Goal: Task Accomplishment & Management: Use online tool/utility

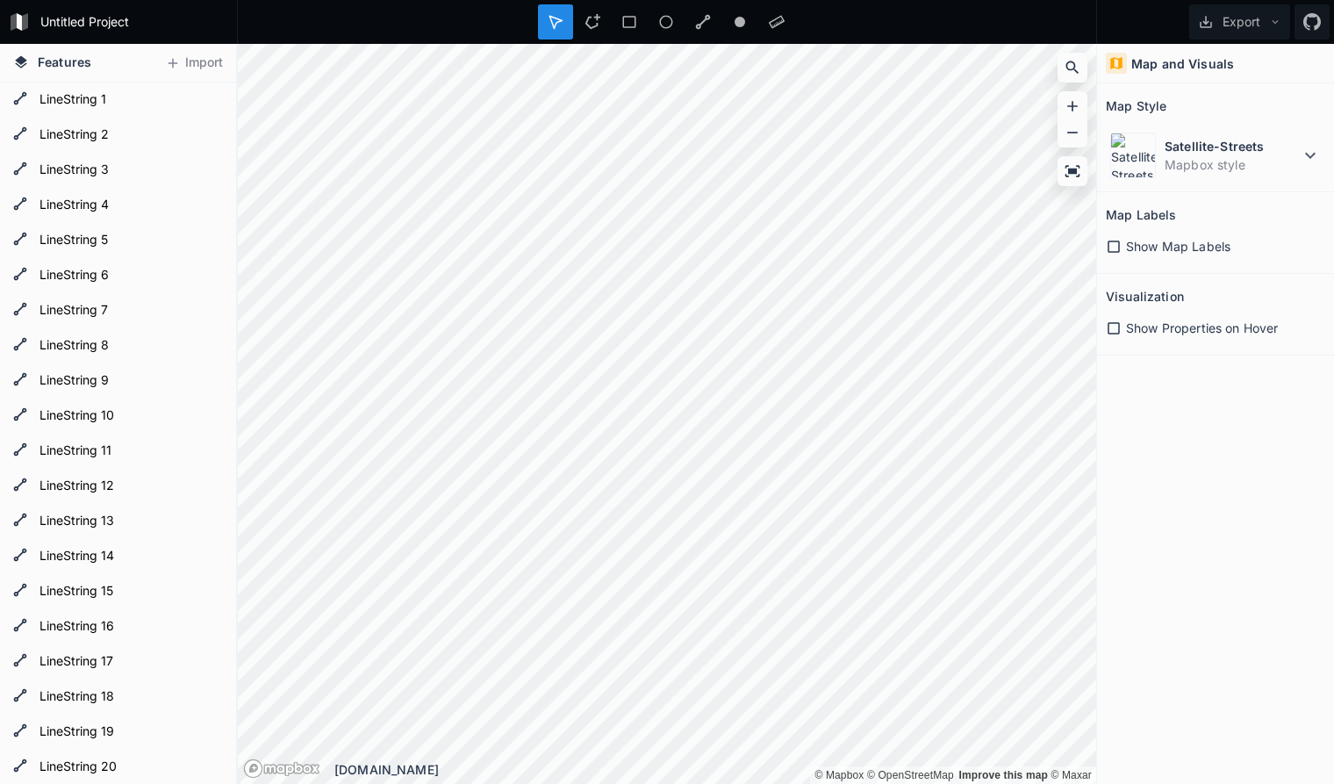
scroll to position [90, 0]
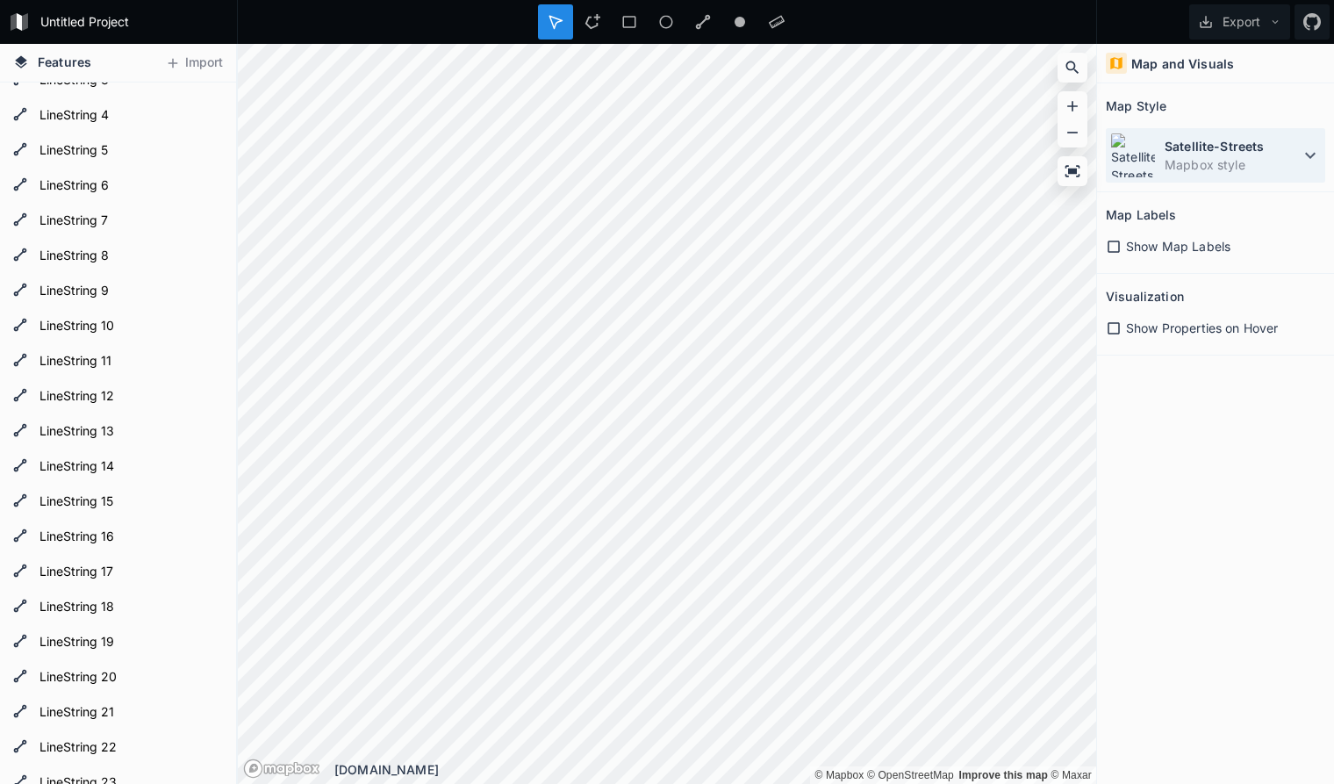
click at [1303, 152] on icon at bounding box center [1310, 155] width 21 height 21
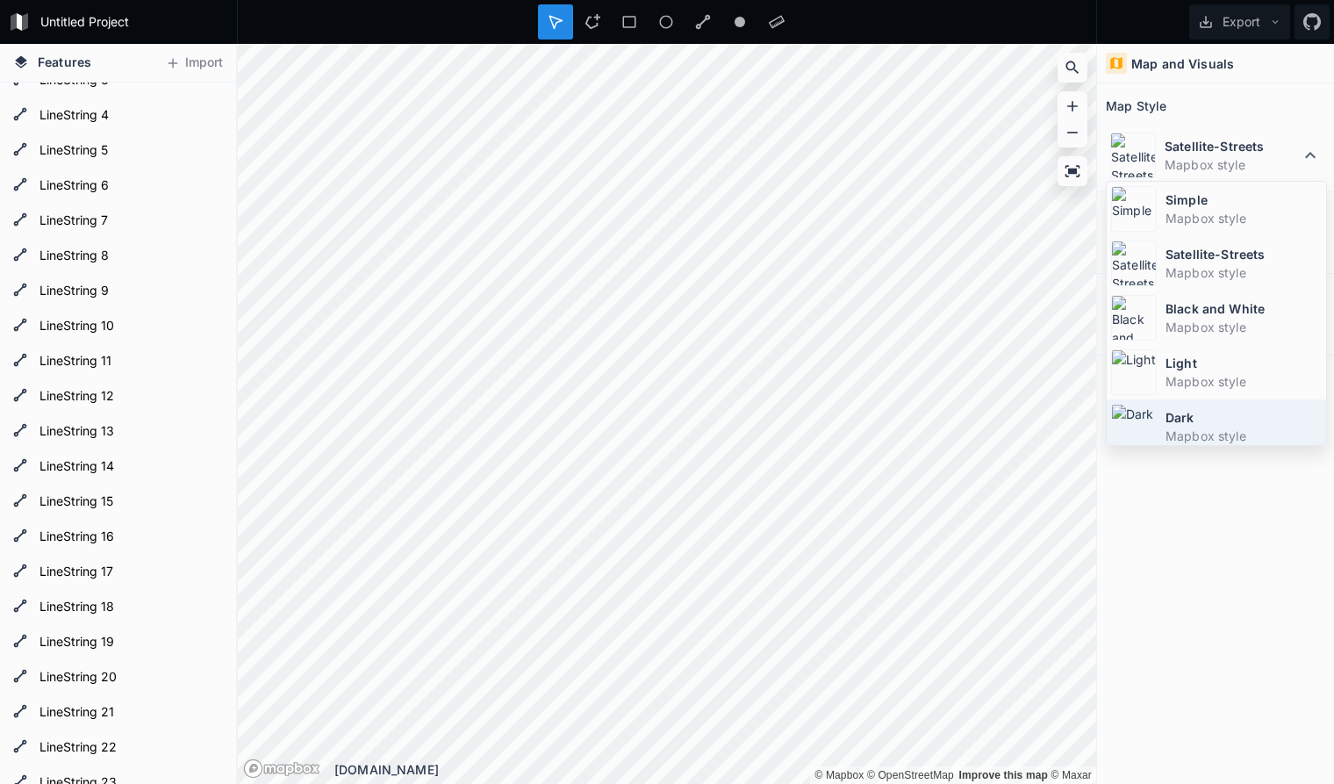
click at [1249, 427] on dd "Mapbox style" at bounding box center [1243, 435] width 156 height 18
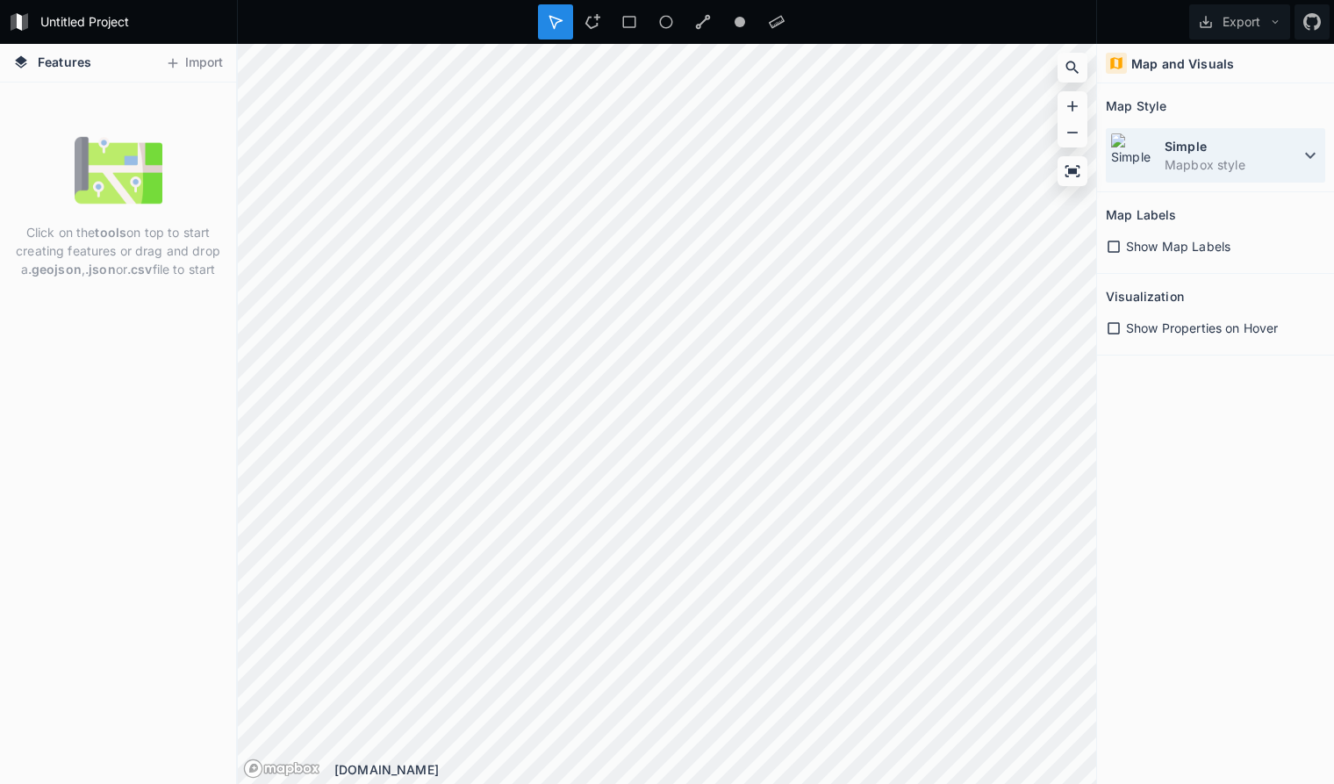
click at [1306, 151] on icon at bounding box center [1310, 155] width 21 height 21
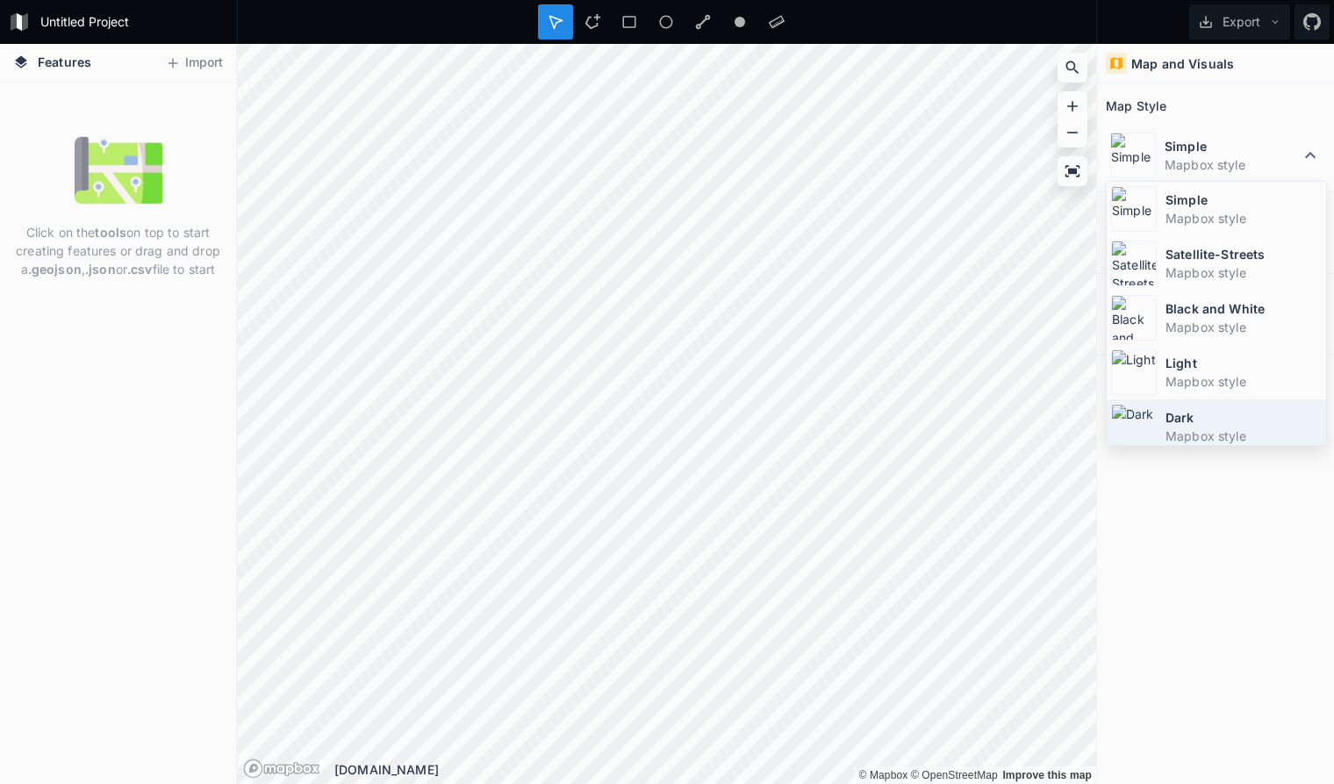
click at [1222, 425] on dt "Dark" at bounding box center [1243, 417] width 156 height 18
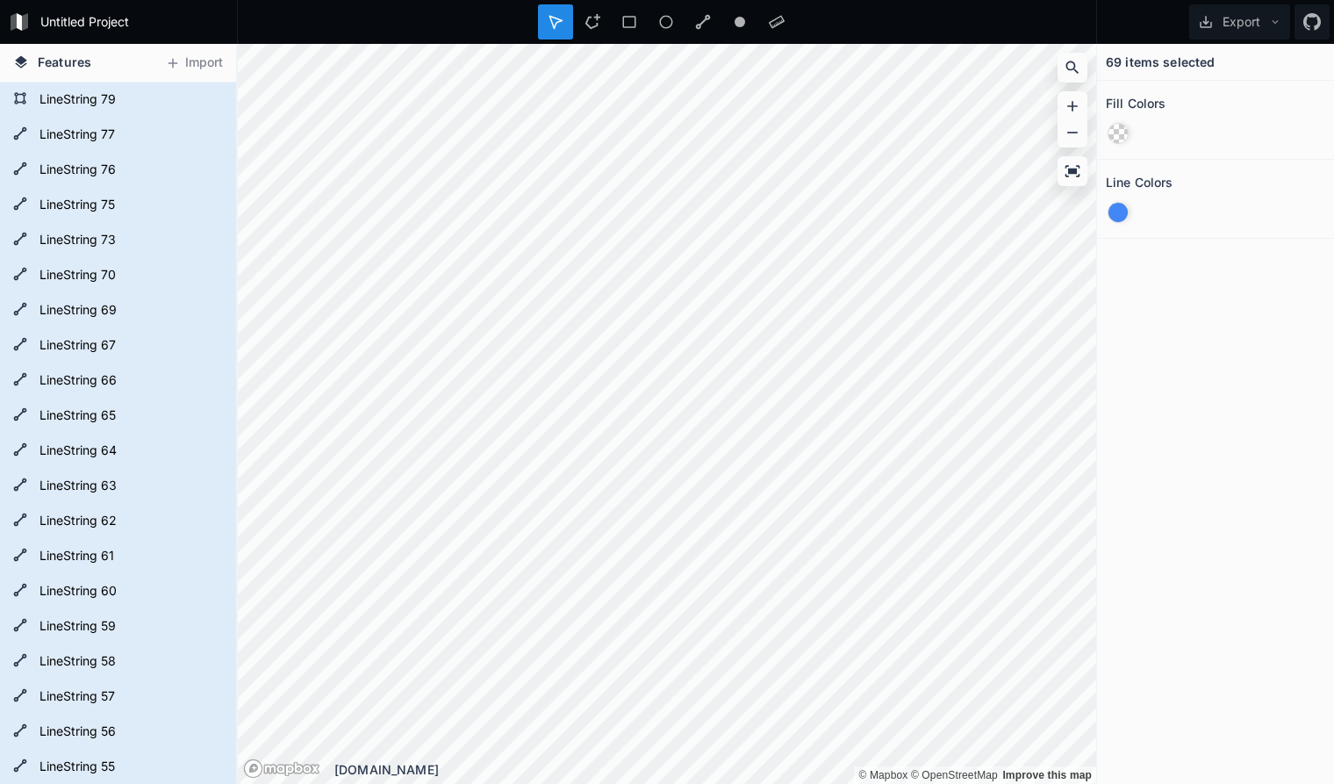
click at [1150, 337] on div "69 items selected Fill Colors Line Colors" at bounding box center [1215, 414] width 237 height 740
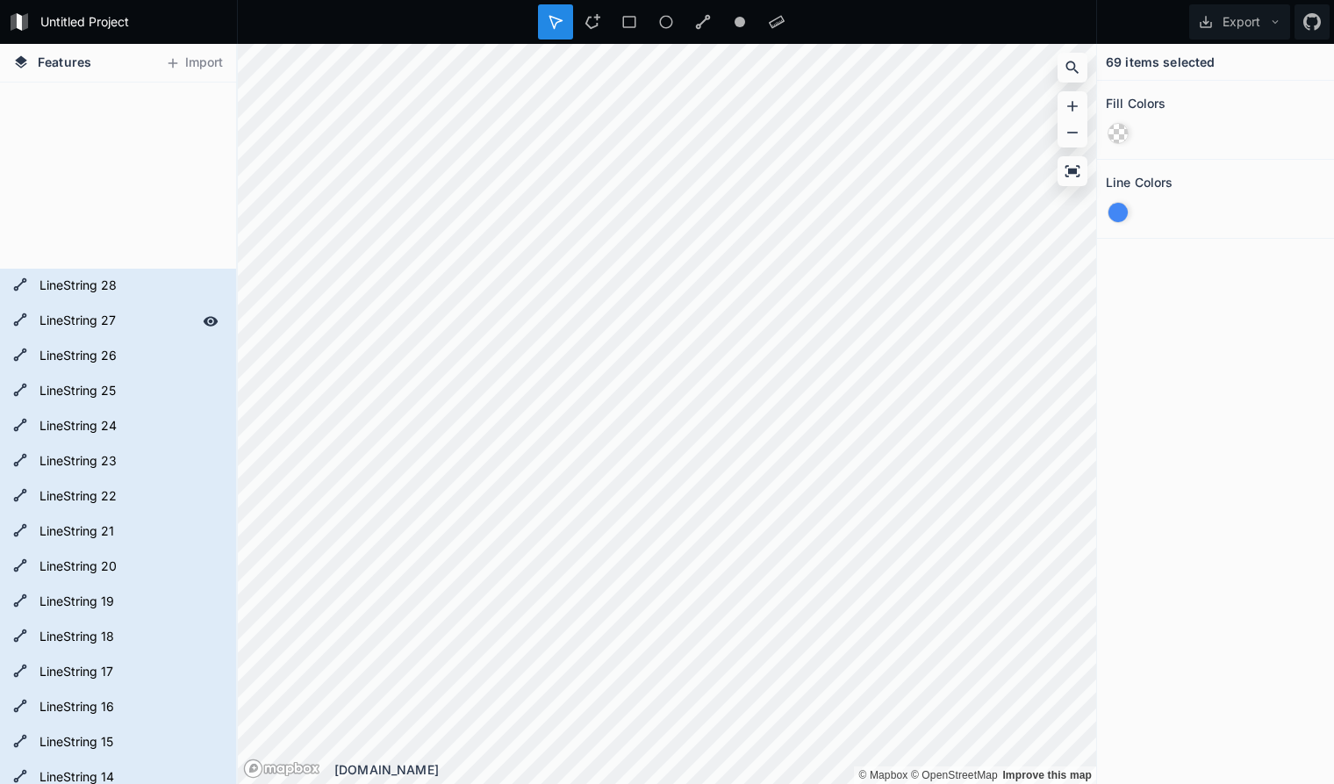
scroll to position [1984, 0]
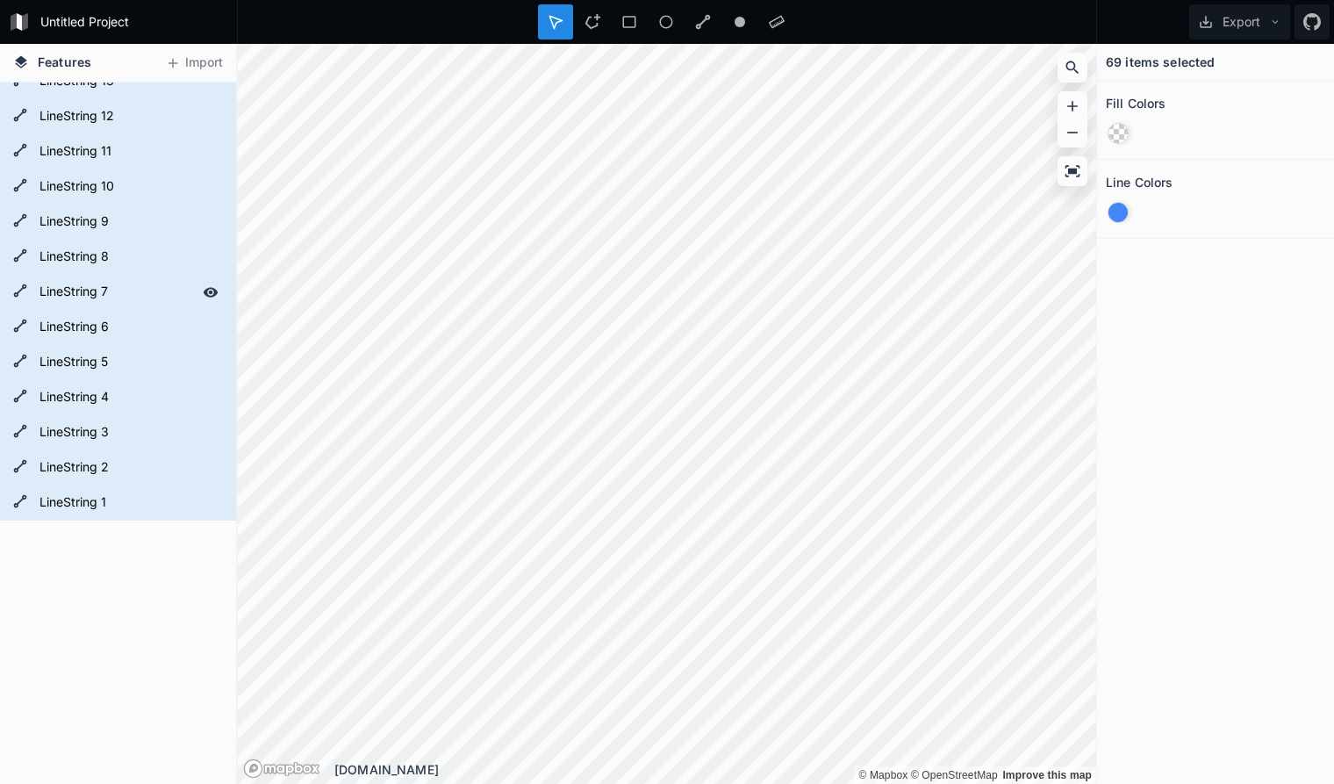
click at [24, 280] on div "LineString 7" at bounding box center [118, 292] width 236 height 35
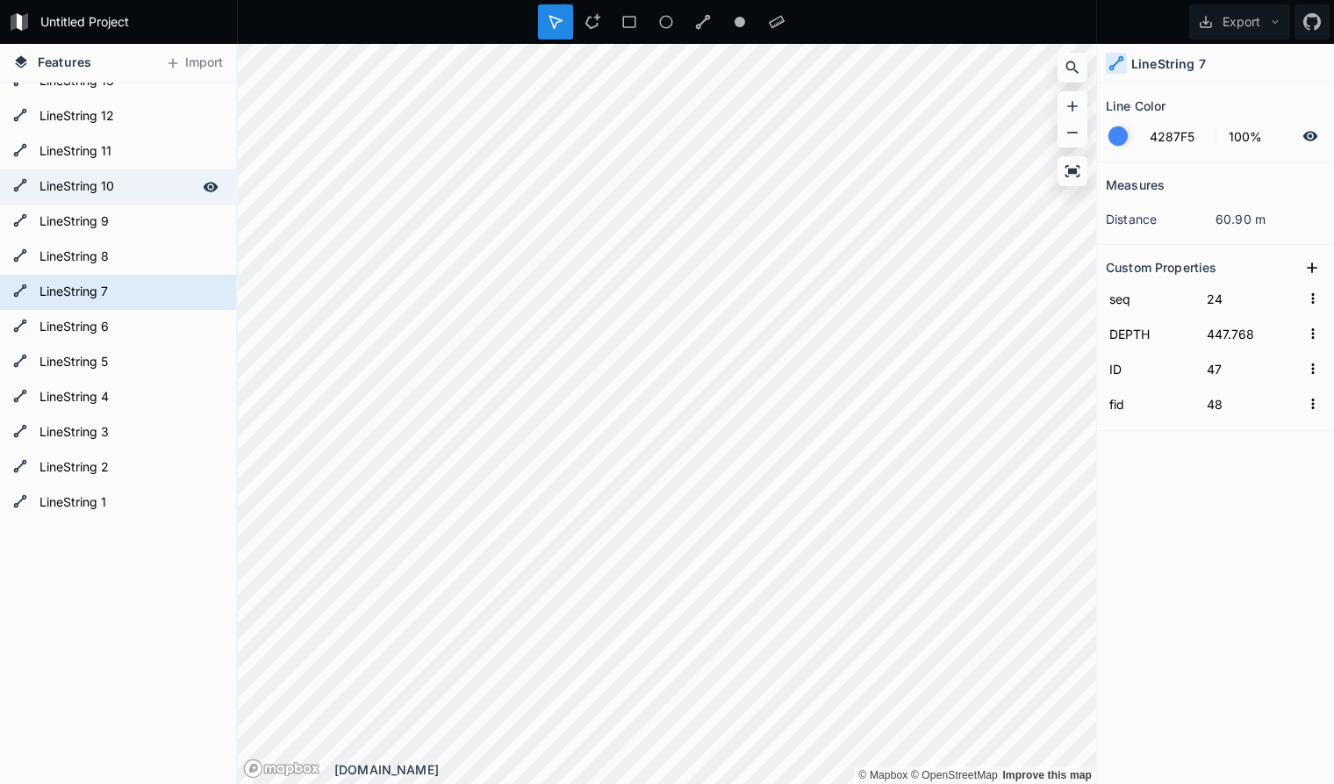
click at [77, 197] on form "LineString 10" at bounding box center [116, 187] width 164 height 26
type input "22"
type input "45"
type input "46"
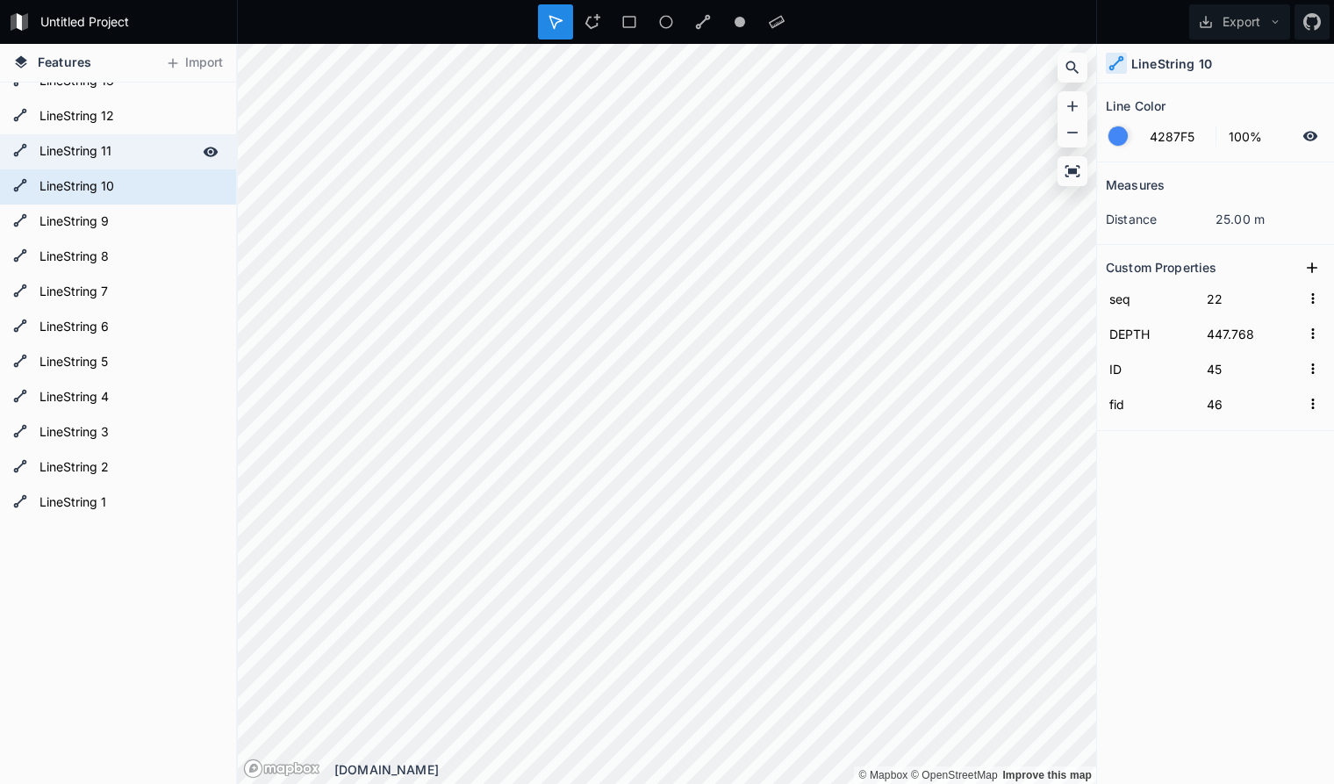
click at [86, 168] on div "LineString 11" at bounding box center [118, 151] width 236 height 35
type input "21"
type input "43"
type input "44"
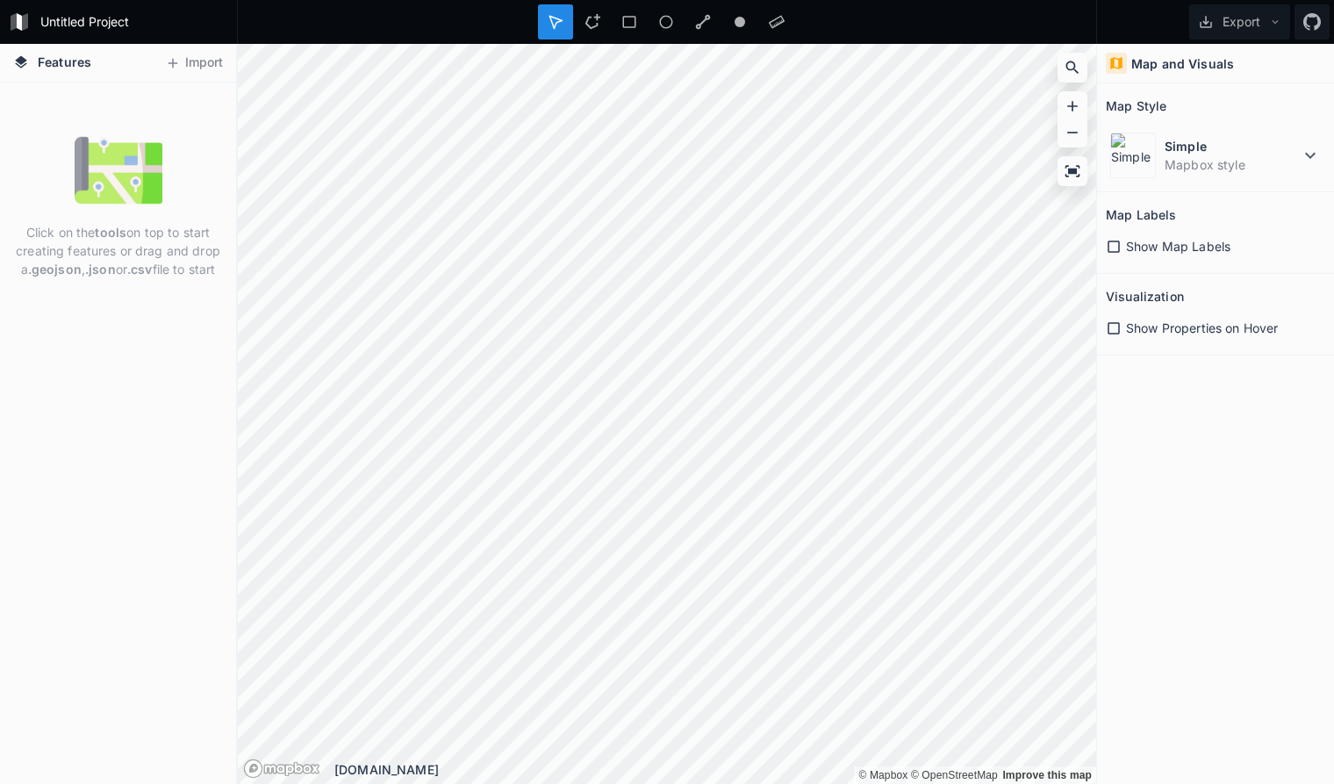
click at [1299, 154] on dt "Simple" at bounding box center [1231, 146] width 135 height 18
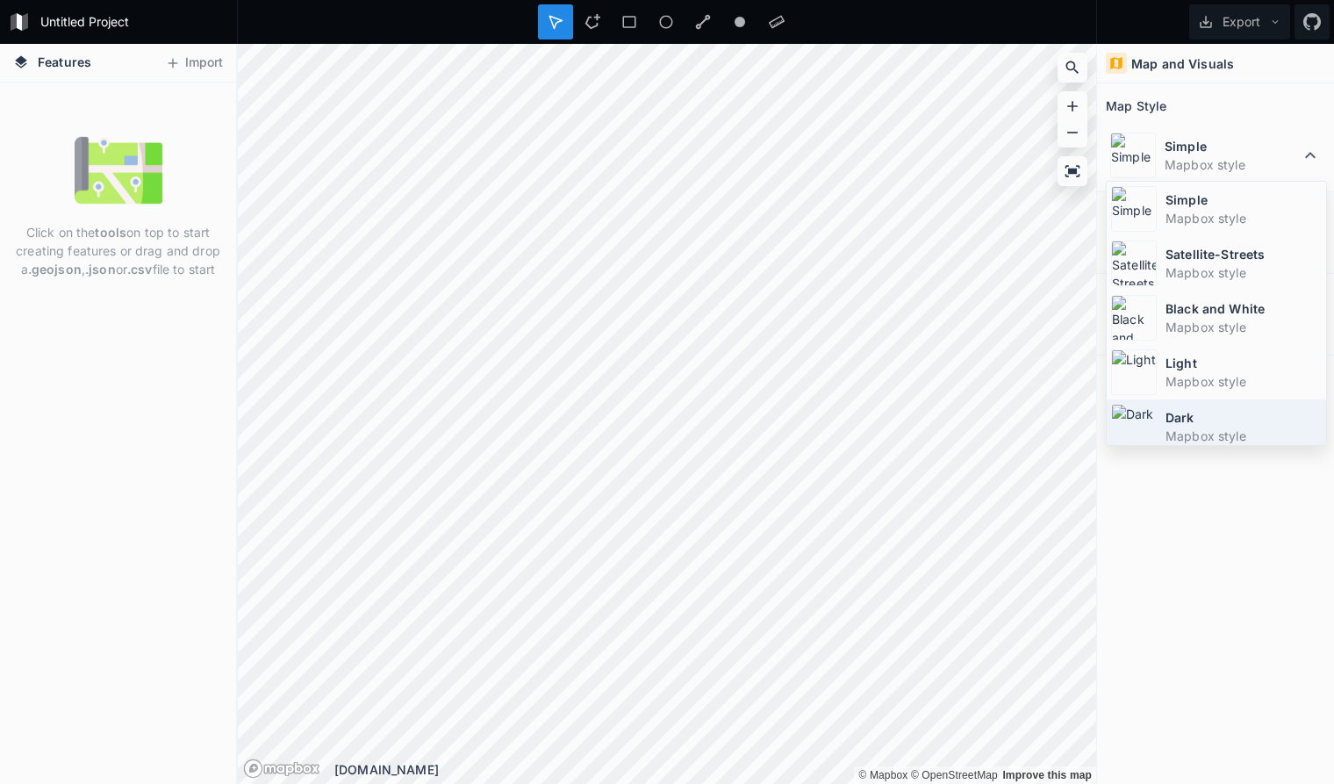
click at [1243, 427] on dd "Mapbox style" at bounding box center [1243, 435] width 156 height 18
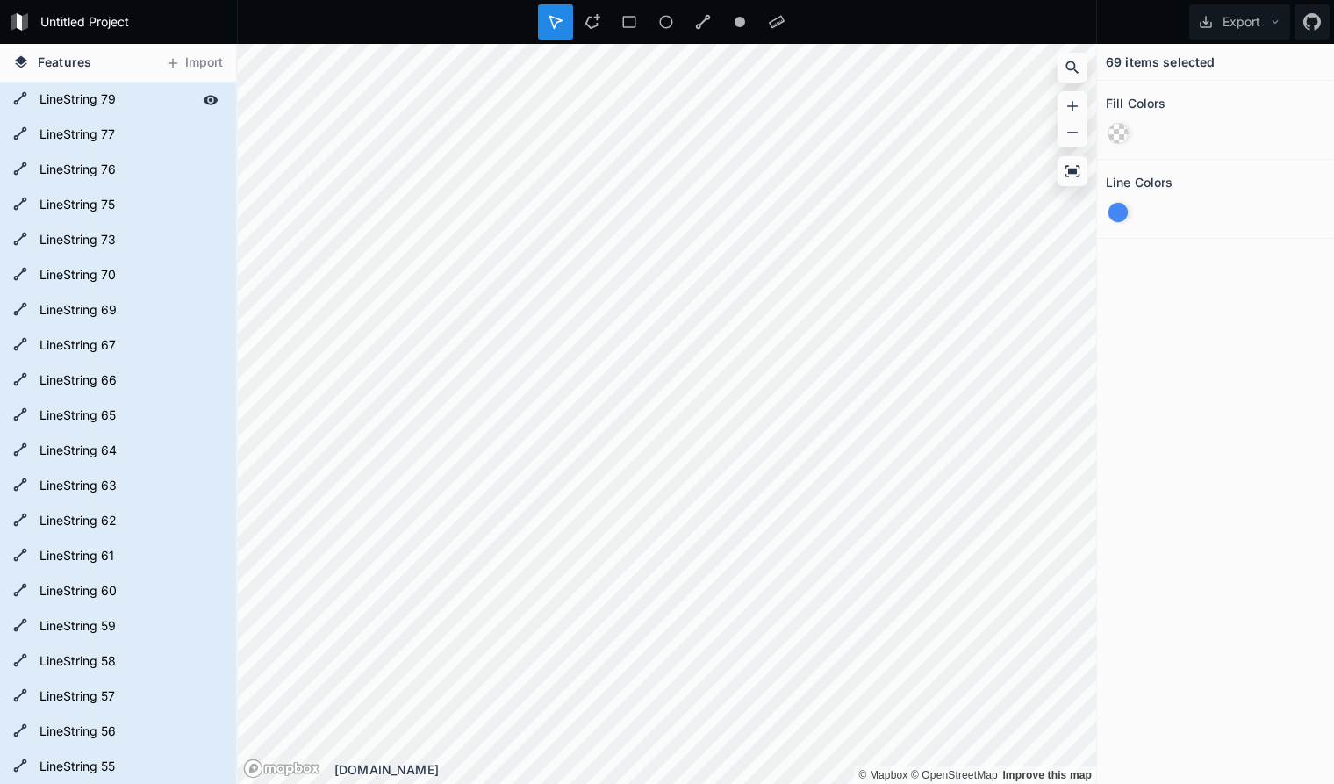
click at [66, 102] on form "LineString 79" at bounding box center [116, 100] width 164 height 26
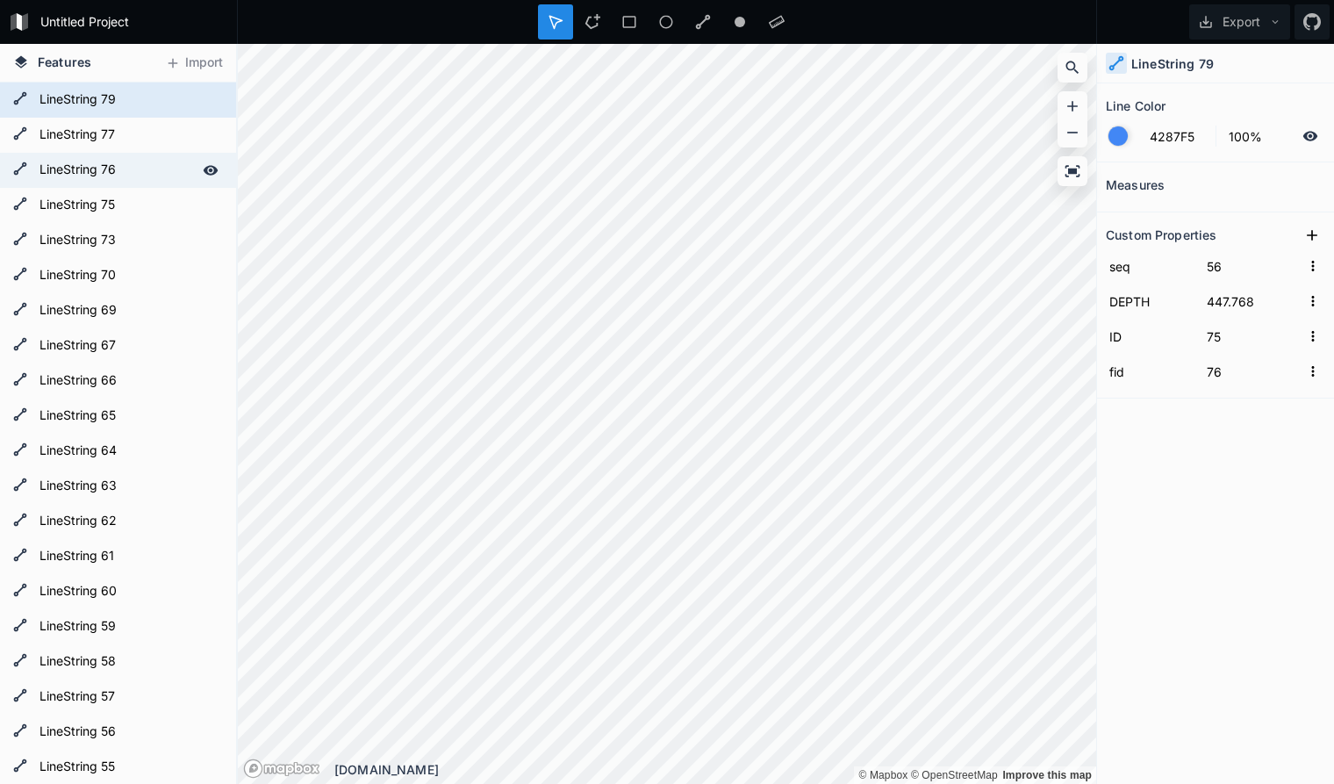
click at [85, 153] on div "LineString 76" at bounding box center [118, 170] width 236 height 35
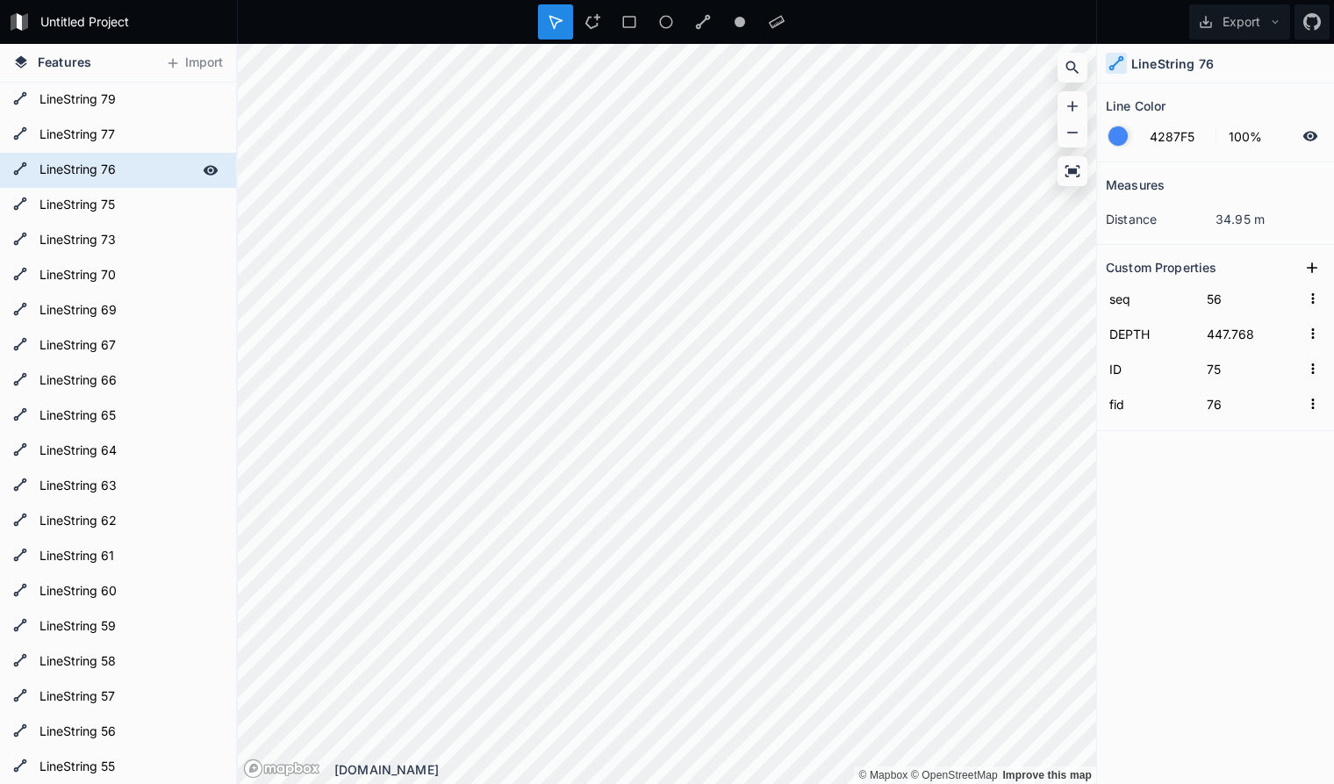
type input "63"
type input "33"
type input "34"
click at [79, 236] on form "LineString 73" at bounding box center [116, 240] width 164 height 26
type input "60"
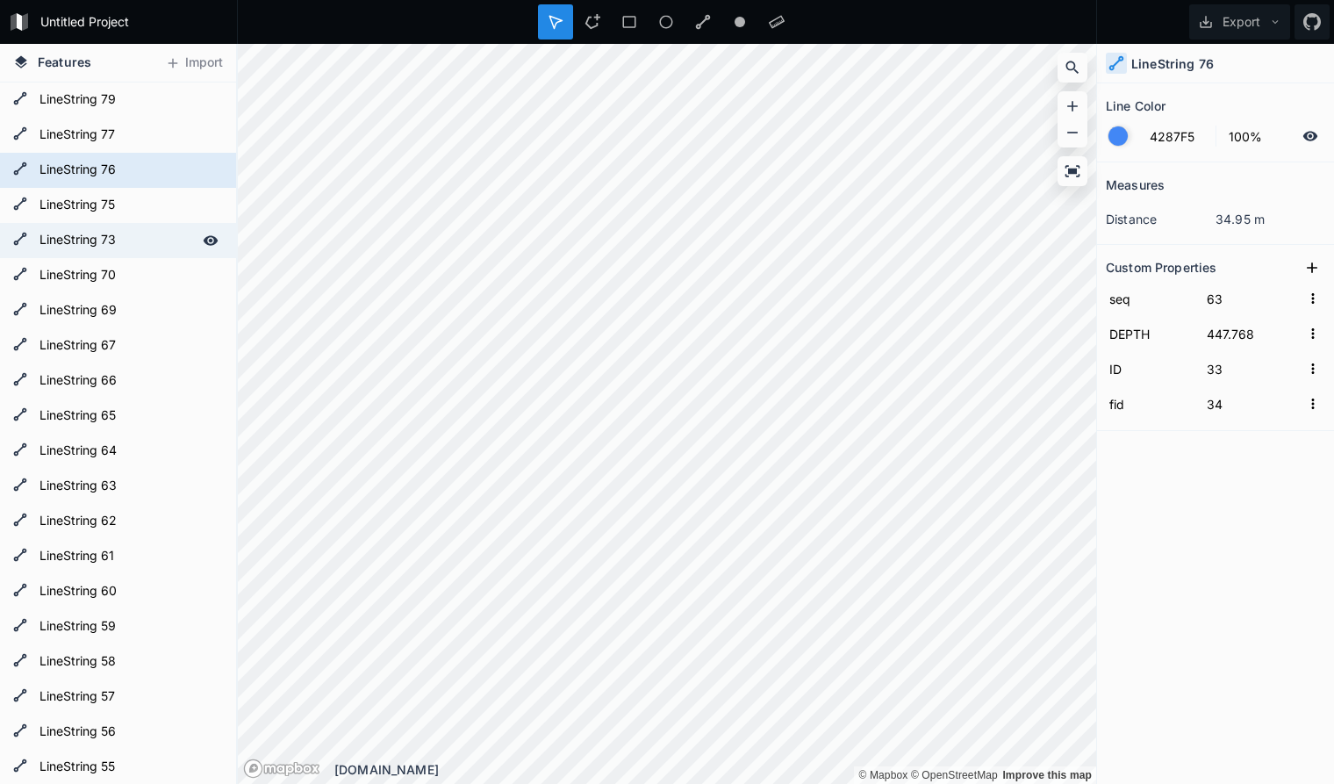
type input "37"
type input "38"
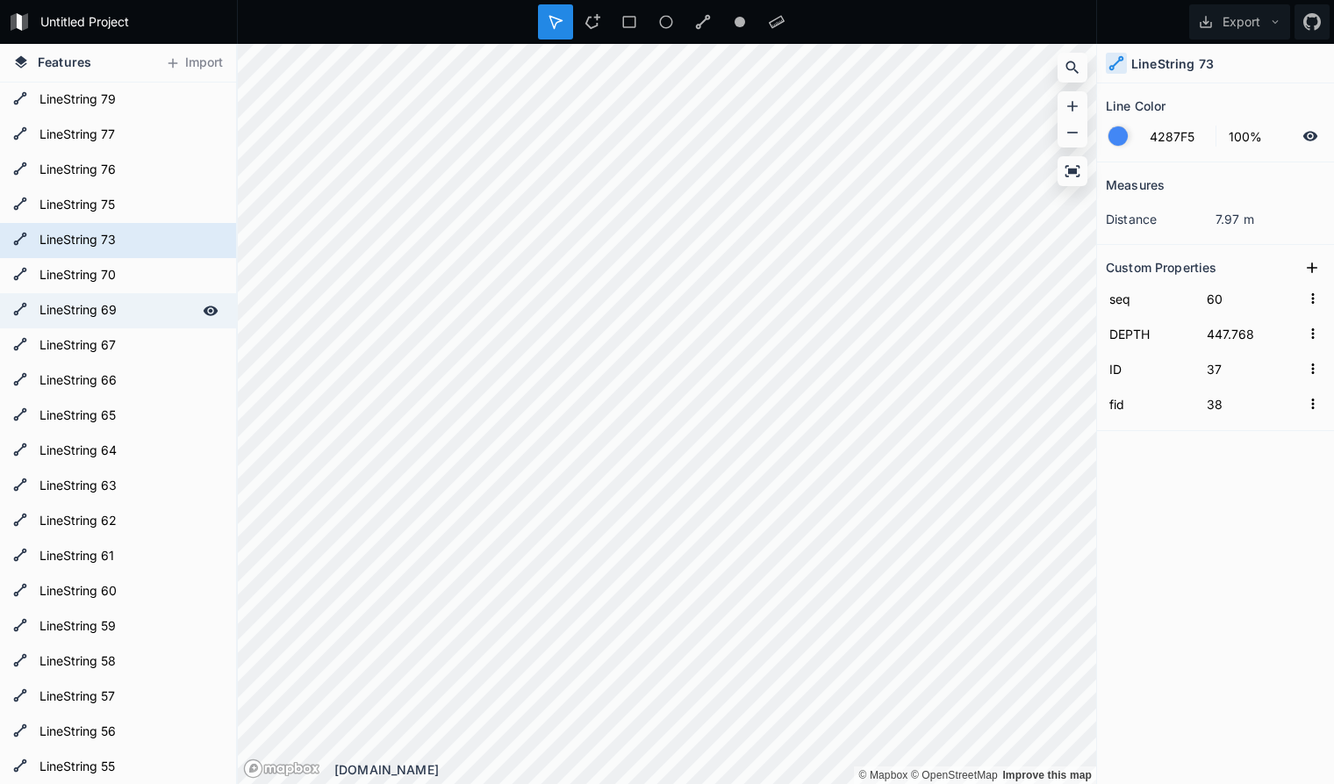
click at [74, 324] on form "LineString 69" at bounding box center [116, 310] width 164 height 26
type input "57"
type input "73"
type input "74"
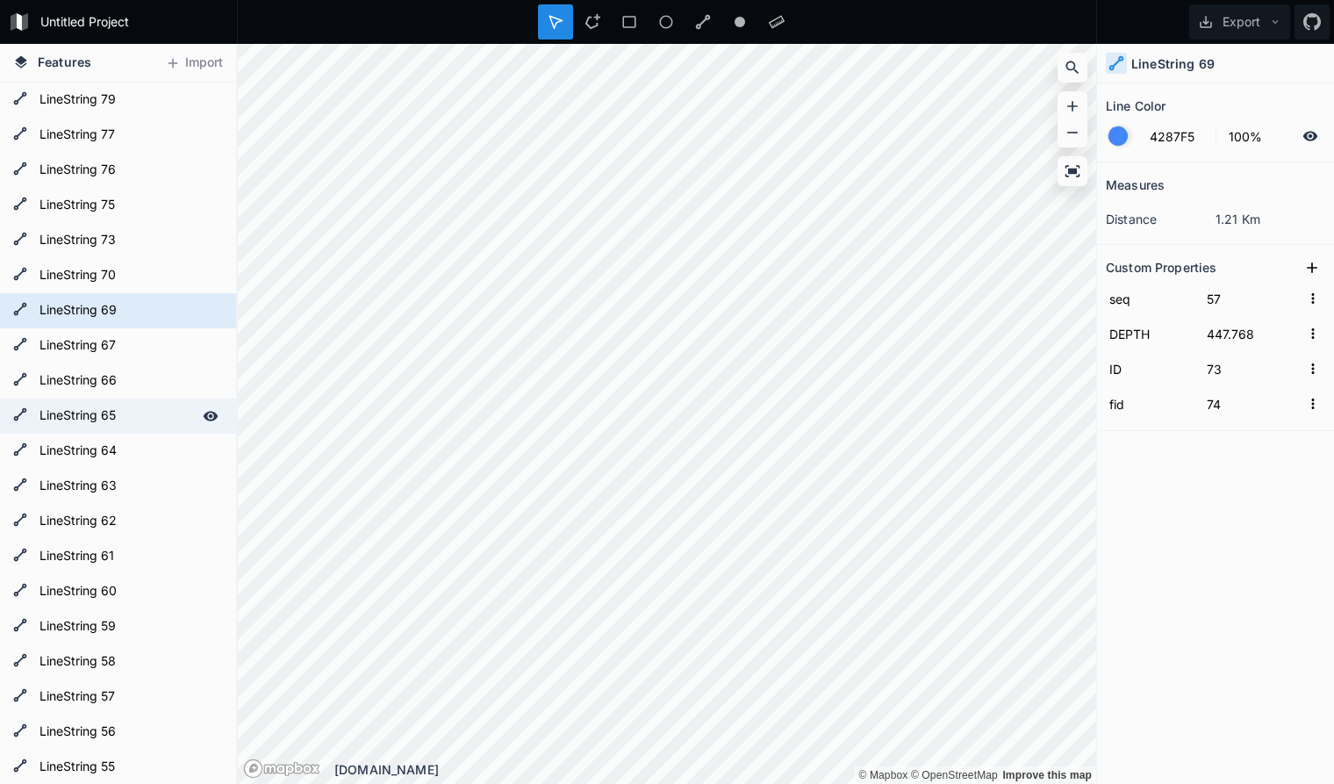
click at [87, 400] on div "LineString 65" at bounding box center [118, 415] width 236 height 35
type input "45"
type input "155"
type input "156"
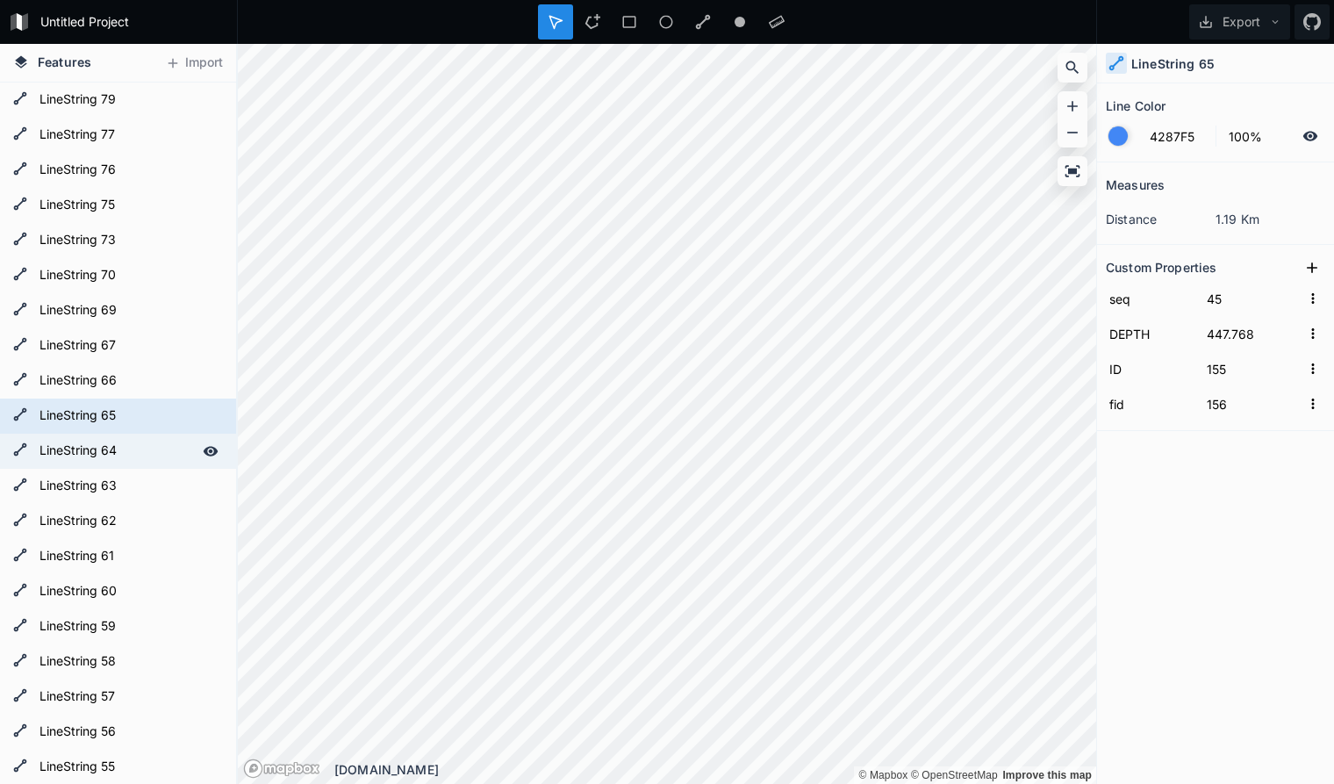
click at [83, 442] on form "LineString 64" at bounding box center [116, 451] width 164 height 26
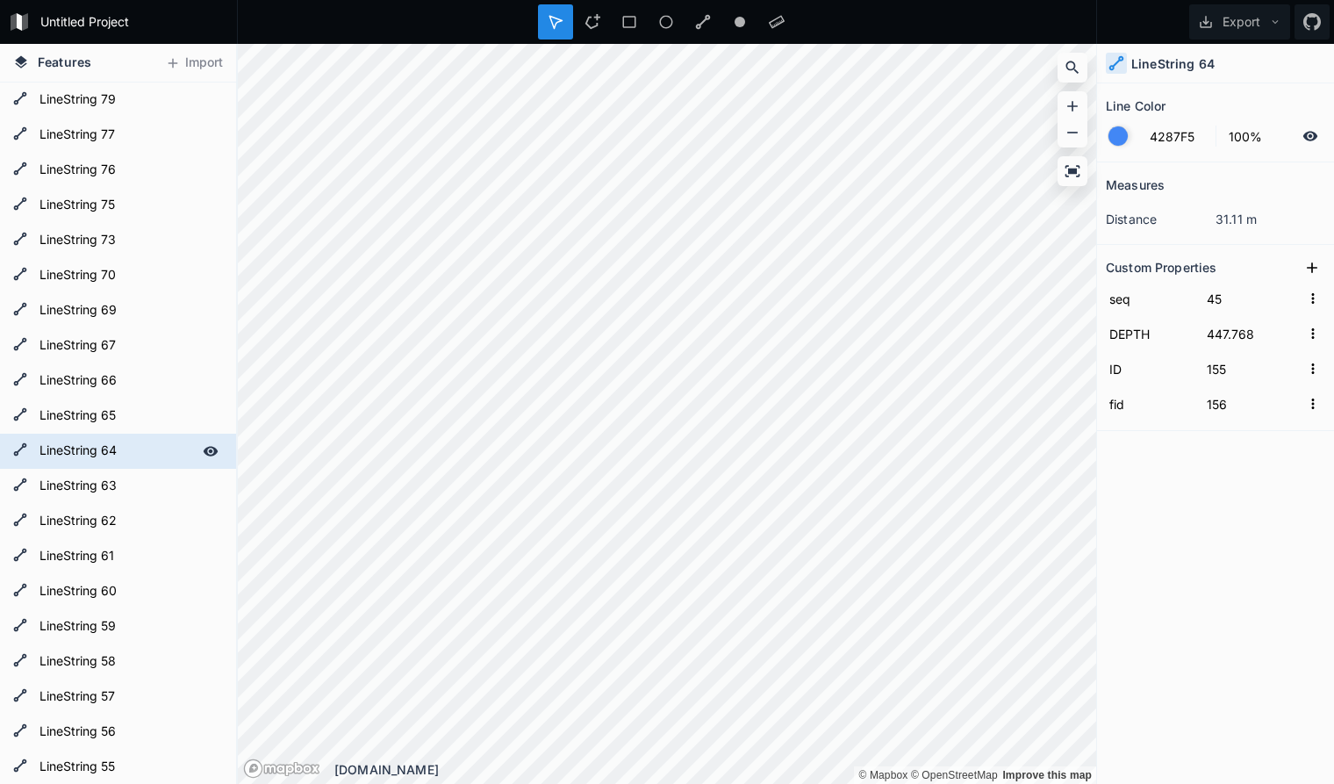
type input "44"
type input "152"
type input "153"
click at [83, 470] on div "LineString 63" at bounding box center [118, 486] width 236 height 35
type input "43"
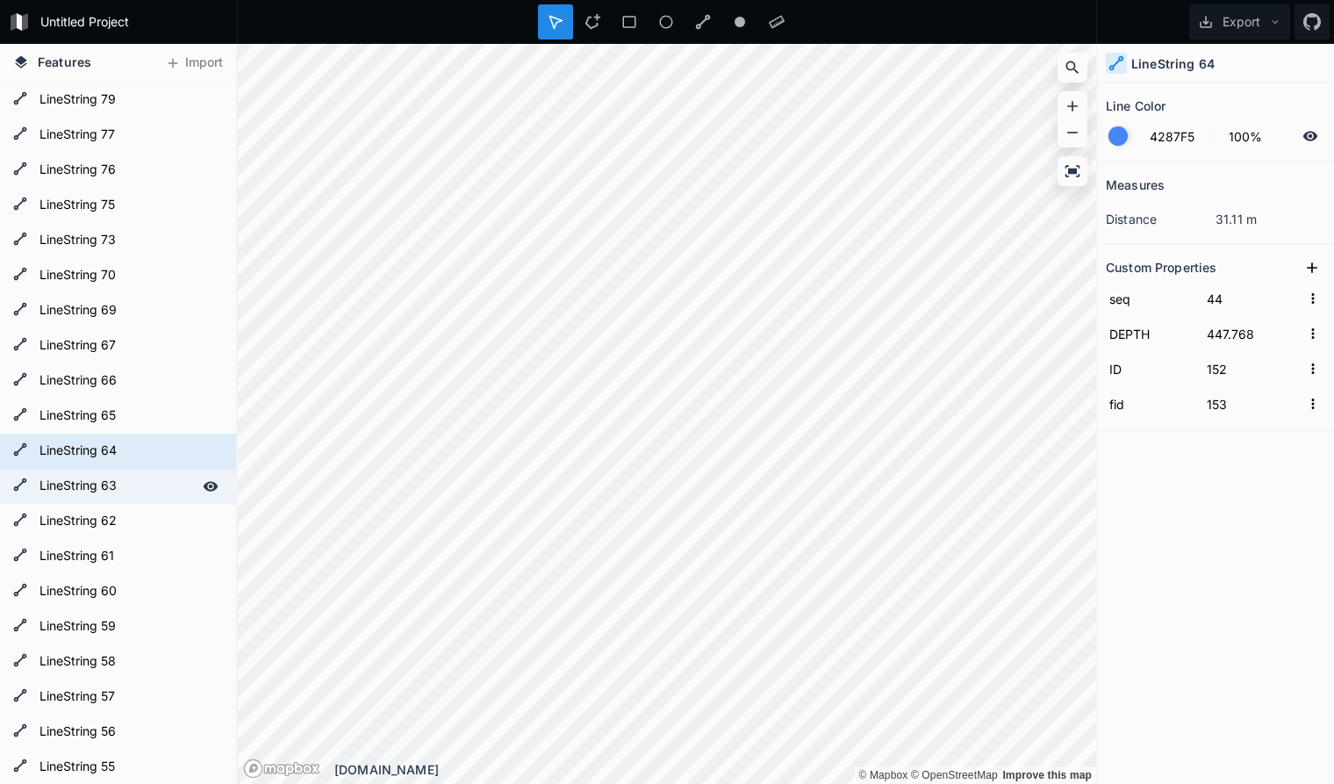
type input "150"
type input "151"
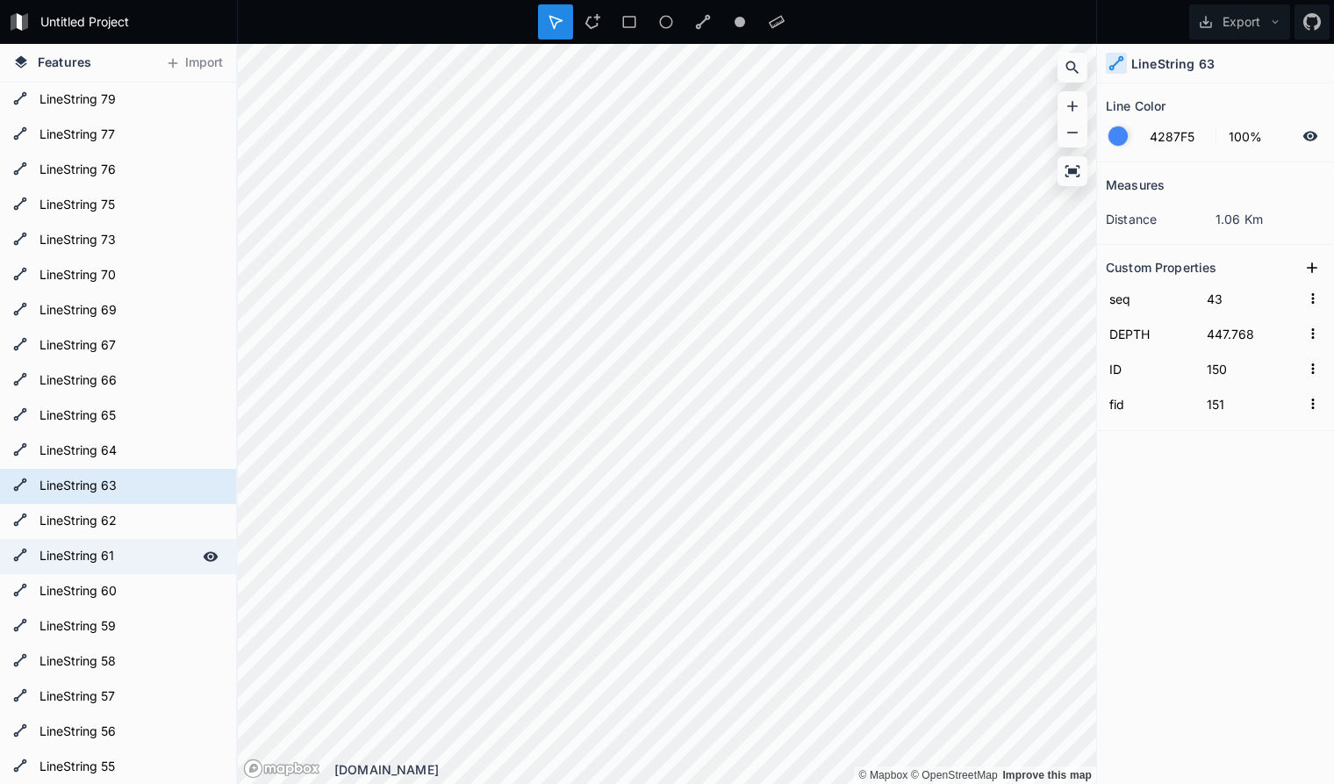
click at [92, 547] on form "LineString 61" at bounding box center [116, 556] width 164 height 26
type input "49"
type input "147"
type input "148"
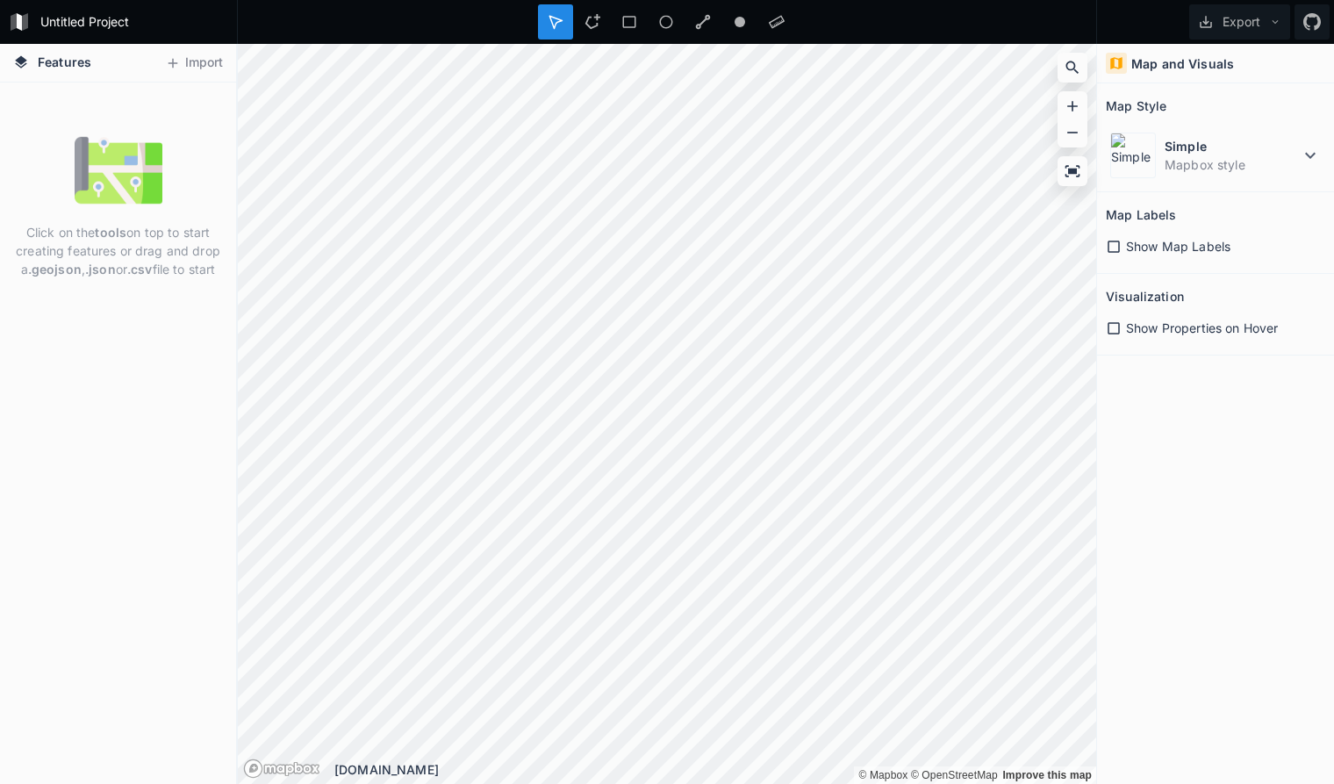
click at [1289, 161] on dd "Mapbox style" at bounding box center [1231, 164] width 135 height 18
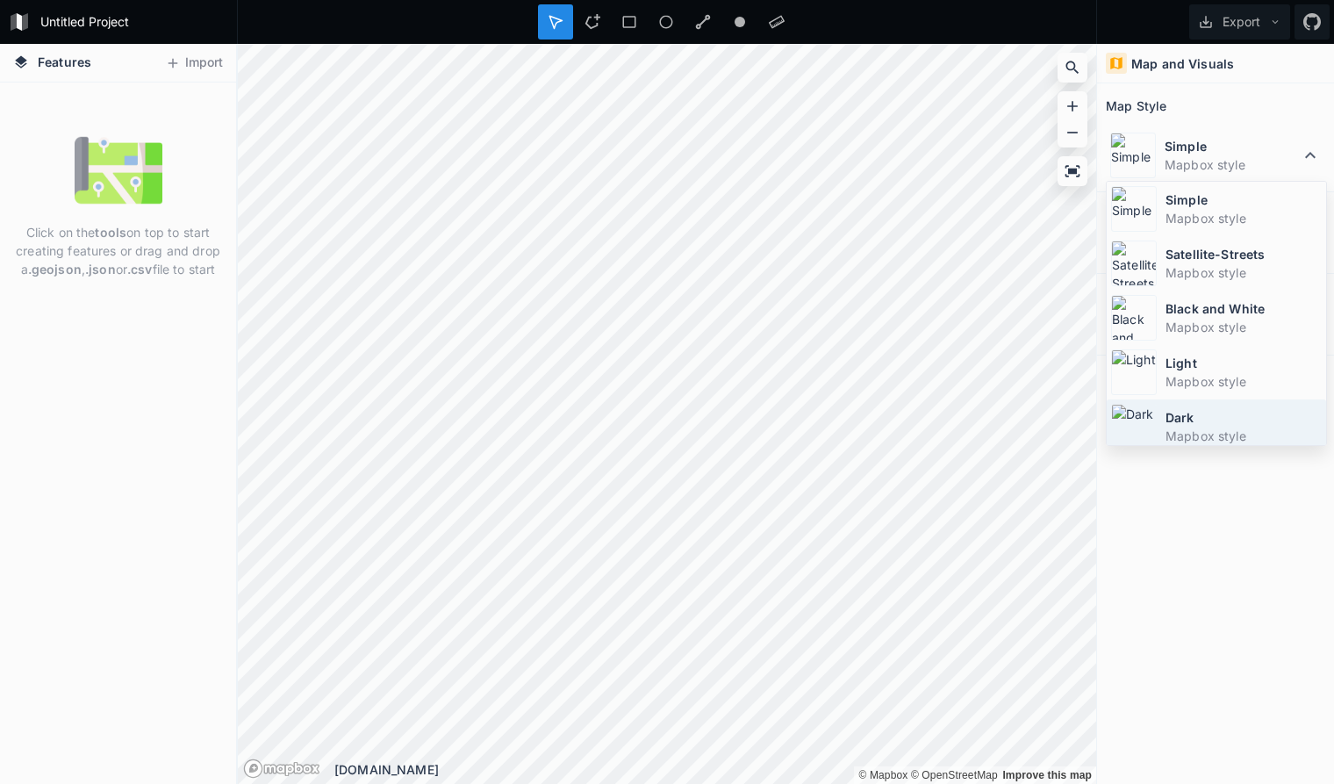
click at [1242, 435] on dd "Mapbox style" at bounding box center [1243, 435] width 156 height 18
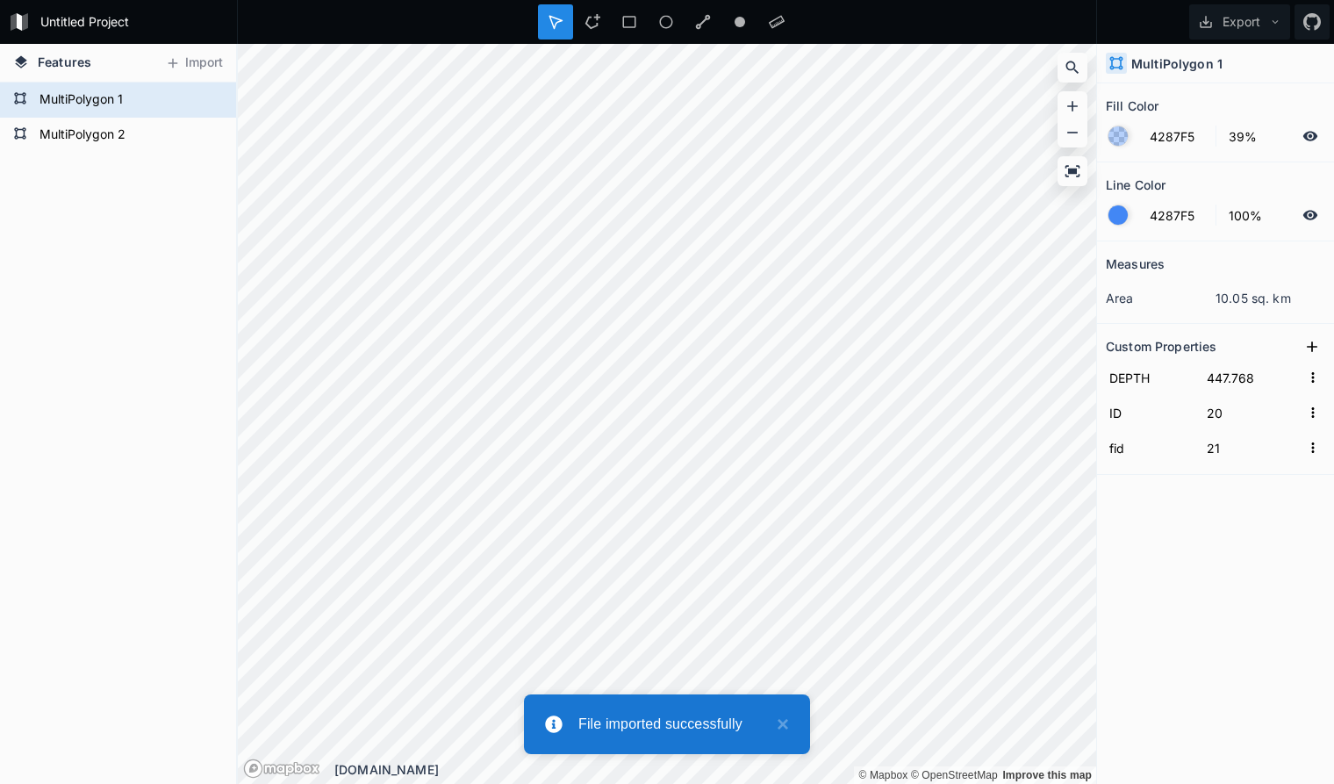
type input "446.768"
type input "6"
type input "7"
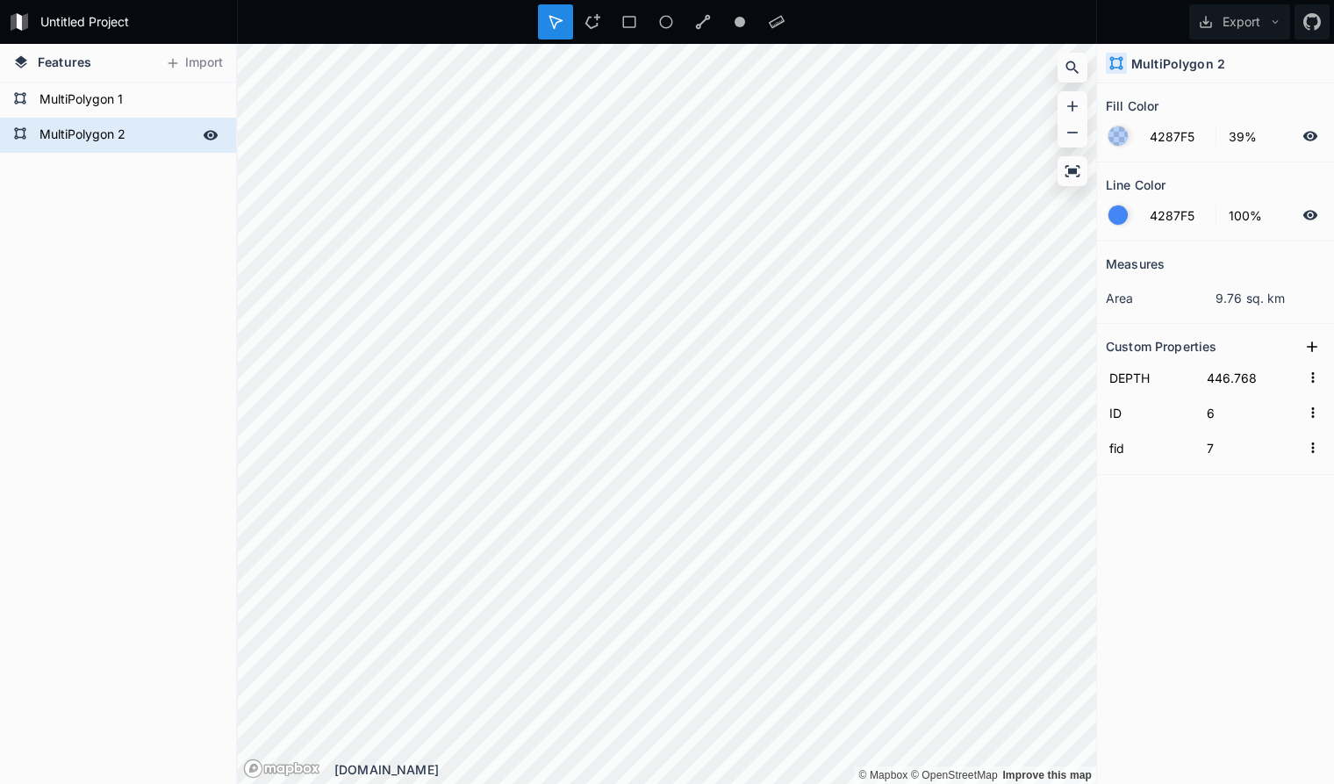
click at [149, 132] on form "MultiPolygon 2" at bounding box center [116, 135] width 164 height 26
click at [147, 97] on form "MultiPolygon 1" at bounding box center [116, 100] width 164 height 26
type input "447.768"
type input "20"
type input "21"
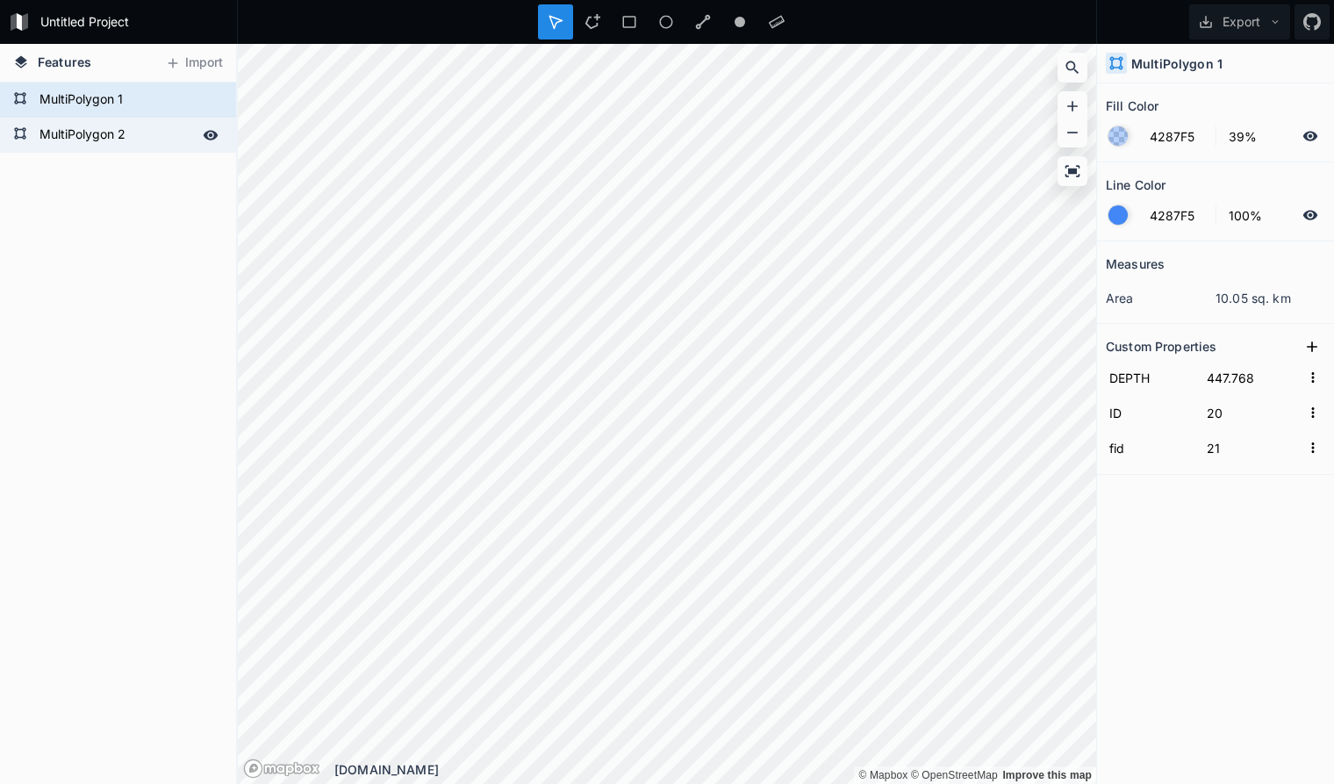
click at [155, 137] on form "MultiPolygon 2" at bounding box center [116, 135] width 164 height 26
type input "446.768"
type input "6"
type input "7"
click at [154, 96] on form "MultiPolygon 1" at bounding box center [116, 100] width 164 height 26
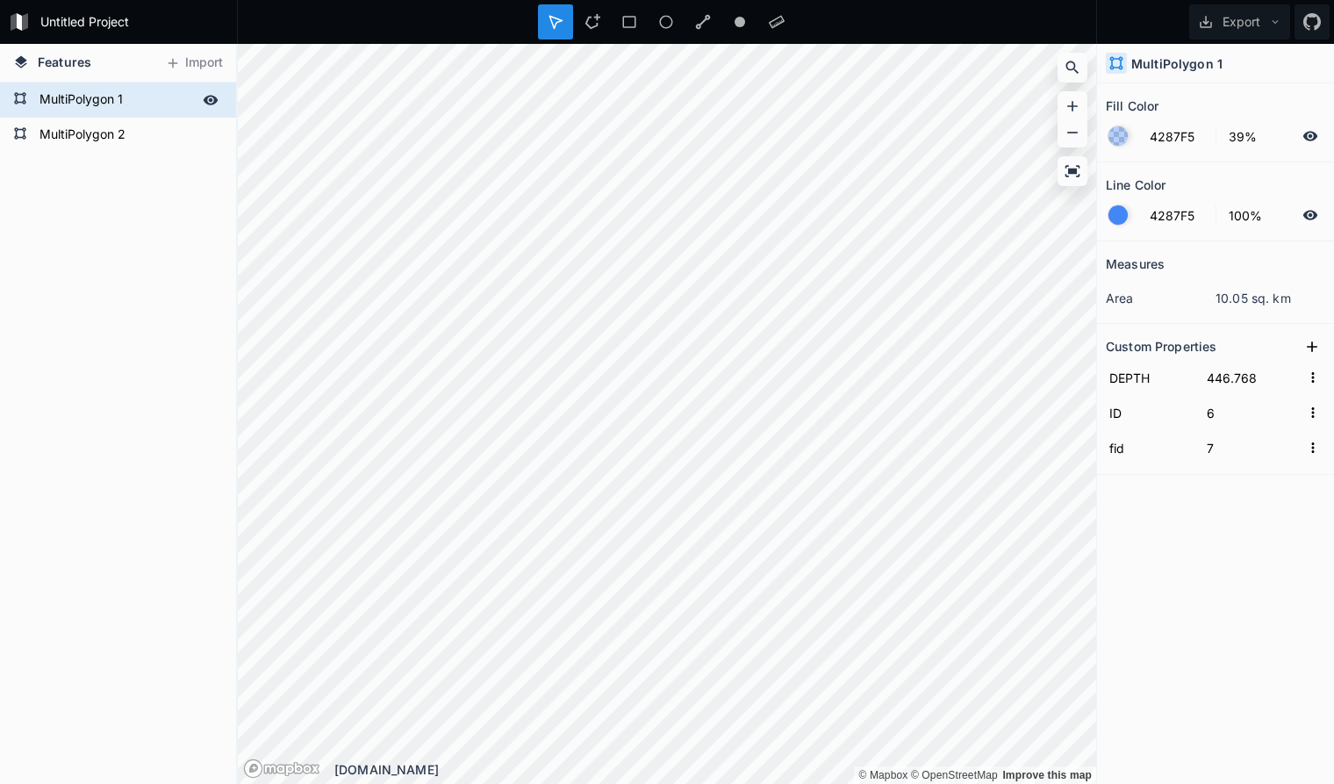
type input "447.768"
type input "20"
type input "21"
click at [156, 128] on form "MultiPolygon 2" at bounding box center [116, 135] width 164 height 26
type input "446.768"
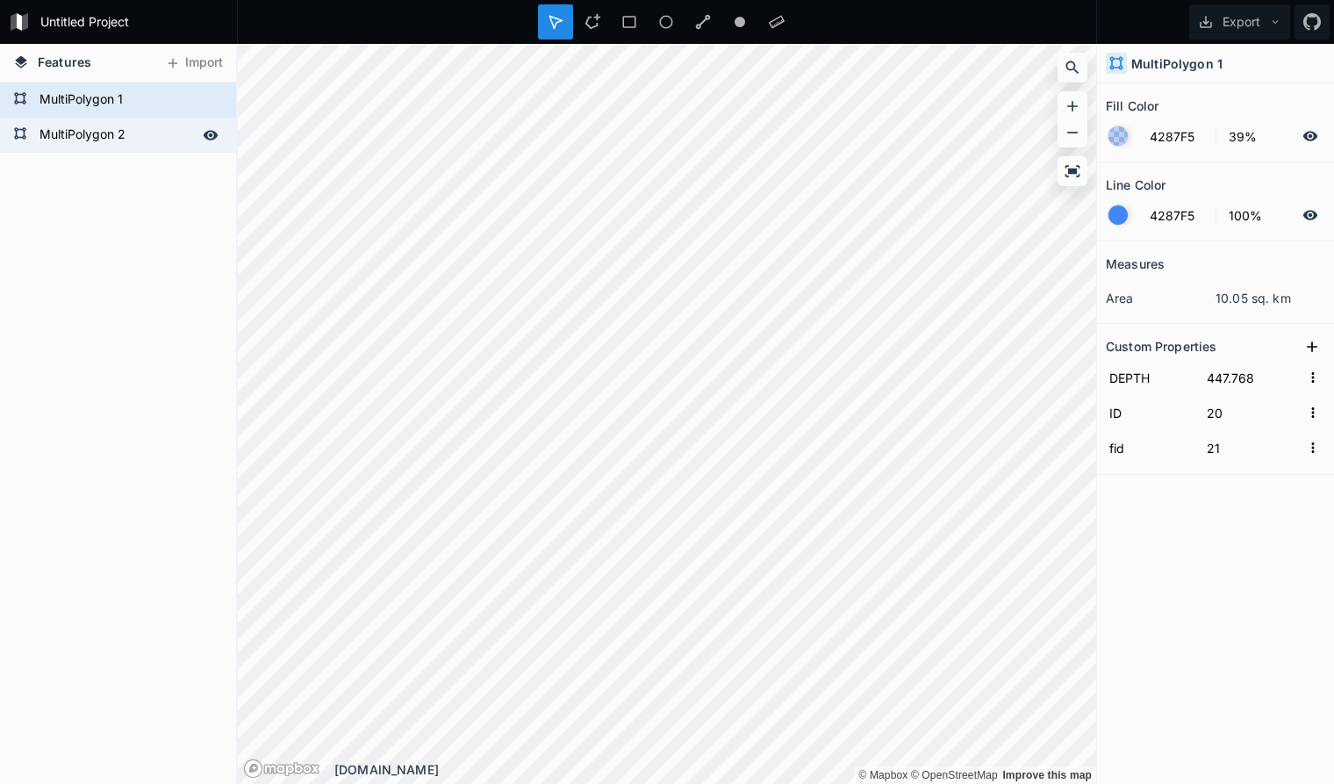
type input "6"
type input "7"
click at [145, 133] on form "MultiPolygon 2" at bounding box center [116, 135] width 164 height 26
click at [149, 92] on form "MultiPolygon 1" at bounding box center [116, 100] width 164 height 26
type input "447.768"
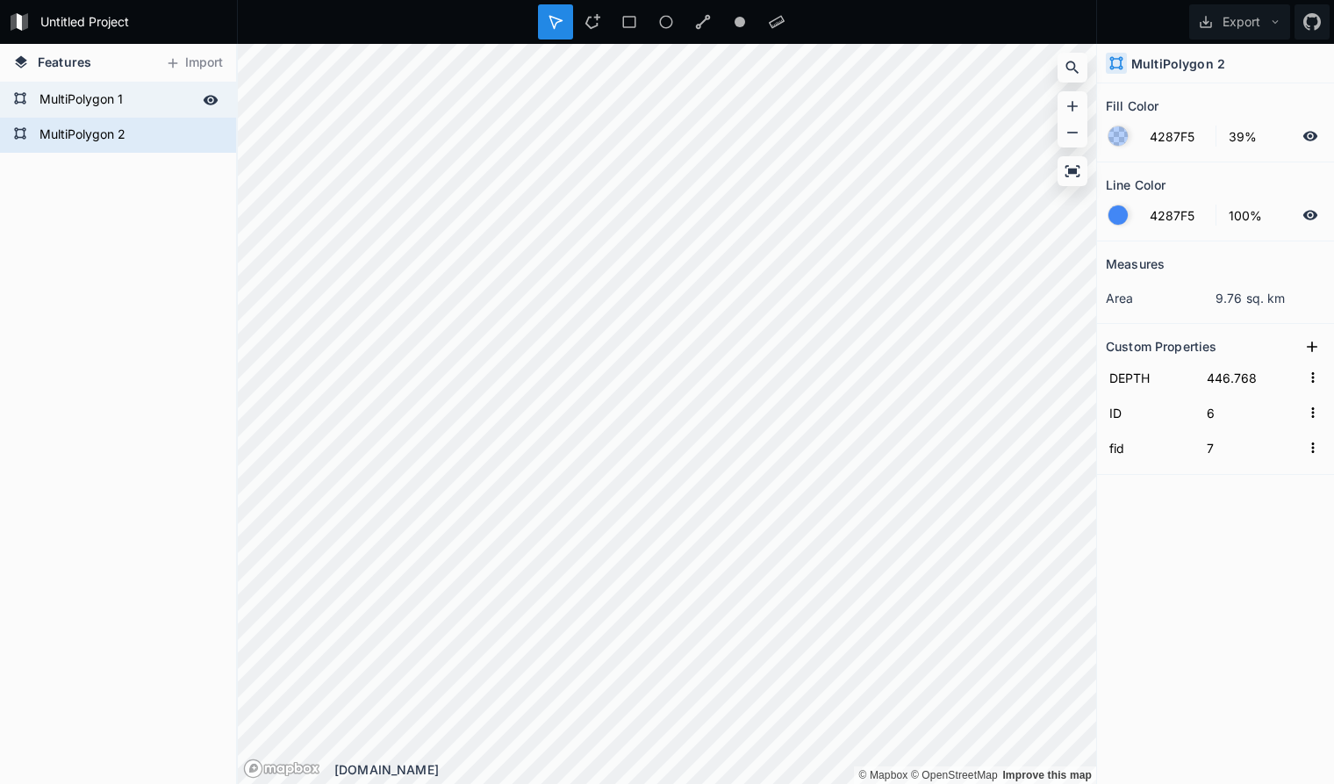
type input "20"
type input "21"
click at [154, 128] on form "MultiPolygon 2" at bounding box center [116, 135] width 164 height 26
type input "446.768"
type input "6"
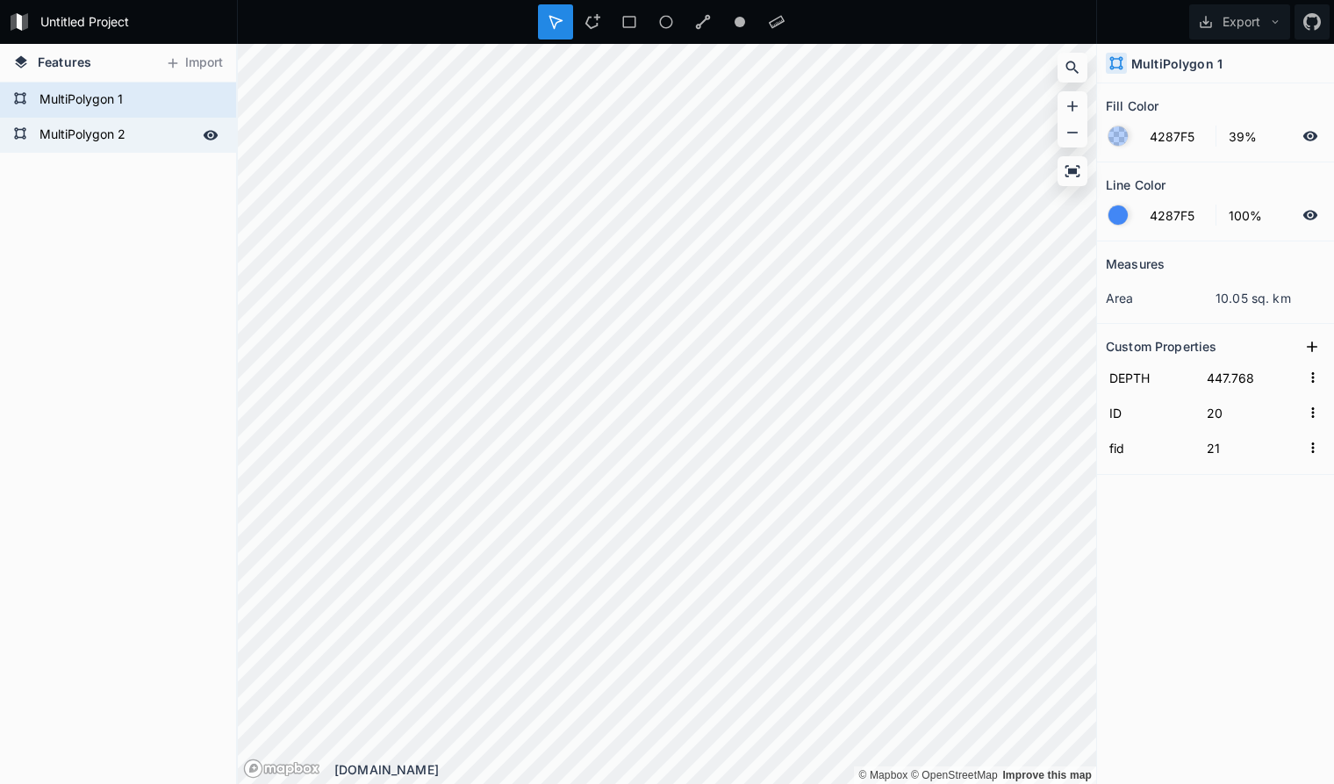
type input "7"
click at [153, 93] on form "MultiPolygon 1" at bounding box center [116, 100] width 164 height 26
type input "447.768"
type input "20"
type input "21"
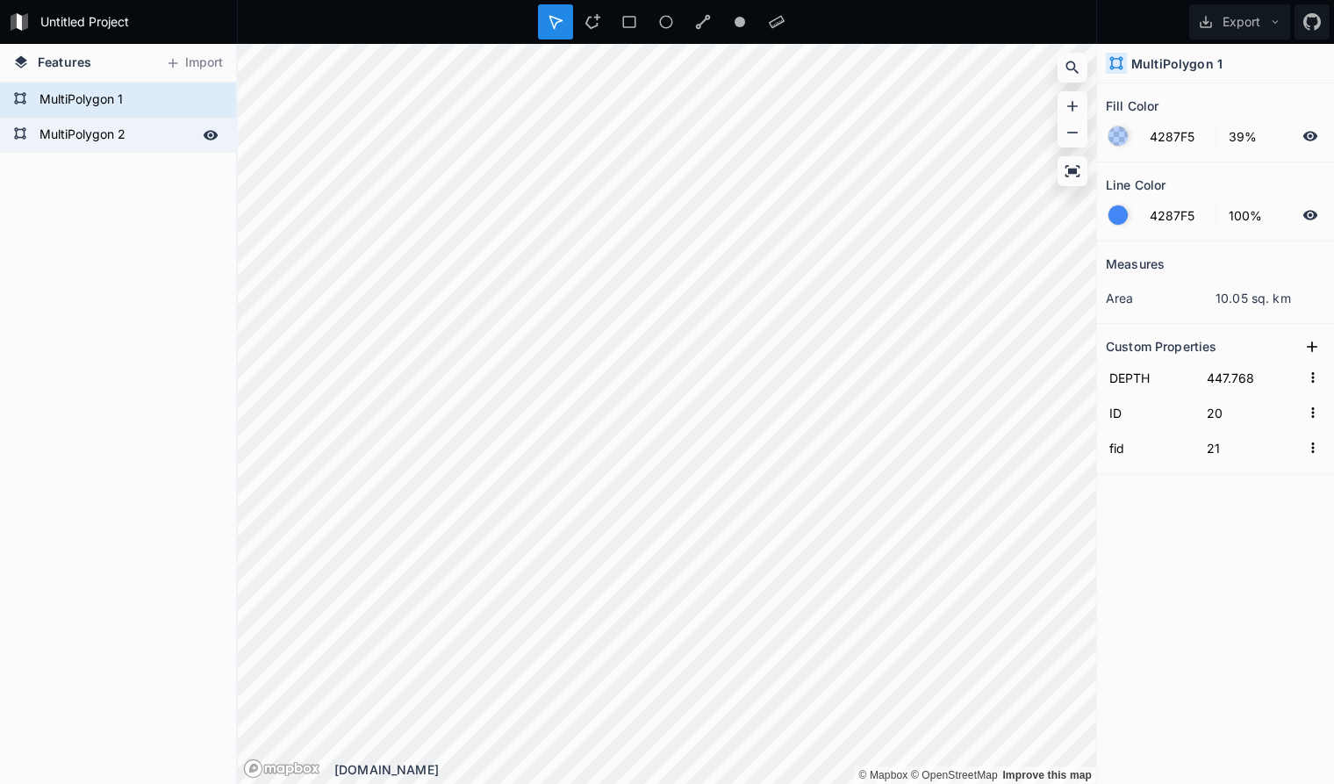
click at [158, 130] on form "MultiPolygon 2" at bounding box center [116, 135] width 164 height 26
type input "446.768"
type input "6"
type input "7"
click at [151, 94] on form "MultiPolygon 1" at bounding box center [116, 100] width 164 height 26
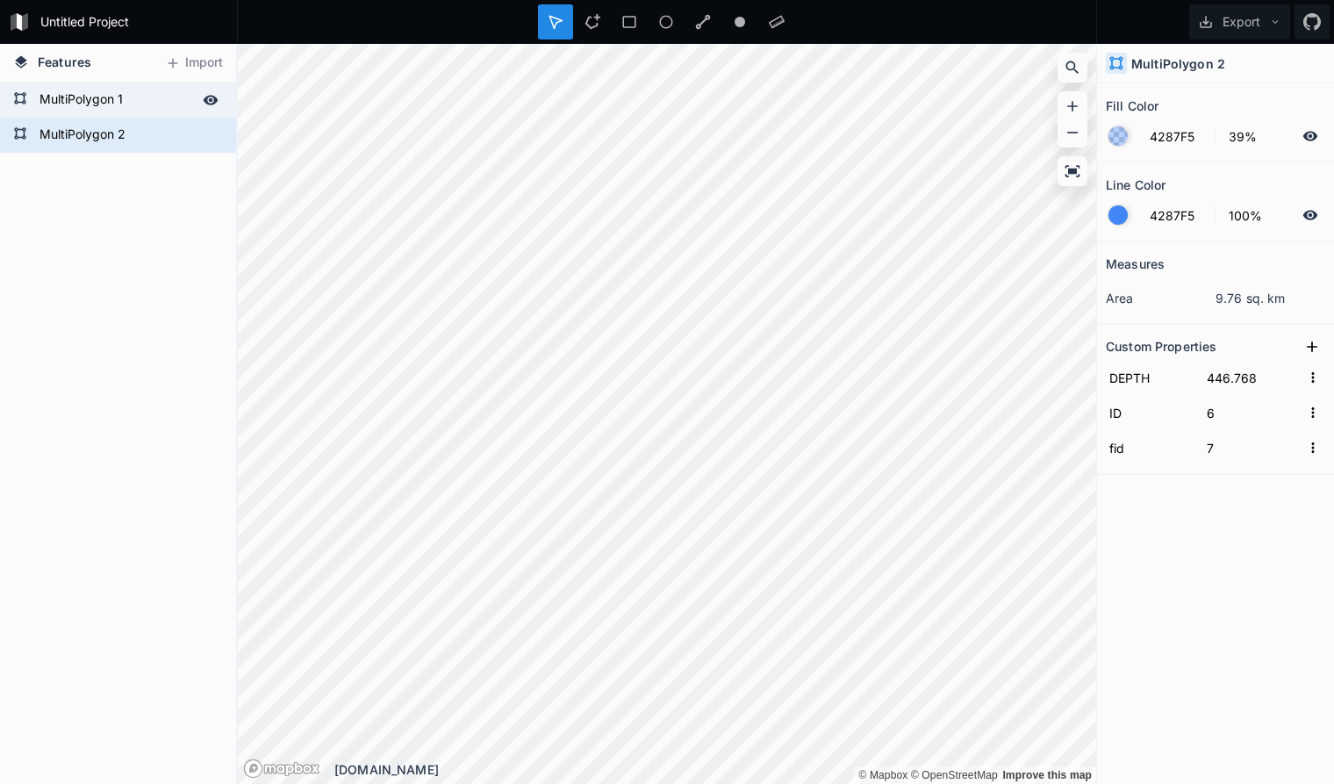
type input "447.768"
type input "20"
type input "21"
click at [154, 133] on form "MultiPolygon 2" at bounding box center [116, 135] width 164 height 26
type input "446.768"
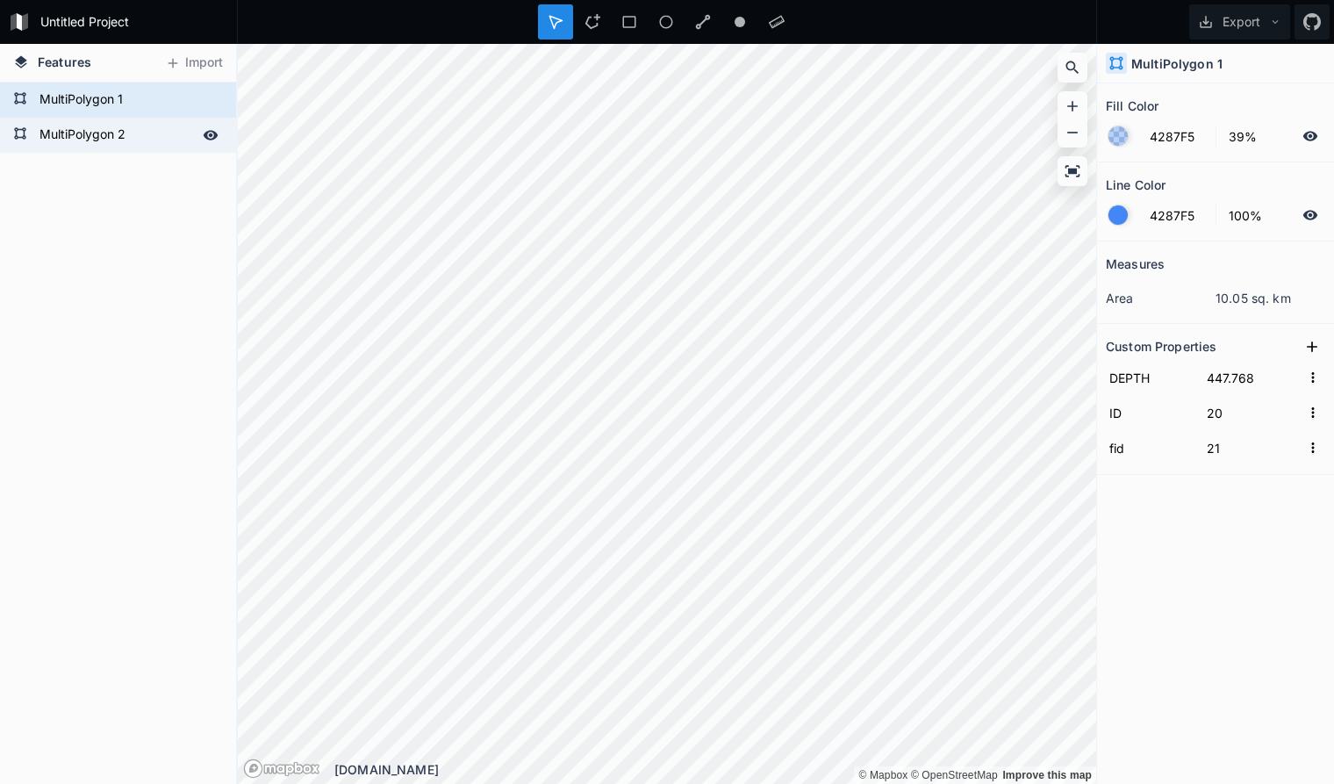
type input "6"
type input "7"
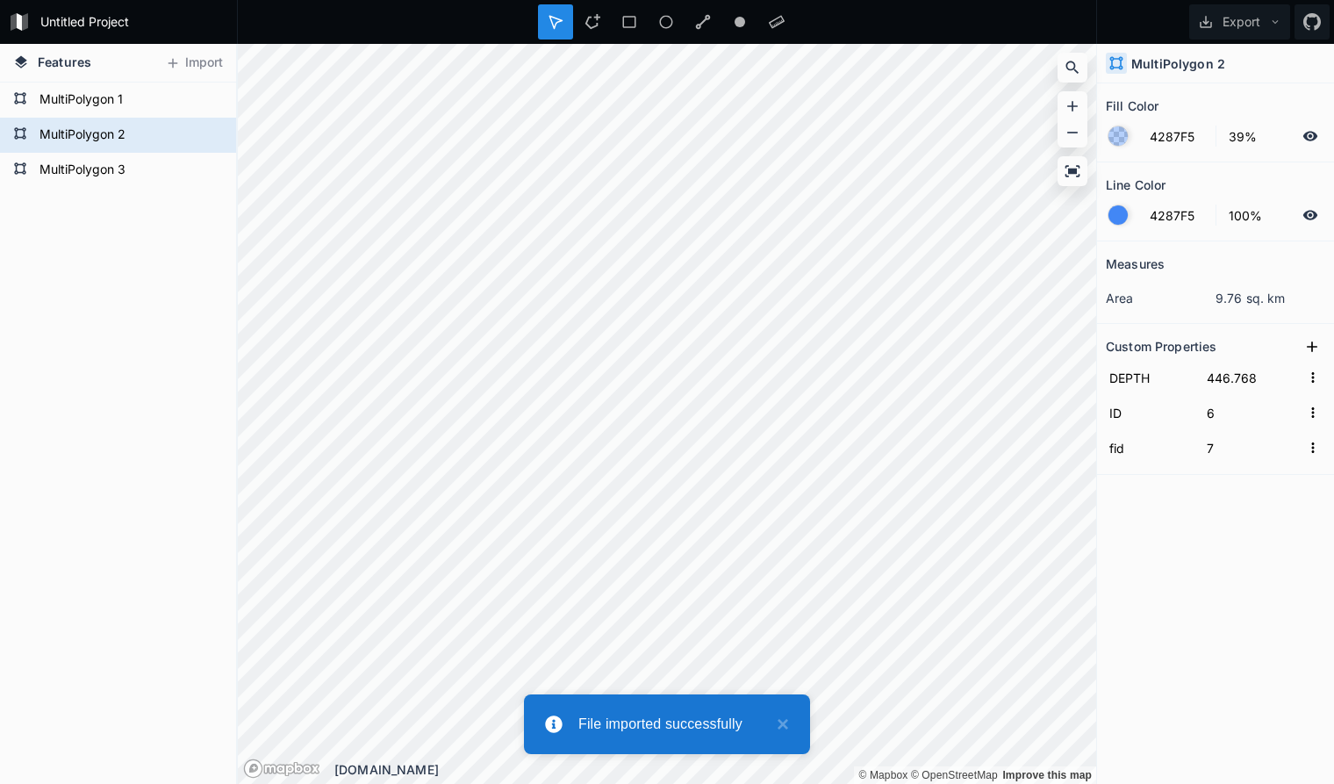
type input "445.768"
type input "20"
type input "21"
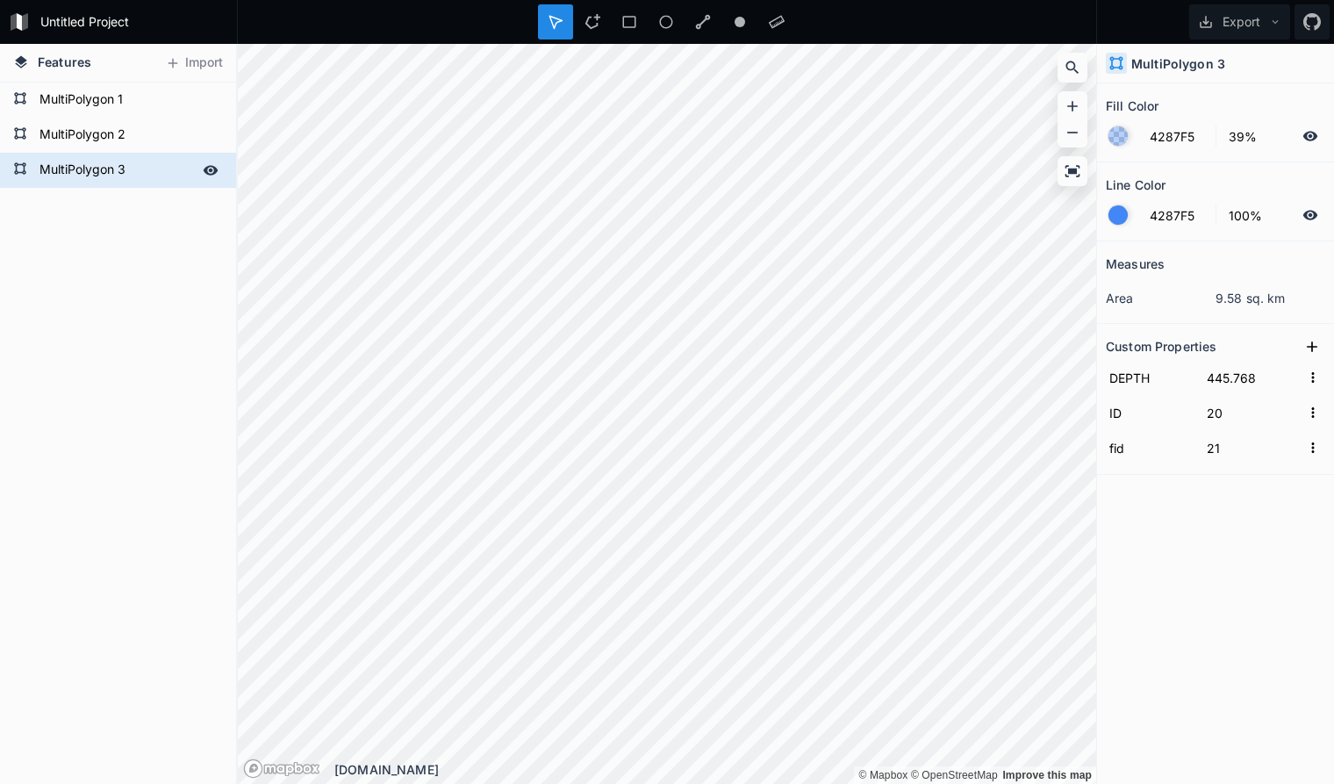
click at [152, 176] on form "MultiPolygon 3" at bounding box center [116, 170] width 164 height 26
click at [153, 99] on form "MultiPolygon 1" at bounding box center [116, 100] width 164 height 26
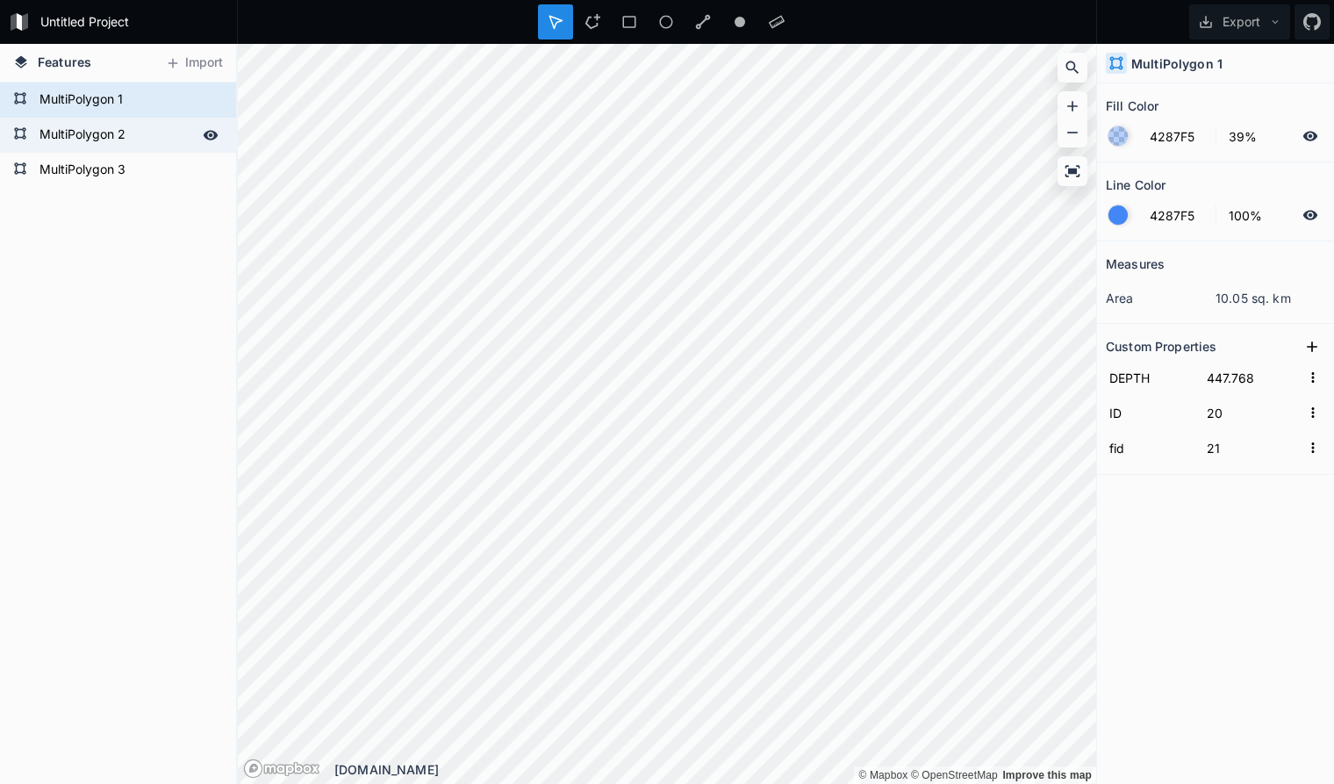
click at [150, 135] on form "MultiPolygon 2" at bounding box center [116, 135] width 164 height 26
type input "446.768"
type input "6"
type input "7"
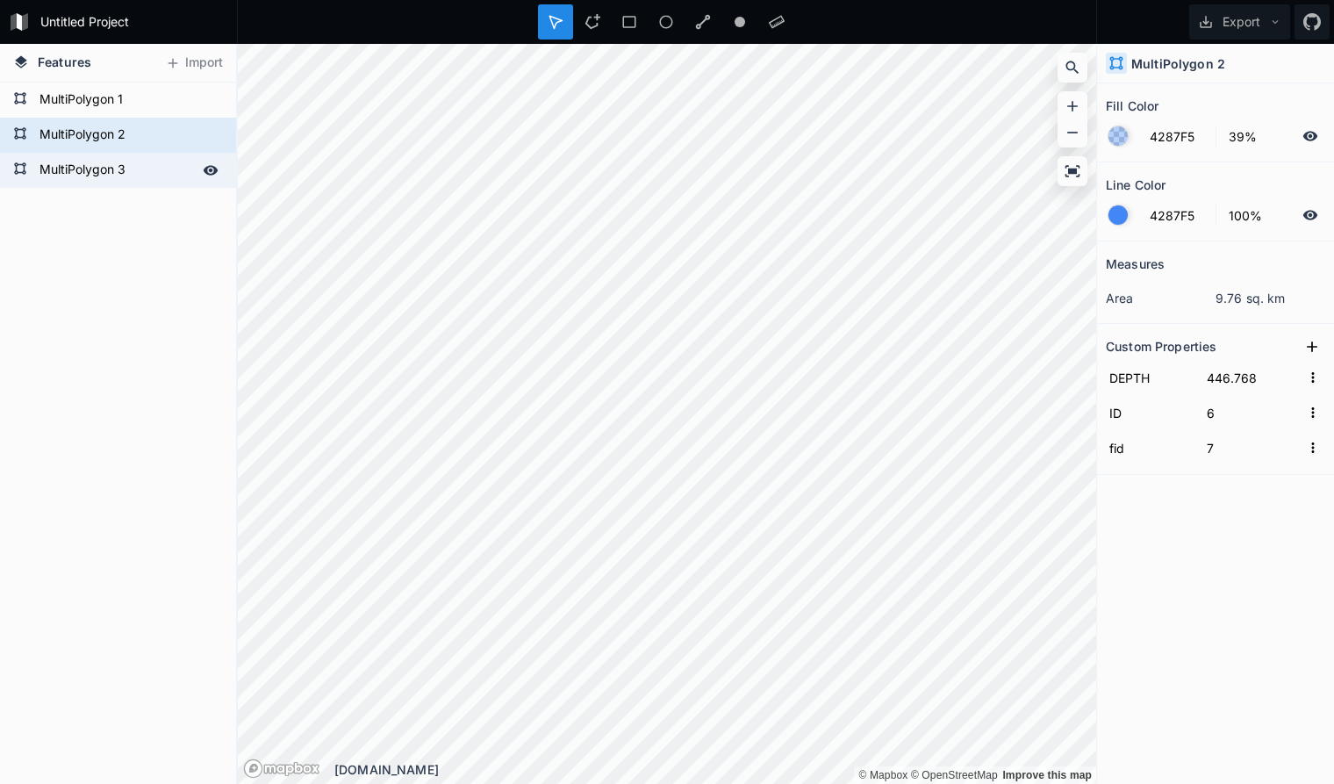
click at [154, 179] on form "MultiPolygon 3" at bounding box center [116, 170] width 164 height 26
type input "445.768"
type input "20"
type input "21"
click at [160, 141] on form "MultiPolygon 2" at bounding box center [116, 135] width 164 height 26
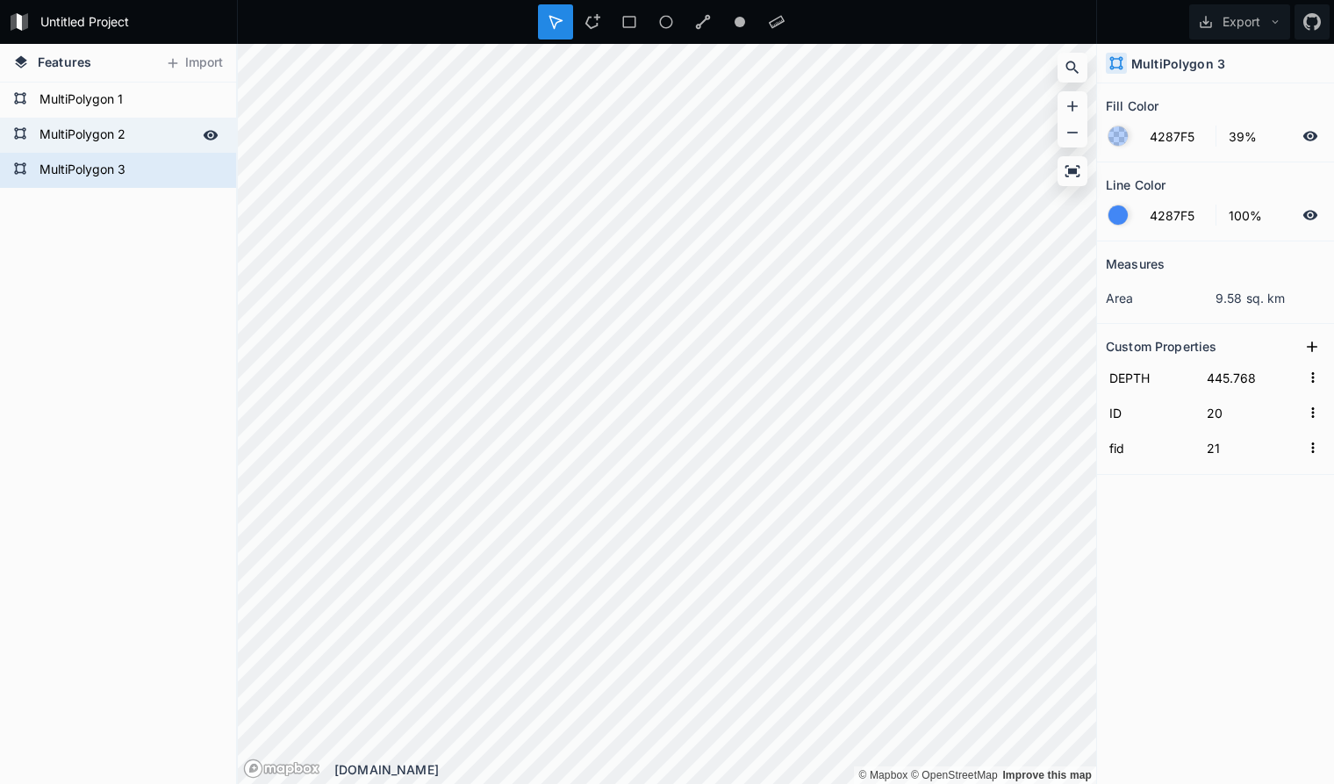
type input "446.768"
type input "6"
type input "7"
click at [166, 176] on form "MultiPolygon 3" at bounding box center [116, 170] width 164 height 26
type input "445.768"
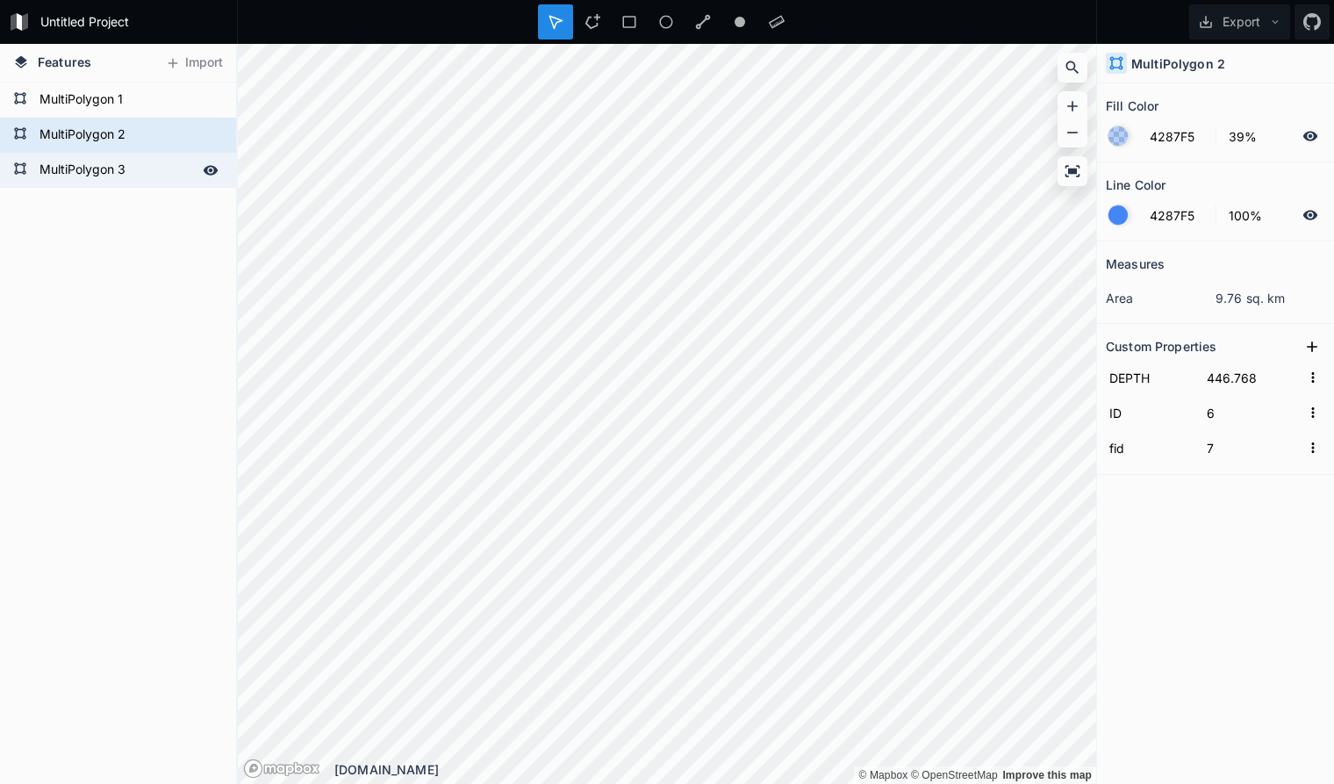
type input "20"
type input "21"
click at [154, 140] on form "MultiPolygon 2" at bounding box center [116, 135] width 164 height 26
type input "446.768"
type input "6"
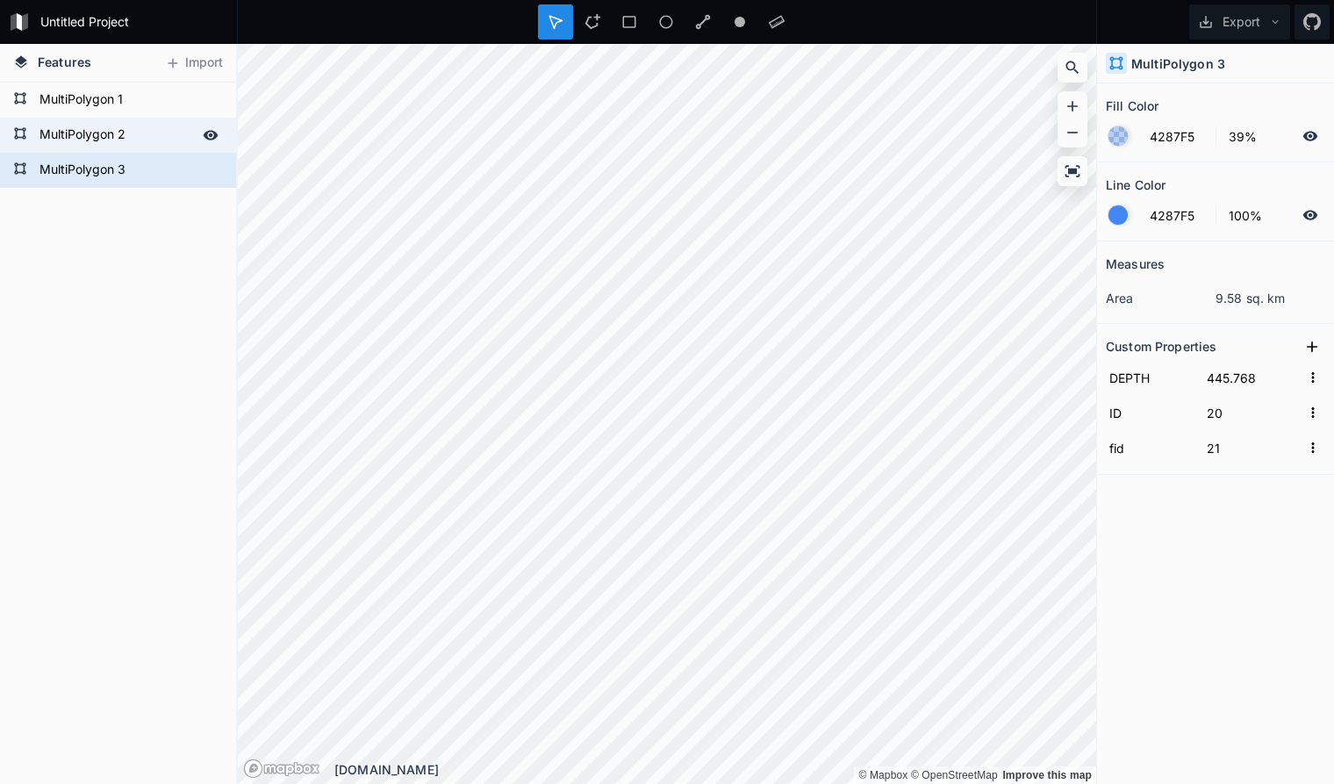
type input "7"
click at [157, 182] on form "MultiPolygon 3" at bounding box center [116, 170] width 164 height 26
type input "445.768"
type input "20"
type input "21"
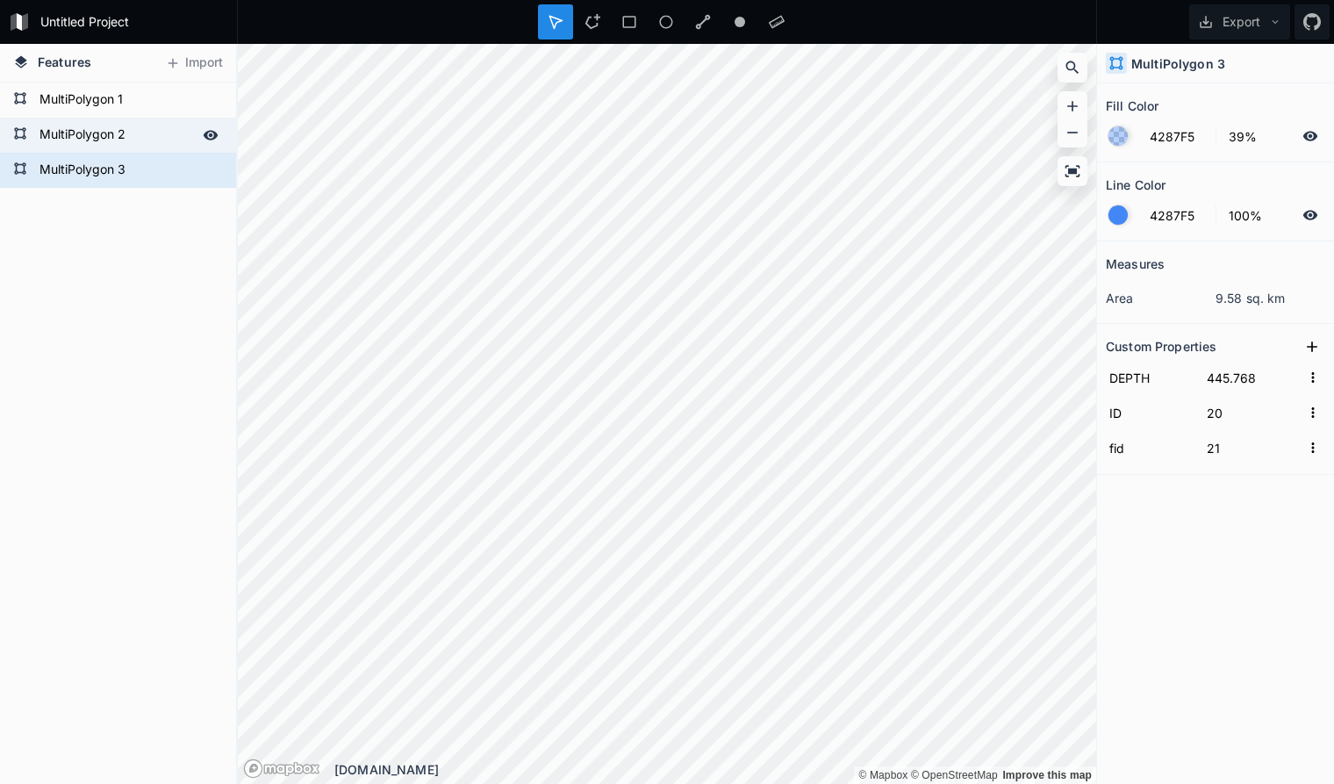
click at [157, 138] on form "MultiPolygon 2" at bounding box center [116, 135] width 164 height 26
type input "446.768"
type input "6"
type input "7"
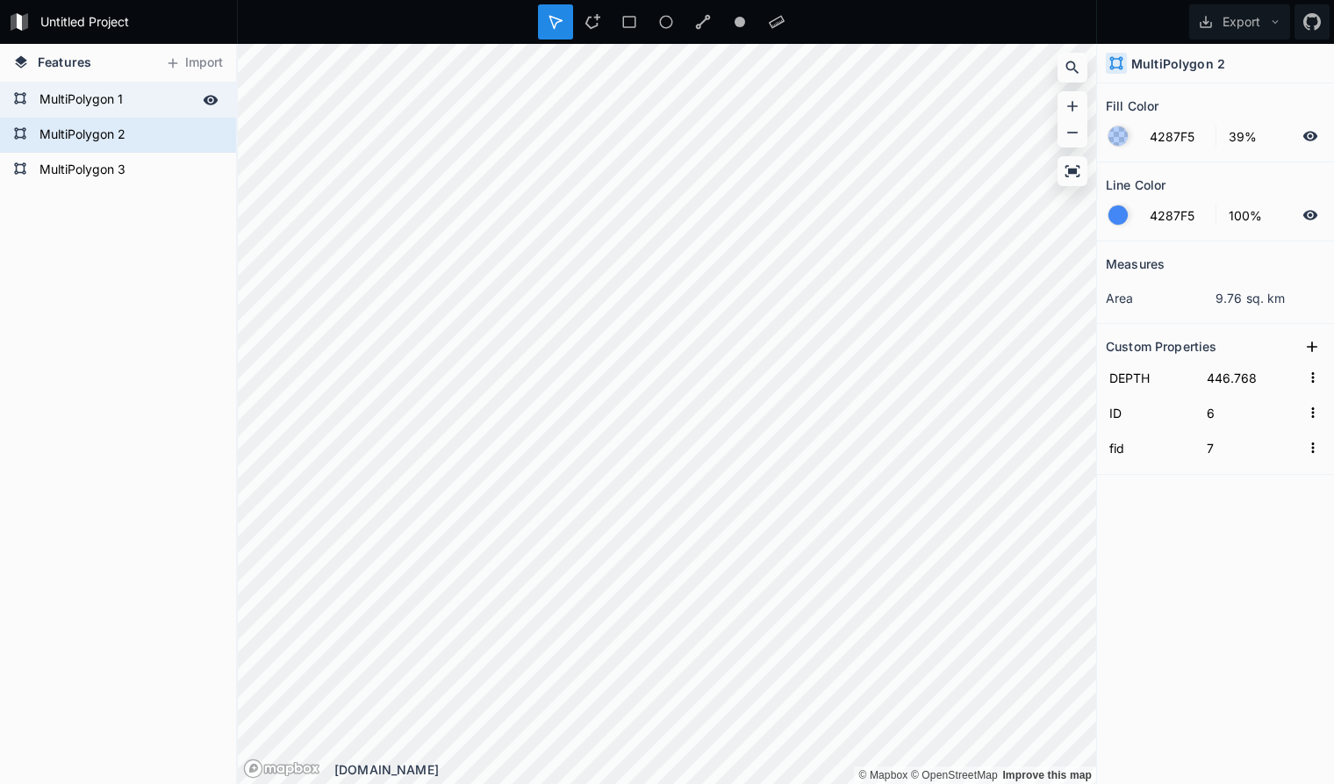
click at [179, 104] on form "MultiPolygon 1" at bounding box center [116, 100] width 164 height 26
type input "447.768"
type input "20"
type input "21"
click at [171, 133] on form "MultiPolygon 2" at bounding box center [116, 135] width 164 height 26
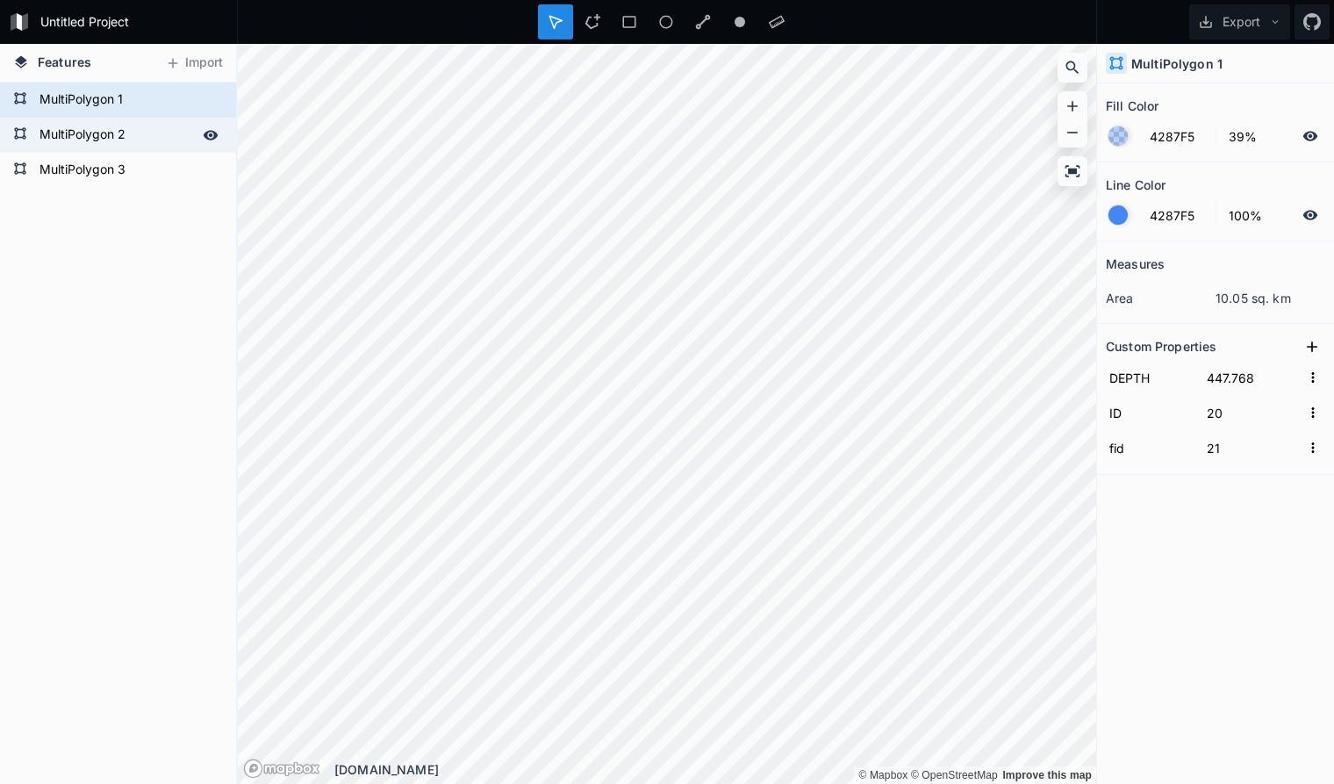
type input "446.768"
type input "6"
type input "7"
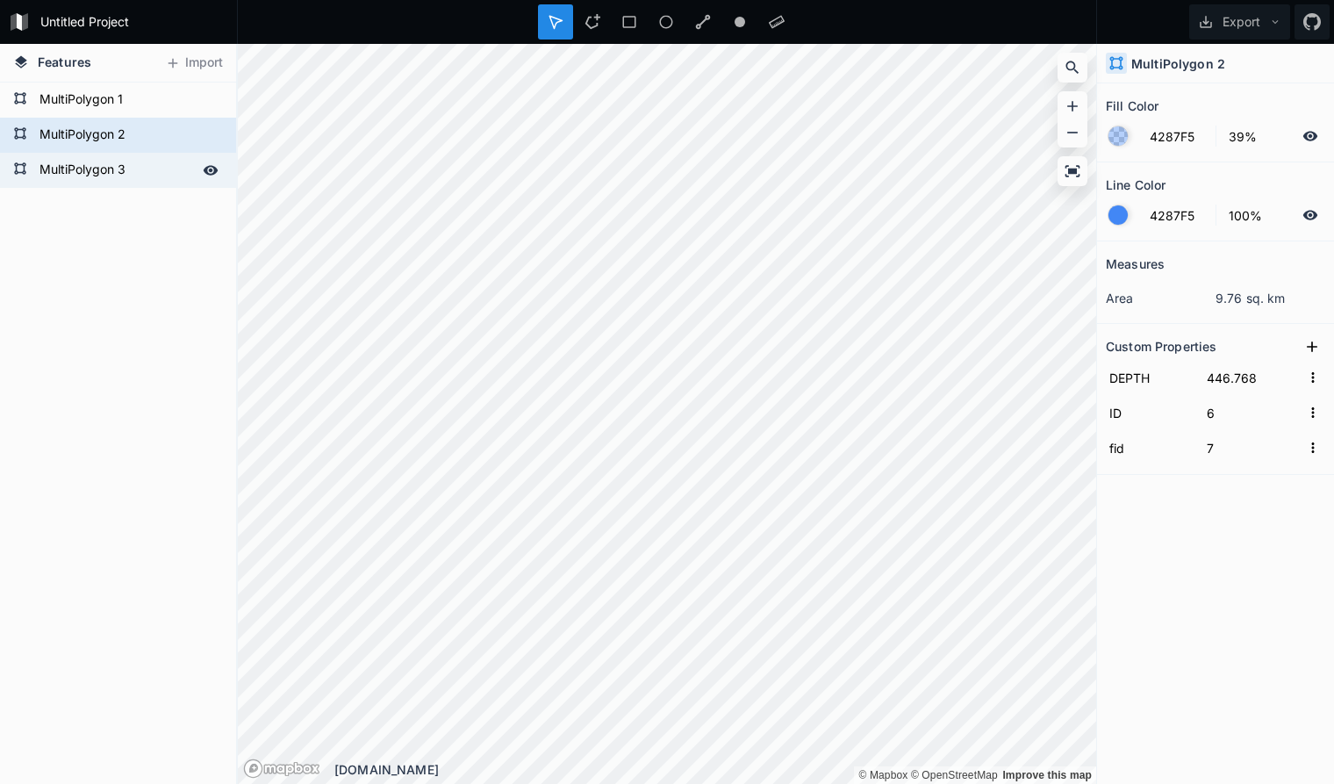
click at [170, 170] on form "MultiPolygon 3" at bounding box center [116, 170] width 164 height 26
type input "445.768"
type input "20"
type input "21"
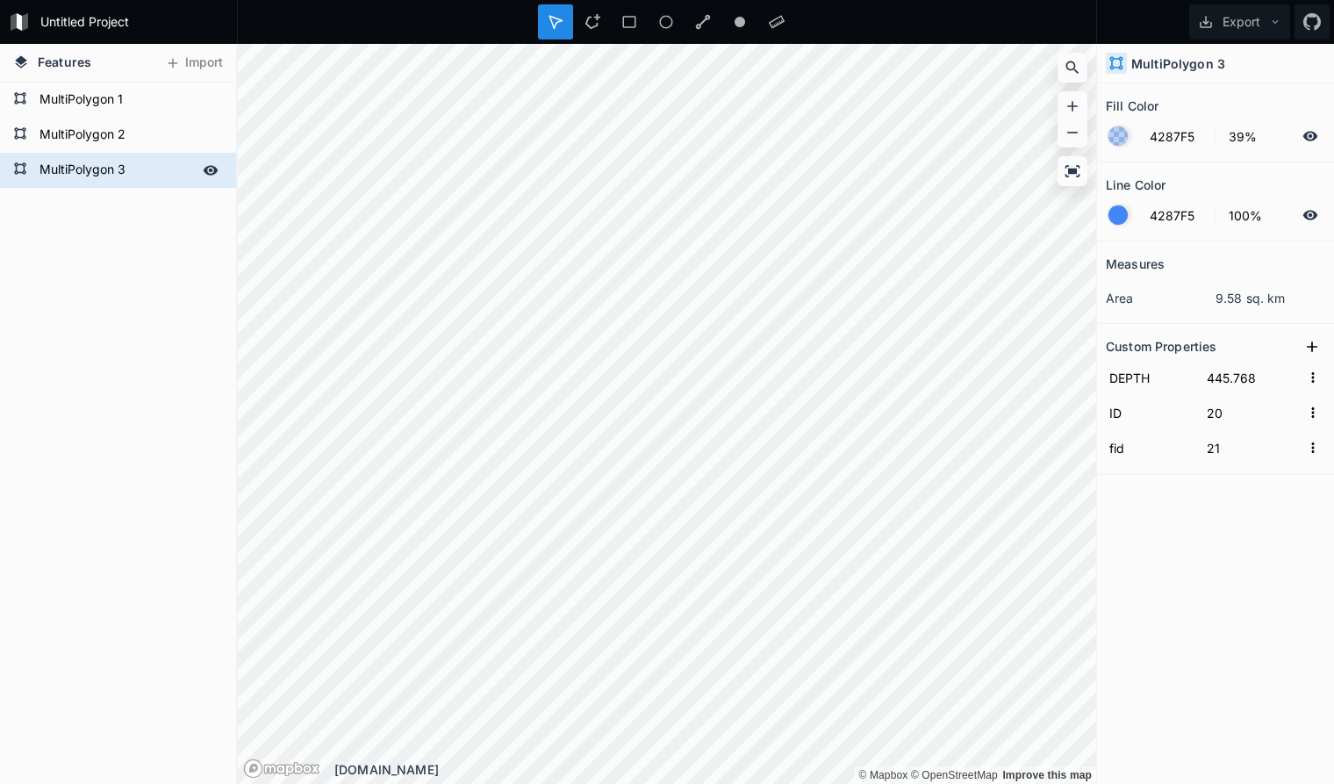
click at [131, 168] on form "MultiPolygon 3" at bounding box center [116, 170] width 164 height 26
click at [140, 133] on form "MultiPolygon 2" at bounding box center [116, 135] width 164 height 26
type input "446.768"
type input "6"
type input "7"
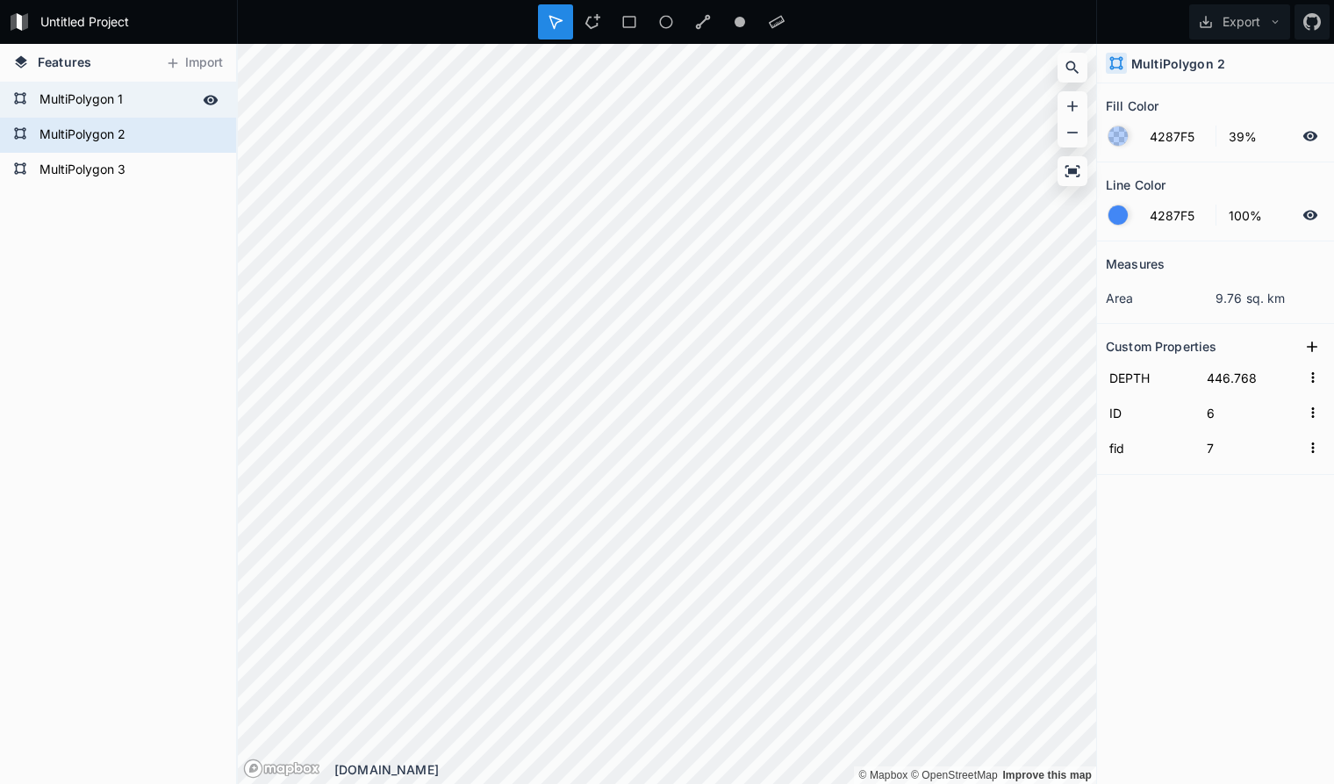
click at [147, 98] on form "MultiPolygon 1" at bounding box center [116, 100] width 164 height 26
type input "447.768"
type input "20"
type input "21"
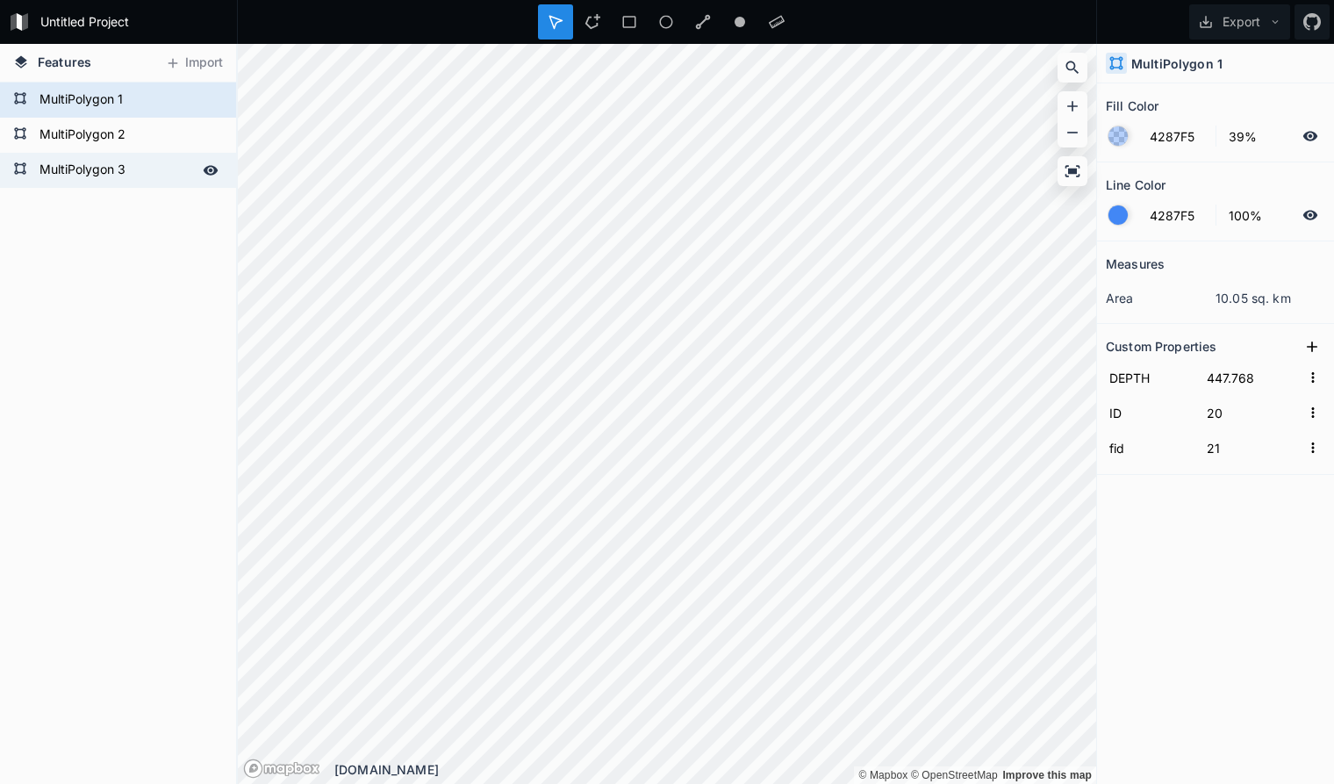
click at [147, 168] on form "MultiPolygon 3" at bounding box center [116, 170] width 164 height 26
type input "445.768"
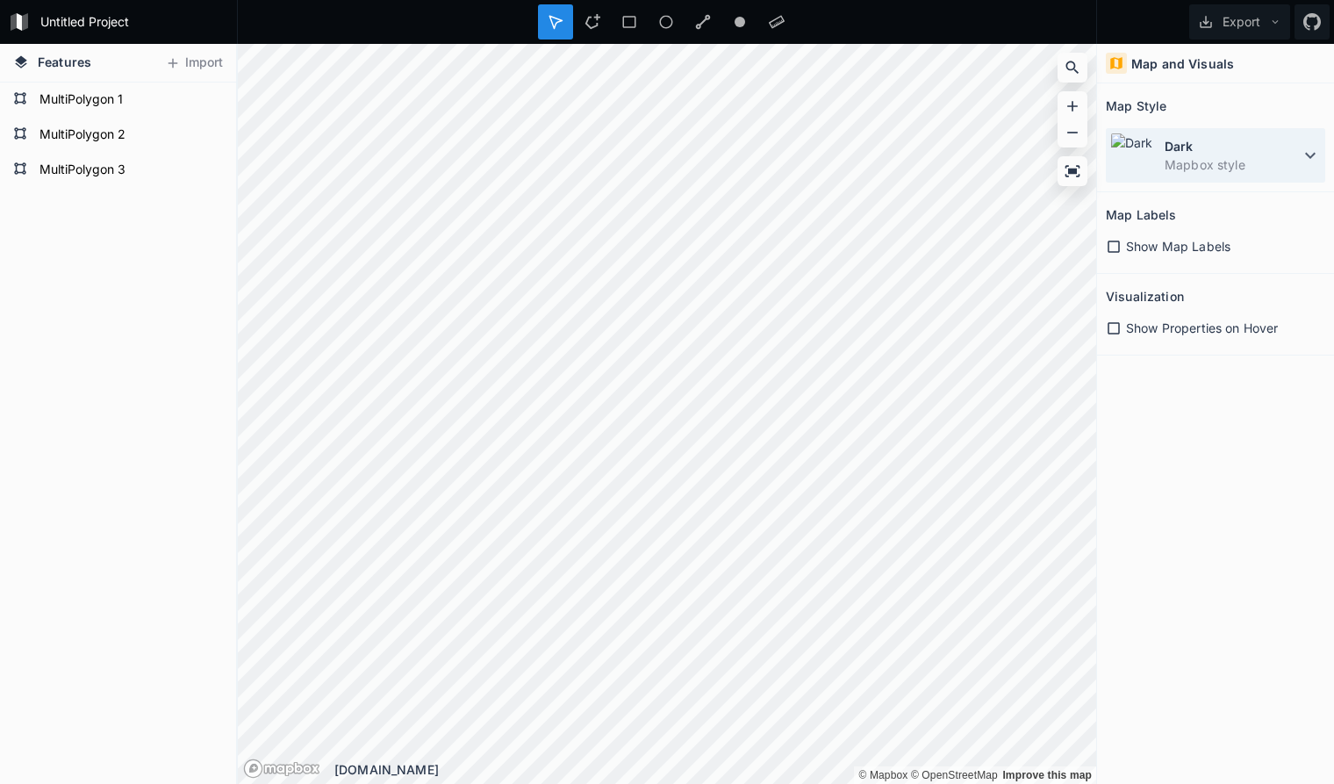
click at [1304, 155] on icon at bounding box center [1310, 155] width 21 height 21
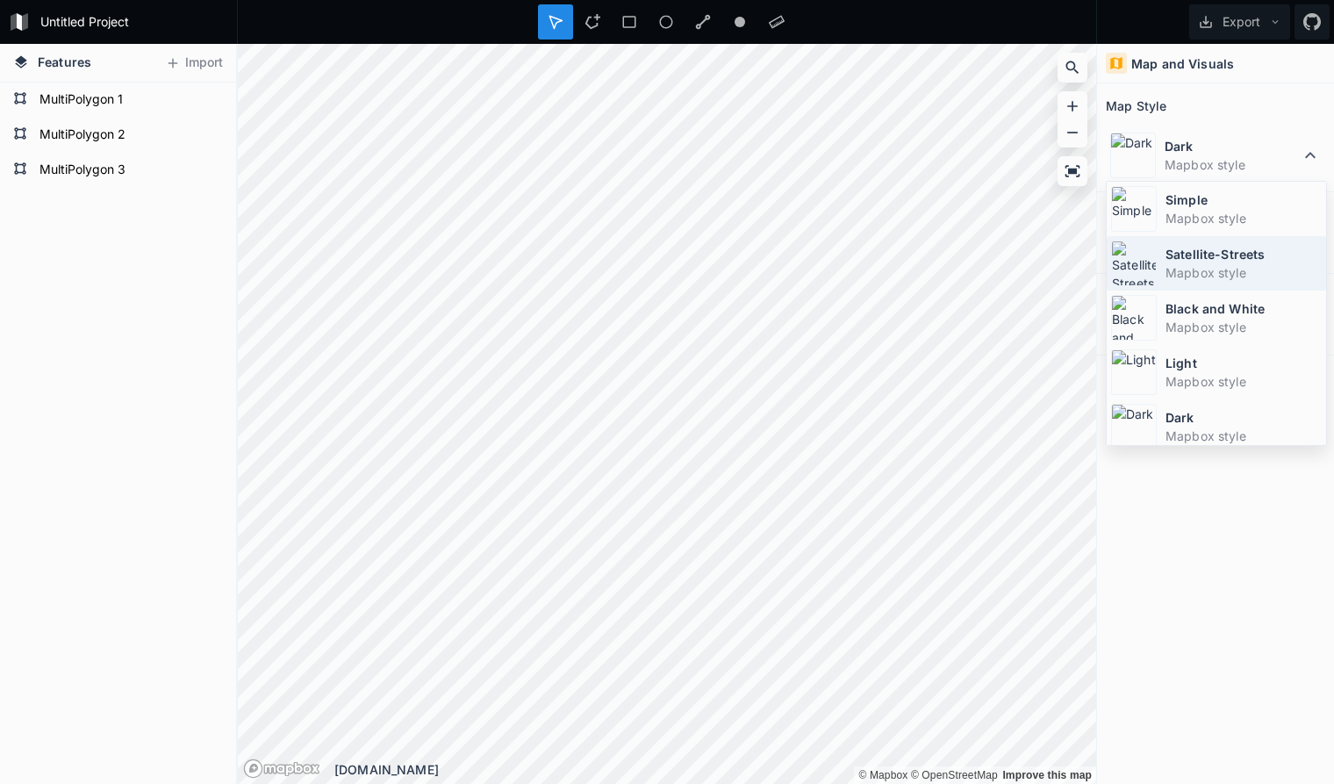
click at [1228, 263] on dd "Mapbox style" at bounding box center [1243, 272] width 156 height 18
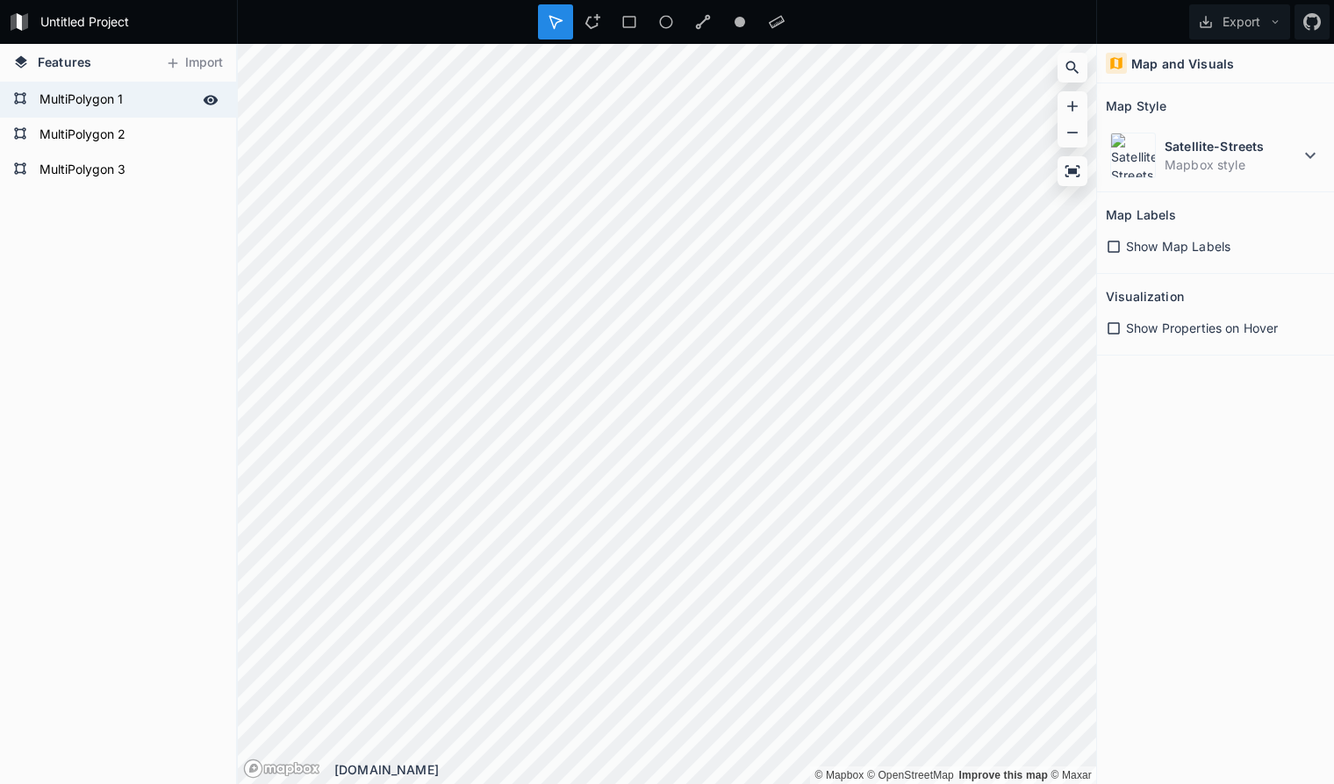
click at [140, 100] on form "MultiPolygon 1" at bounding box center [116, 100] width 164 height 26
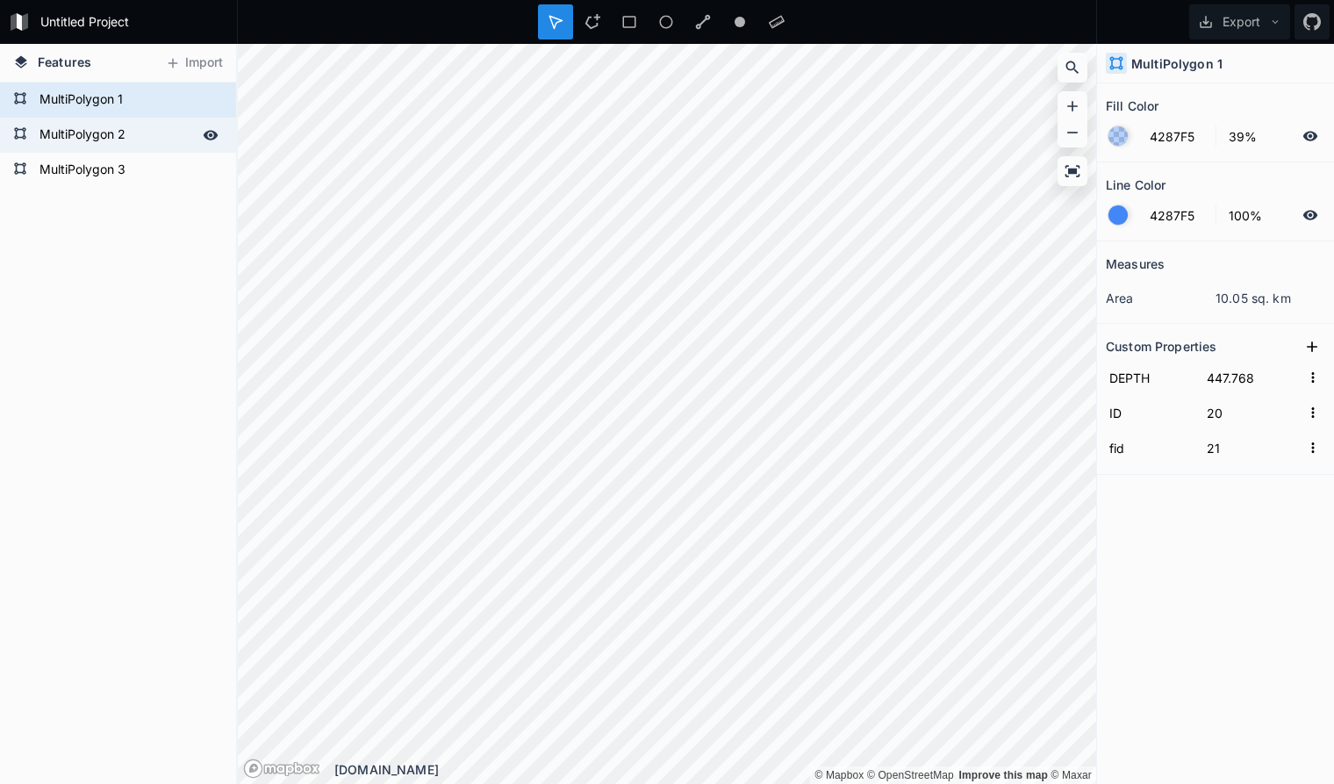
click at [143, 136] on form "MultiPolygon 2" at bounding box center [116, 135] width 164 height 26
type input "446.768"
type input "6"
type input "7"
click at [147, 104] on form "MultiPolygon 1" at bounding box center [116, 100] width 164 height 26
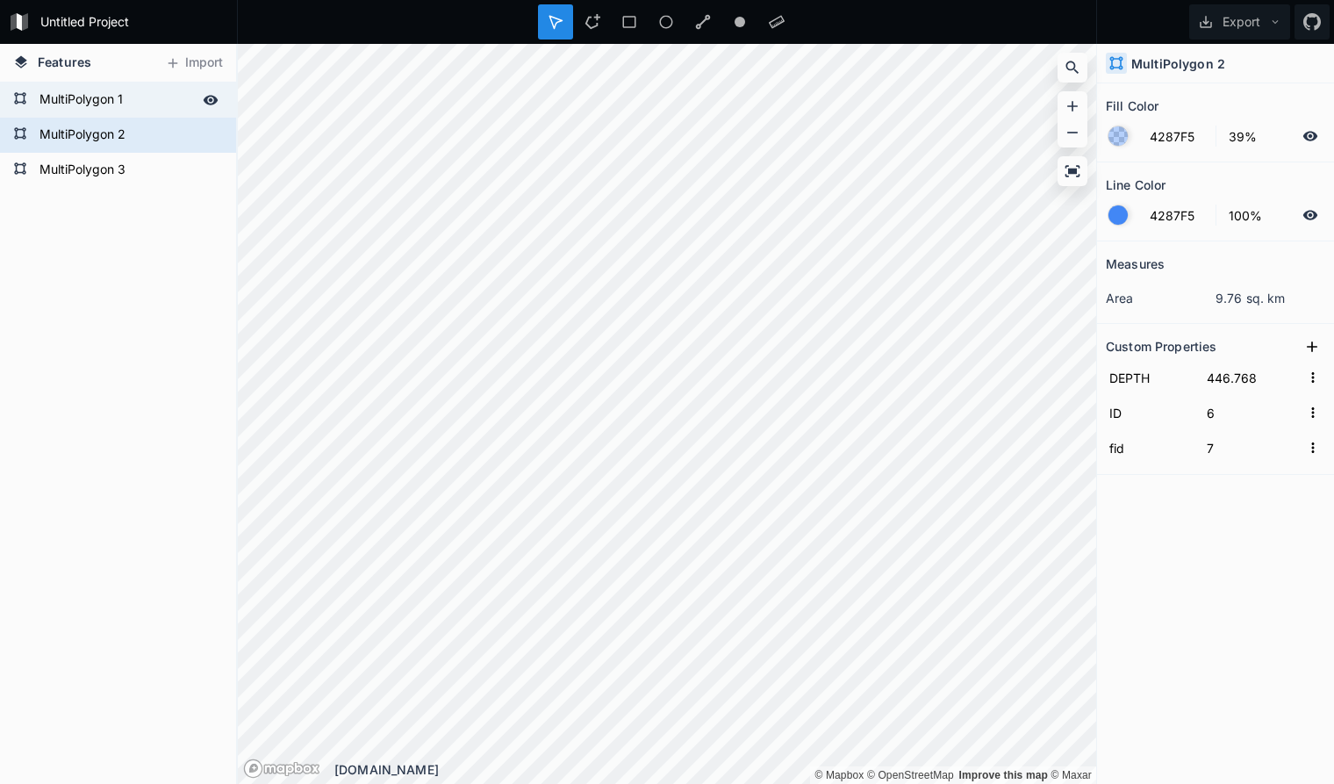
type input "447.768"
type input "20"
type input "21"
click at [154, 138] on form "MultiPolygon 2" at bounding box center [116, 135] width 164 height 26
type input "446.768"
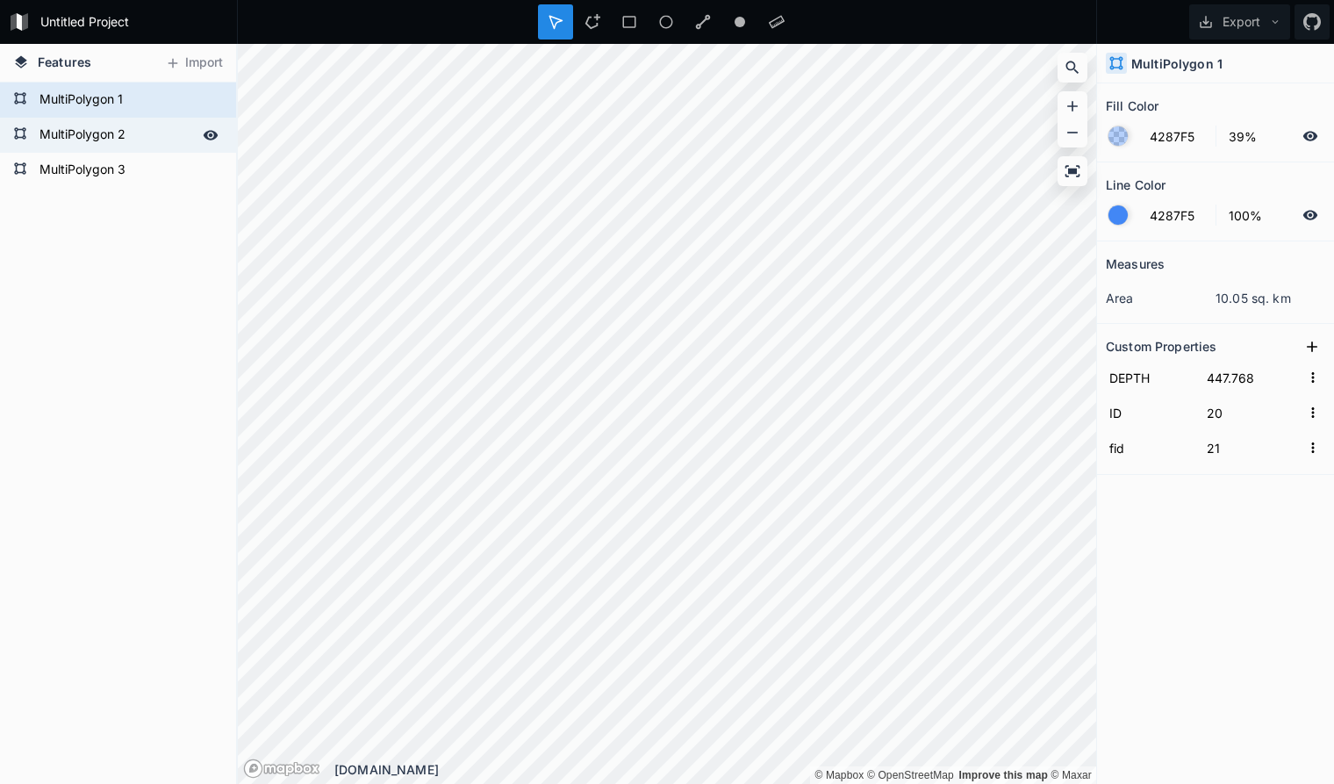
type input "6"
type input "7"
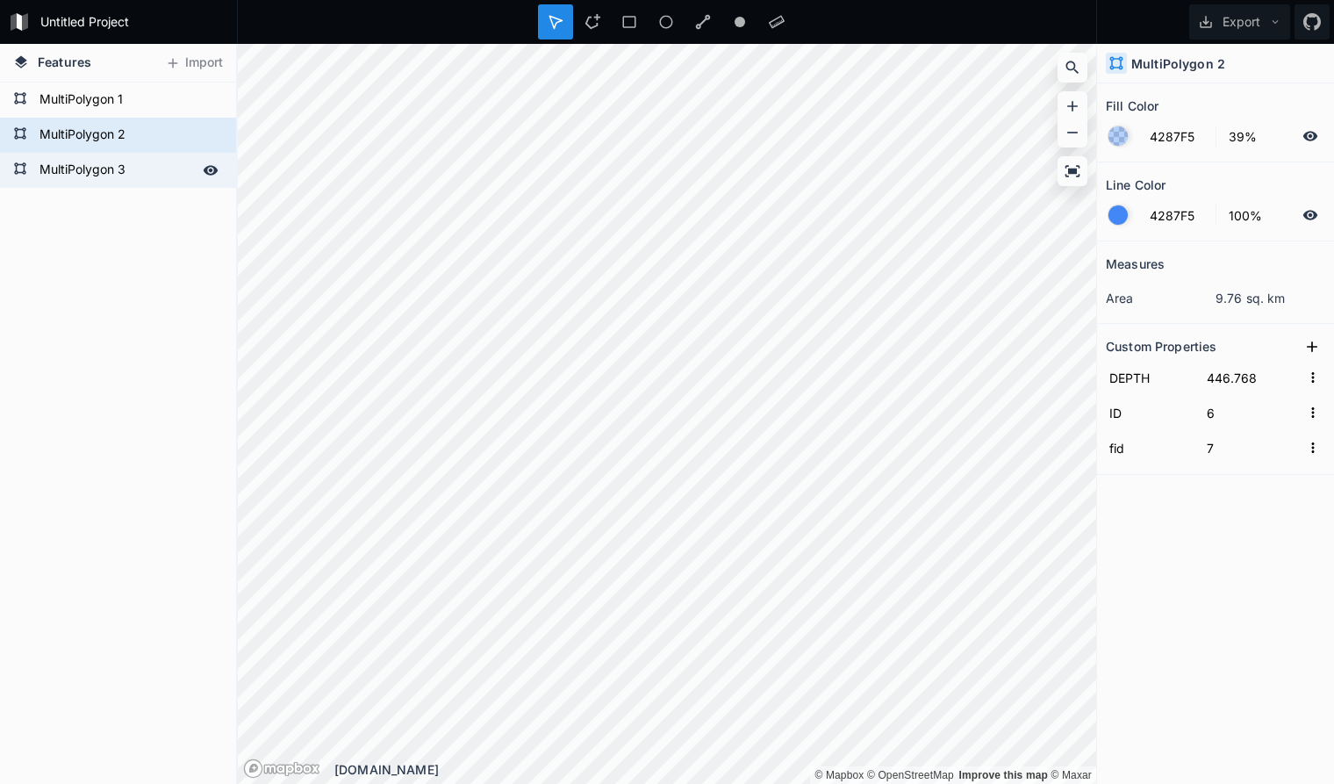
click at [148, 170] on form "MultiPolygon 3" at bounding box center [116, 170] width 164 height 26
type input "445.768"
type input "20"
type input "21"
click at [149, 131] on form "MultiPolygon 2" at bounding box center [116, 135] width 164 height 26
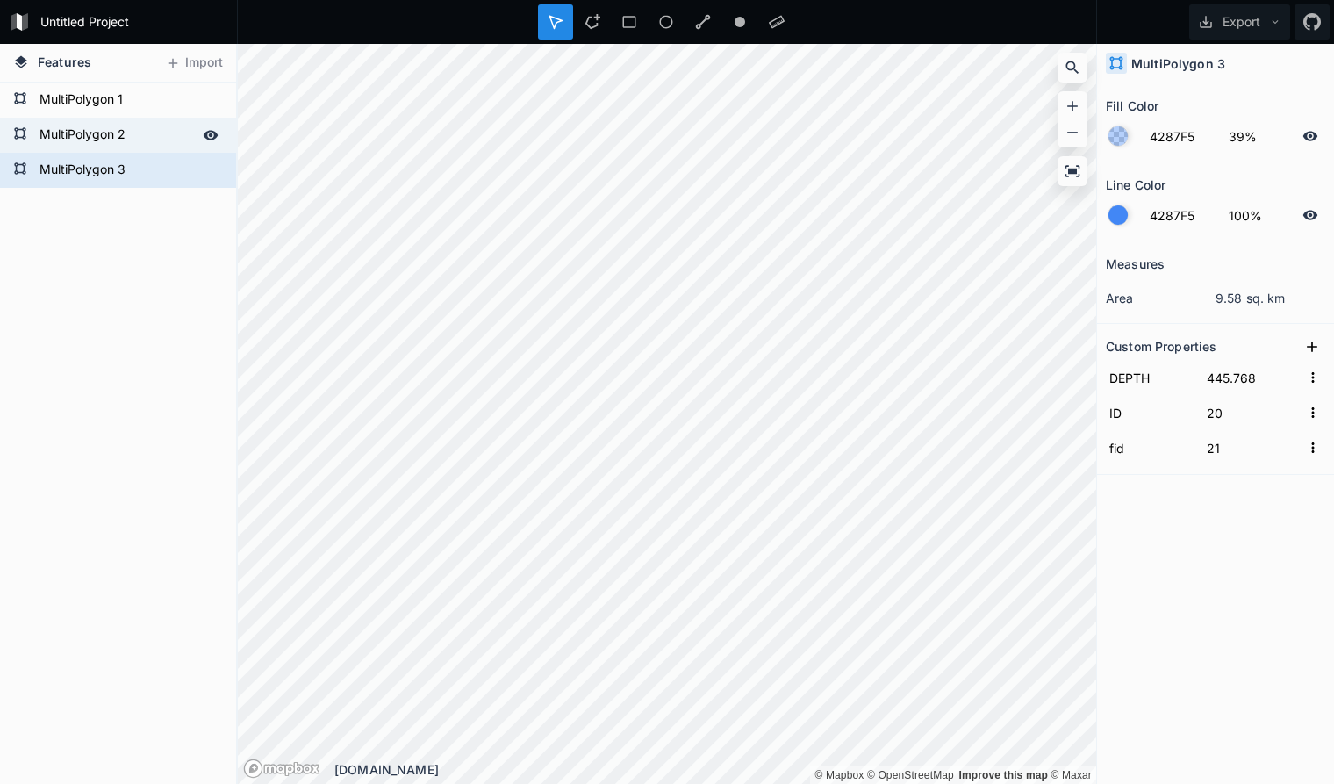
type input "446.768"
type input "6"
type input "7"
click at [153, 172] on form "MultiPolygon 3" at bounding box center [116, 170] width 164 height 26
type input "445.768"
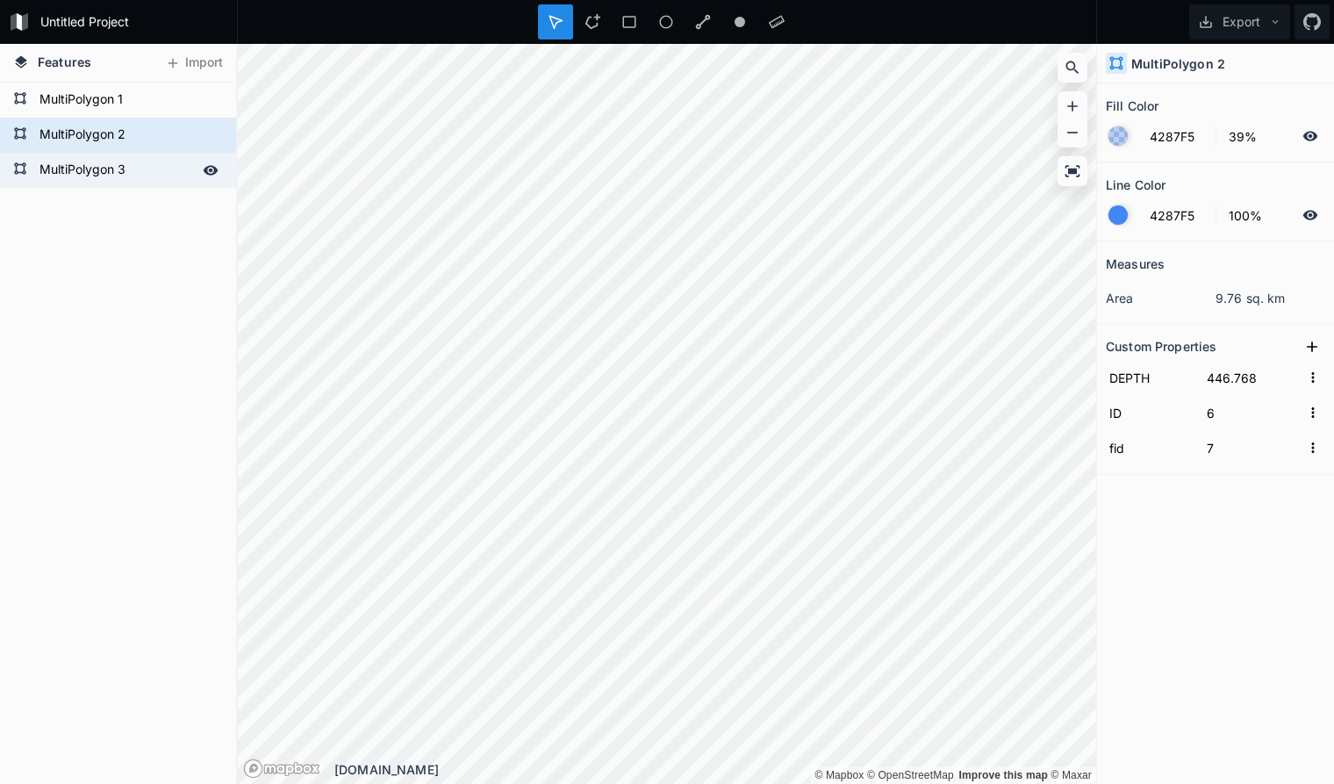
type input "20"
type input "21"
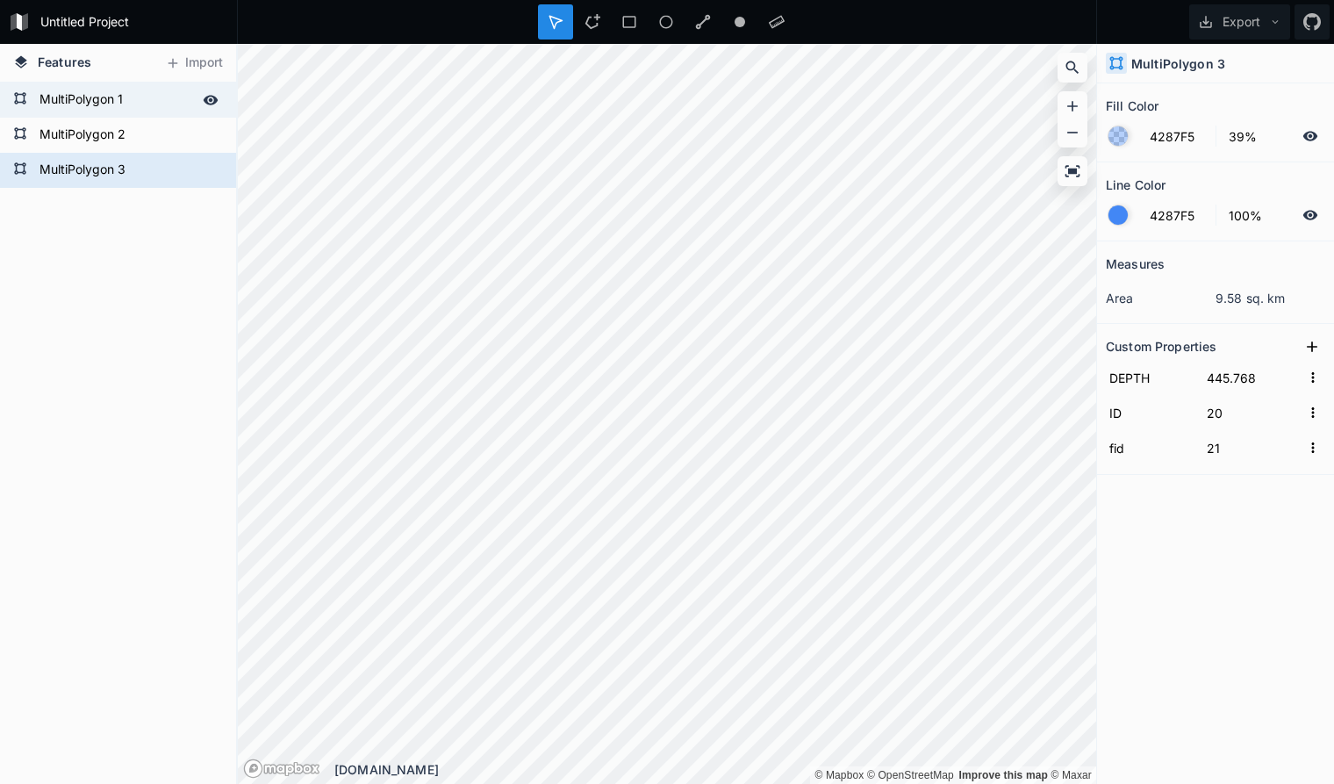
click at [94, 101] on form "MultiPolygon 1" at bounding box center [116, 100] width 164 height 26
type input "447.768"
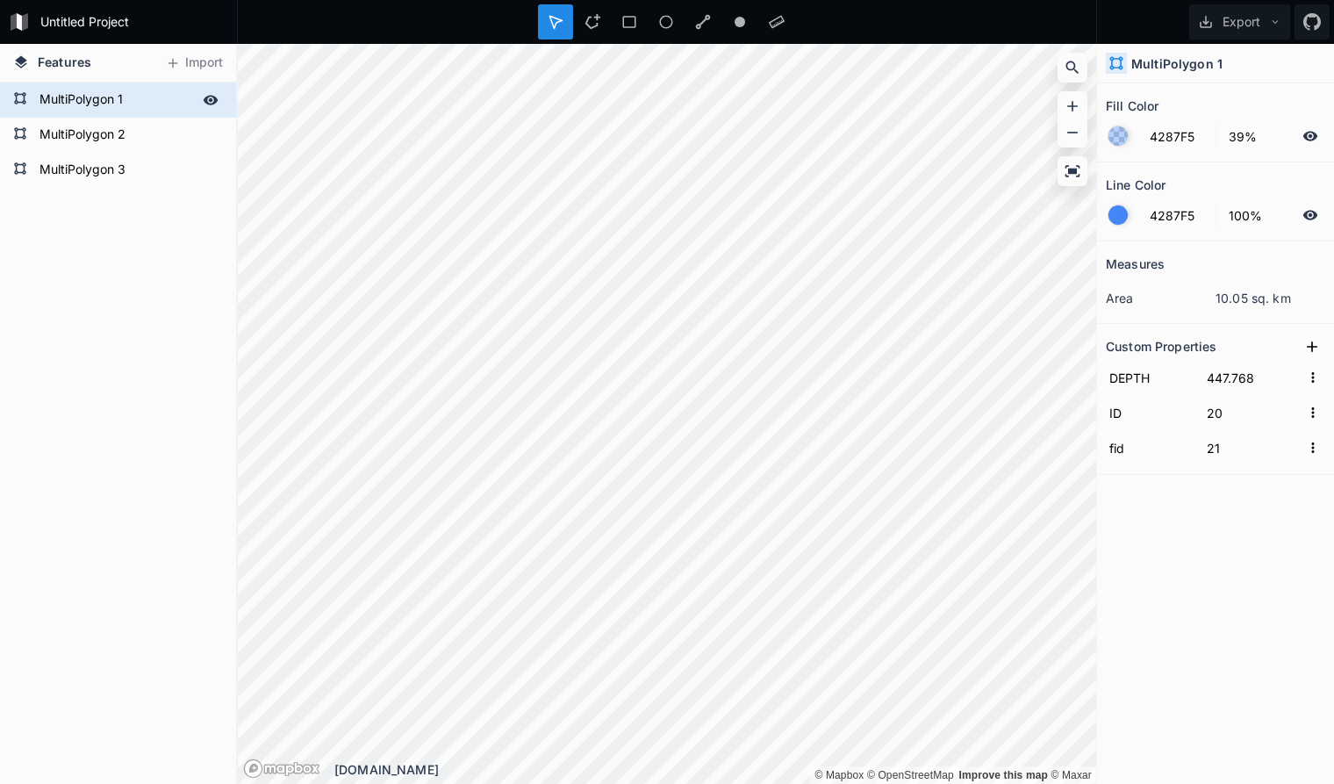
click at [94, 101] on form "MultiPolygon 1" at bounding box center [116, 100] width 164 height 26
type input "01"
click input "submit" at bounding box center [0, 0] width 0 height 0
click at [94, 129] on form "MultiPolygon 2" at bounding box center [116, 135] width 164 height 26
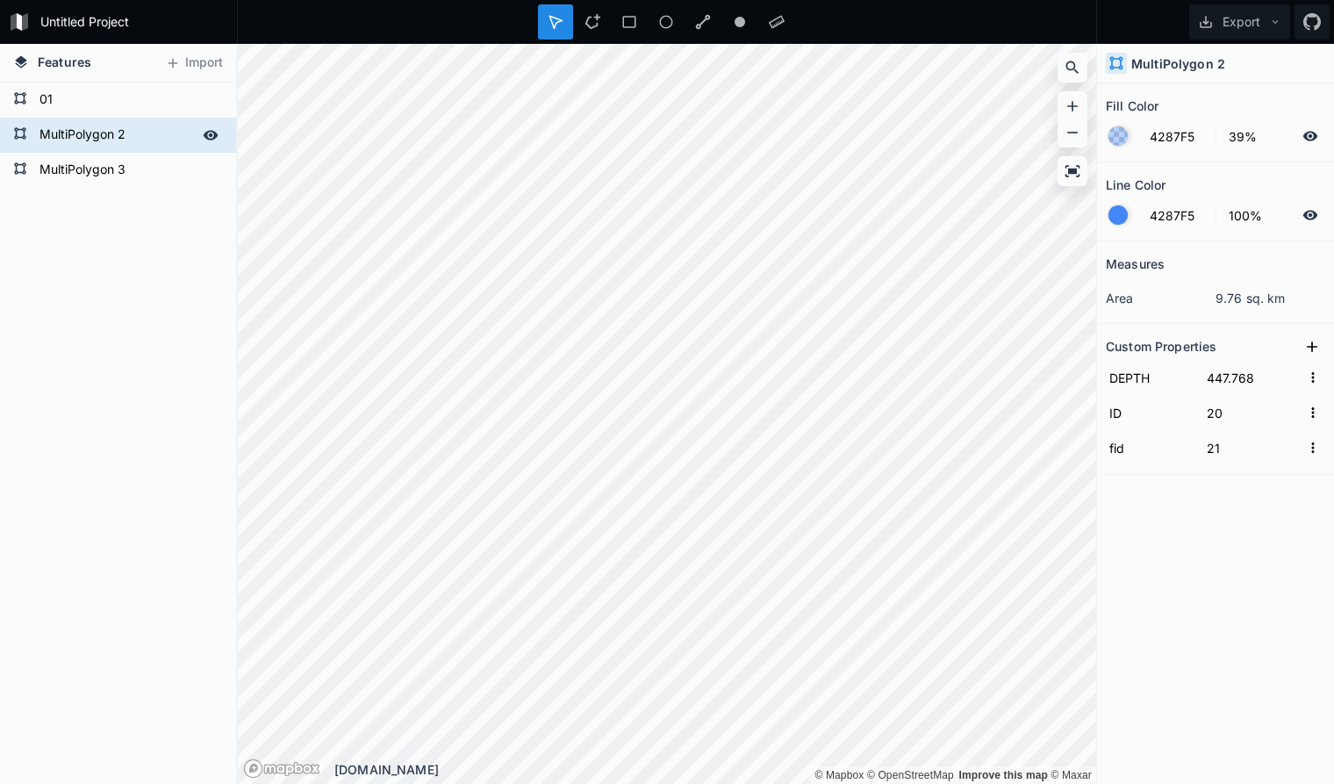
type input "446.768"
type input "6"
type input "7"
click at [93, 133] on form "MultiPolygon 2" at bounding box center [116, 135] width 164 height 26
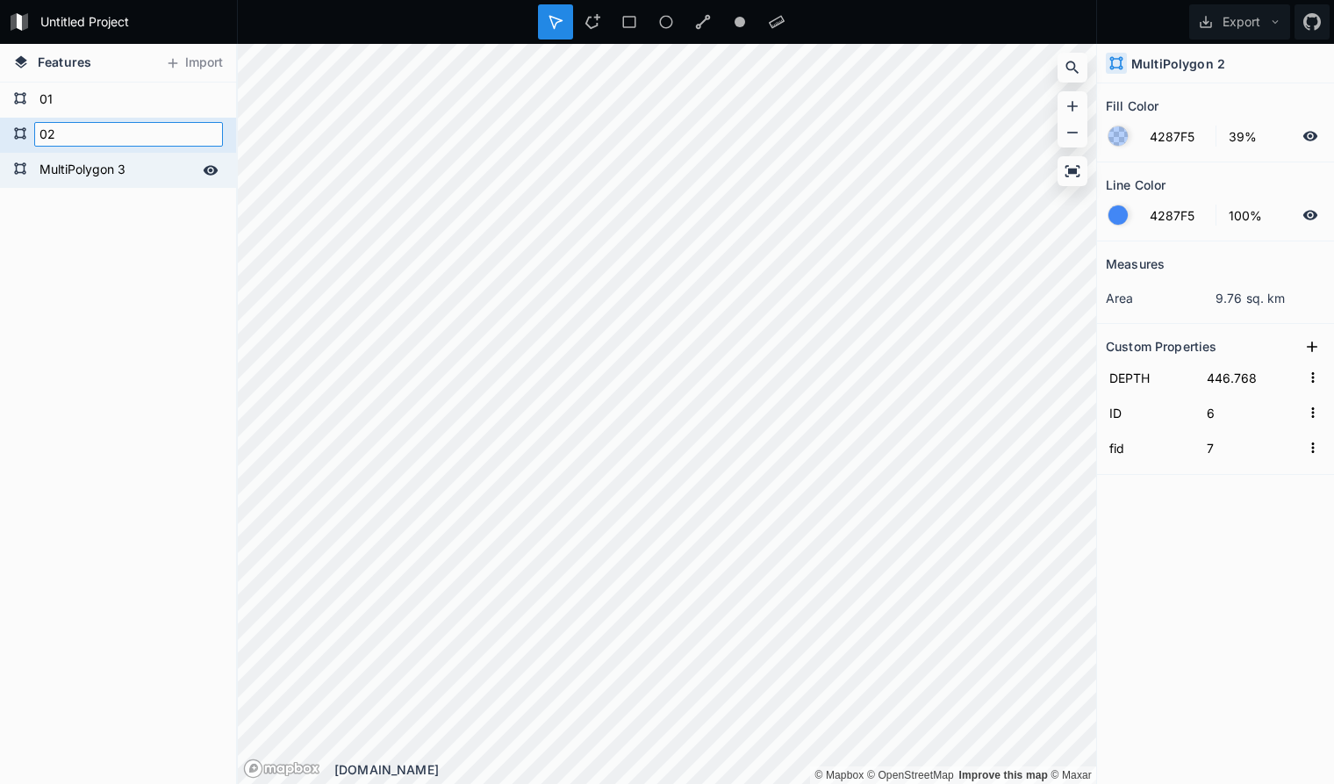
type input "02"
click at [94, 161] on form "MultiPolygon 3" at bounding box center [116, 170] width 164 height 26
type input "445.768"
type input "20"
type input "21"
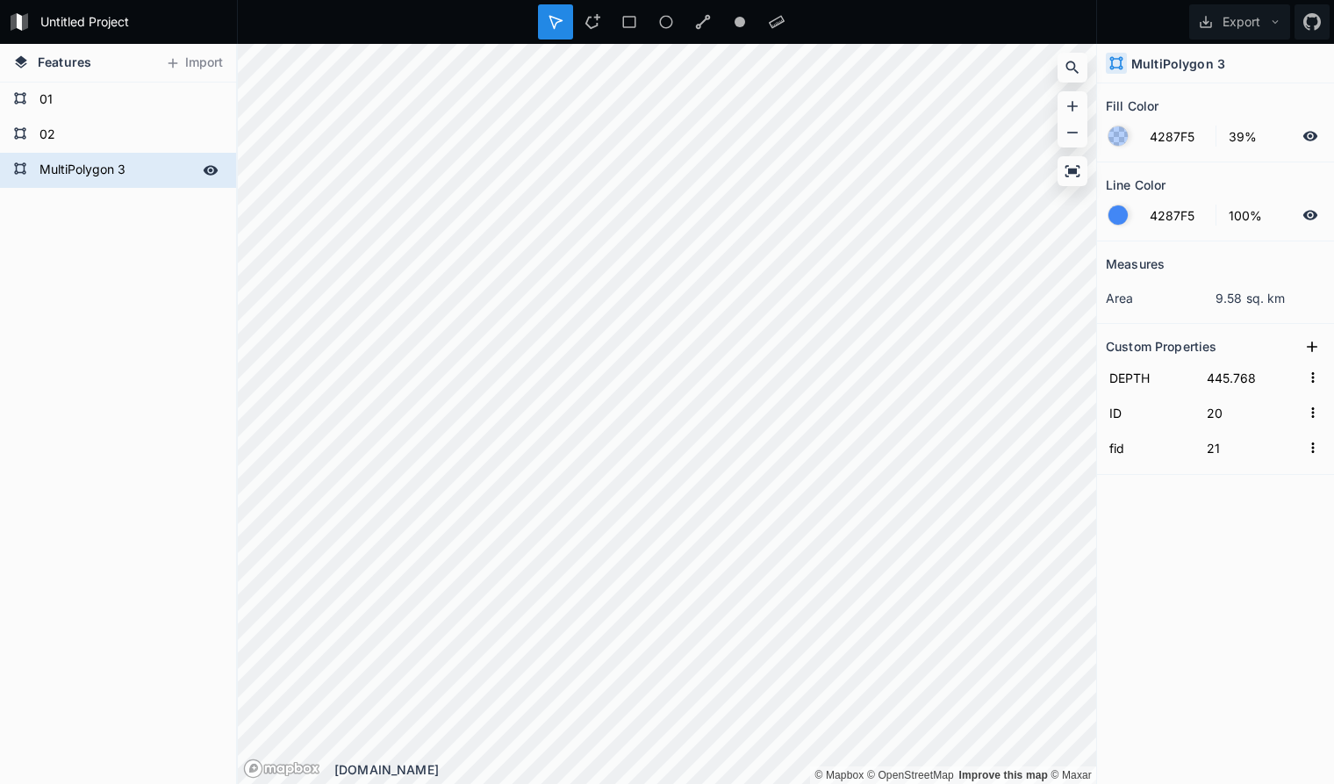
click at [92, 165] on form "MultiPolygon 3" at bounding box center [116, 170] width 164 height 26
type input "03"
click input "submit" at bounding box center [0, 0] width 0 height 0
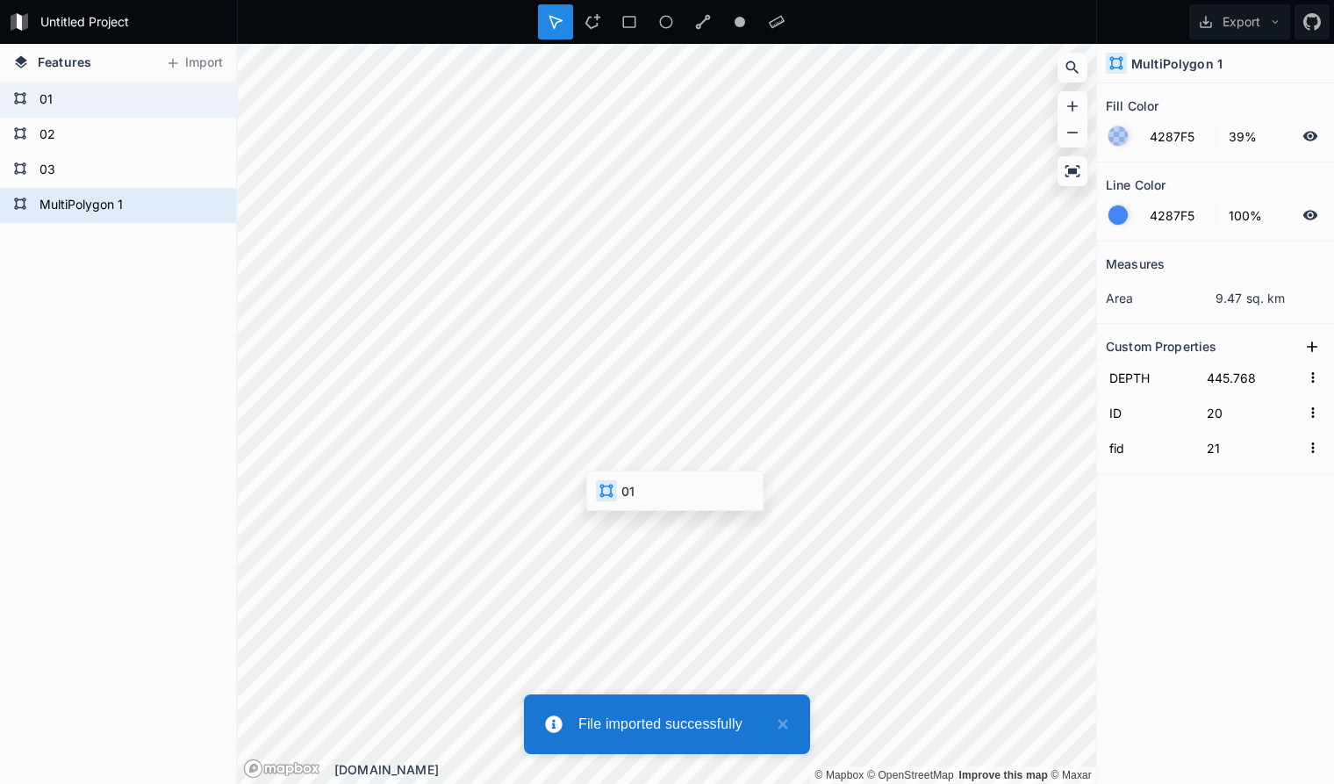
type input "444.768"
type input "30"
type input "31"
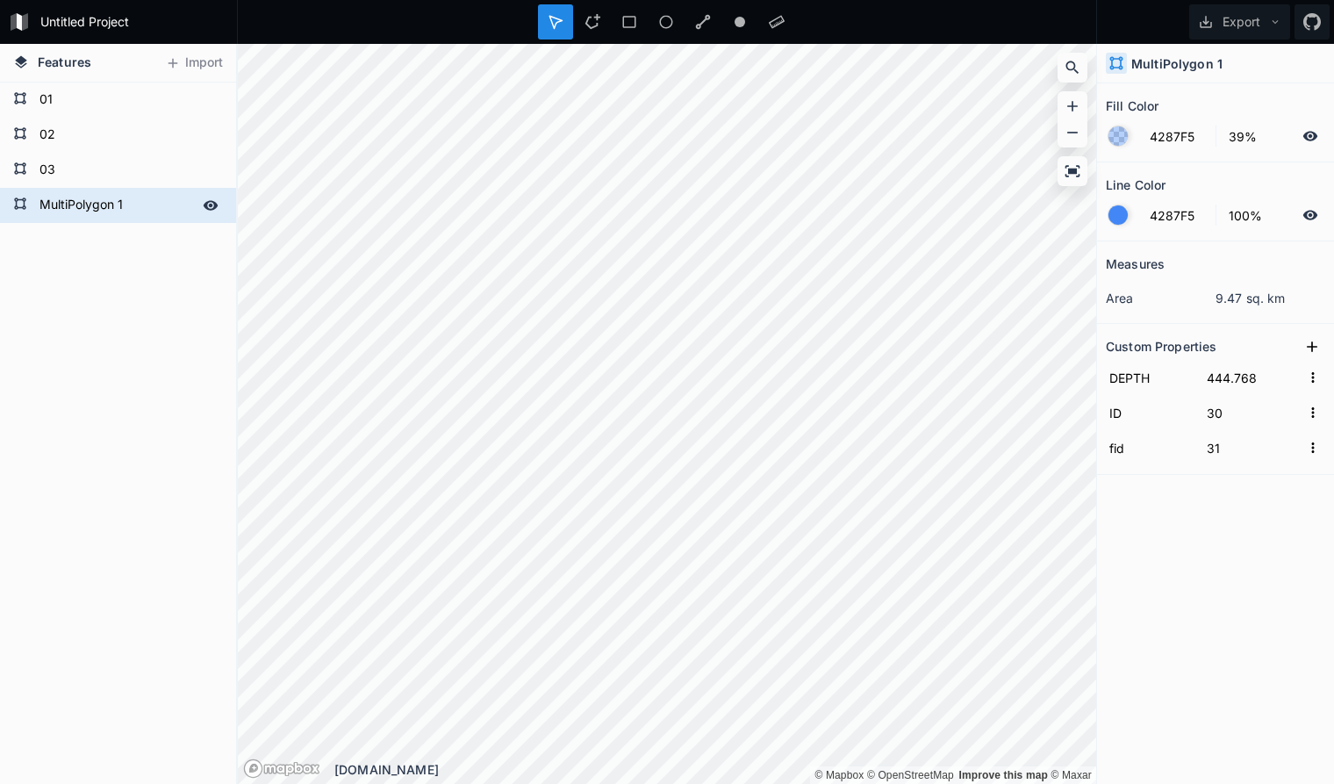
click at [106, 201] on form "MultiPolygon 1" at bounding box center [116, 205] width 164 height 26
type input "04"
click input "submit" at bounding box center [0, 0] width 0 height 0
click at [112, 98] on form "01" at bounding box center [116, 100] width 164 height 26
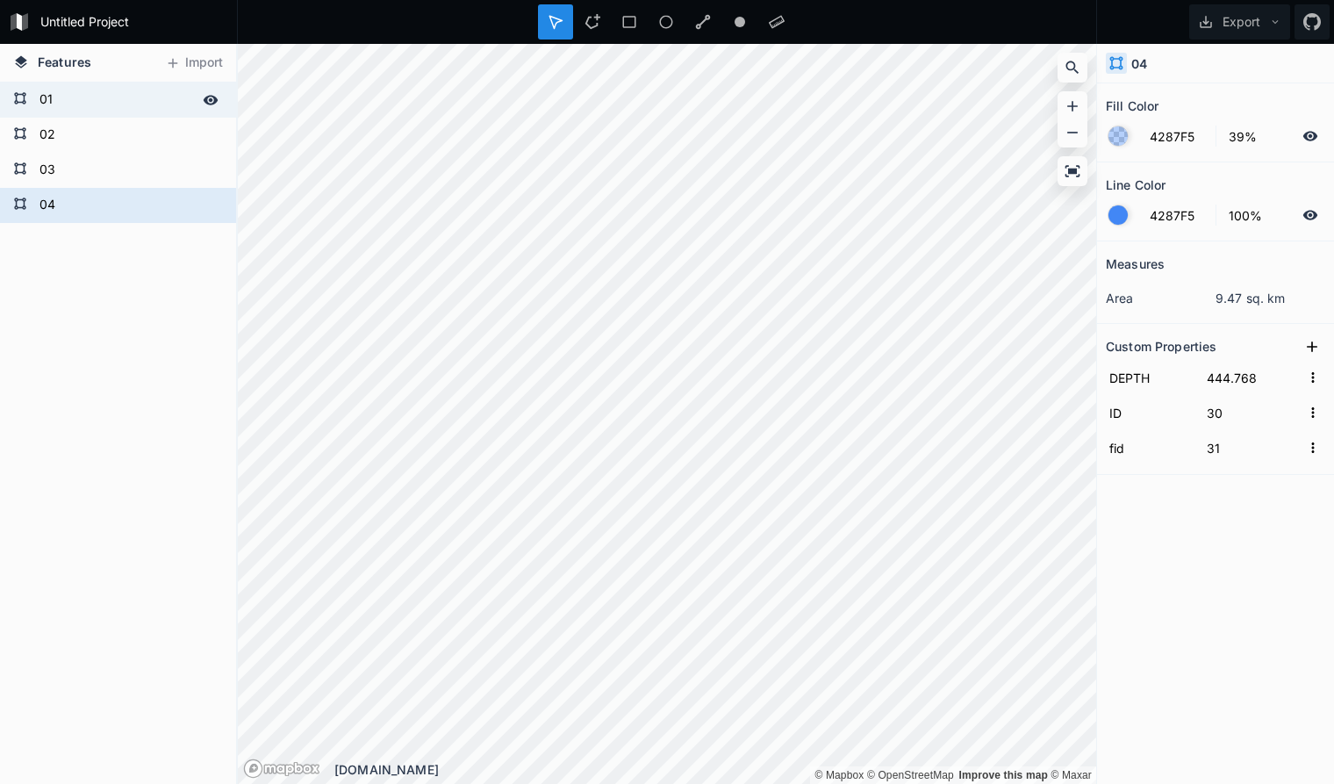
type input "447.768"
type input "20"
type input "21"
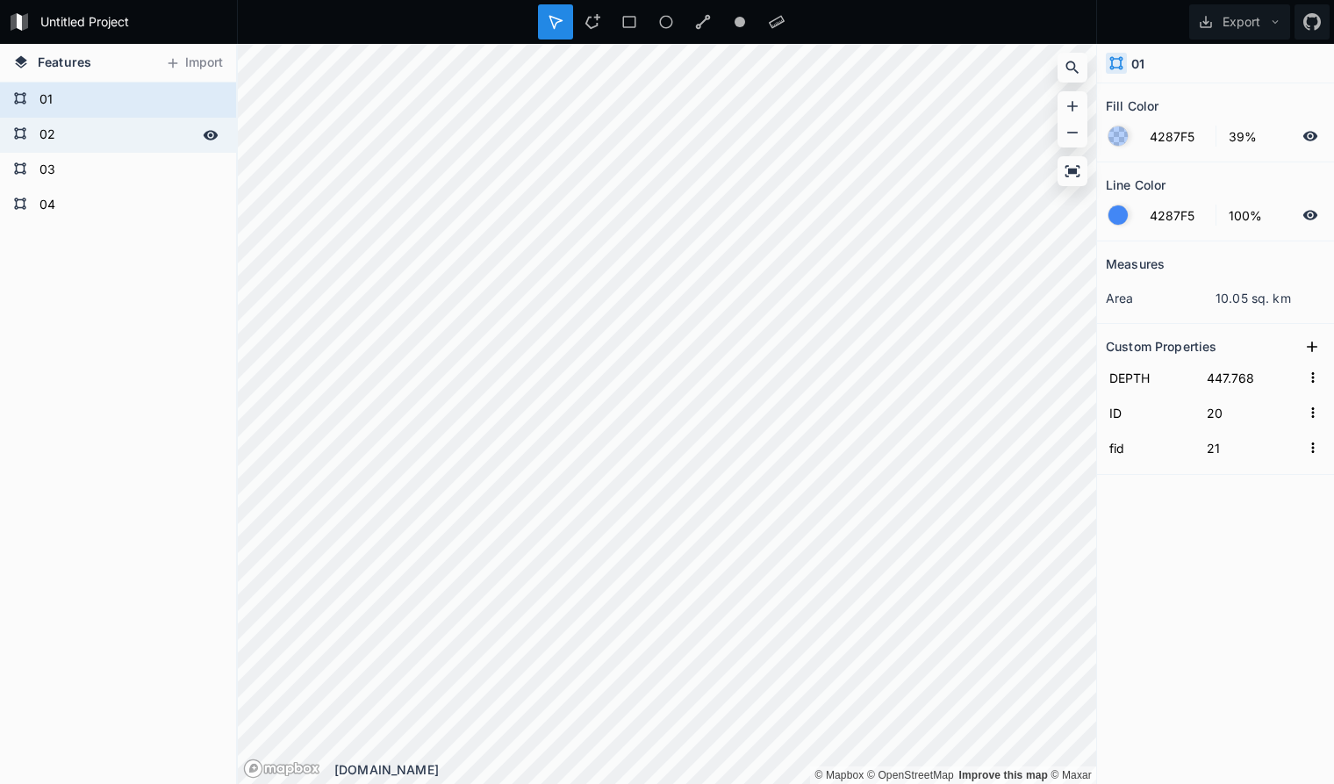
click at [118, 127] on form "02" at bounding box center [116, 135] width 164 height 26
type input "446.768"
type input "6"
type input "7"
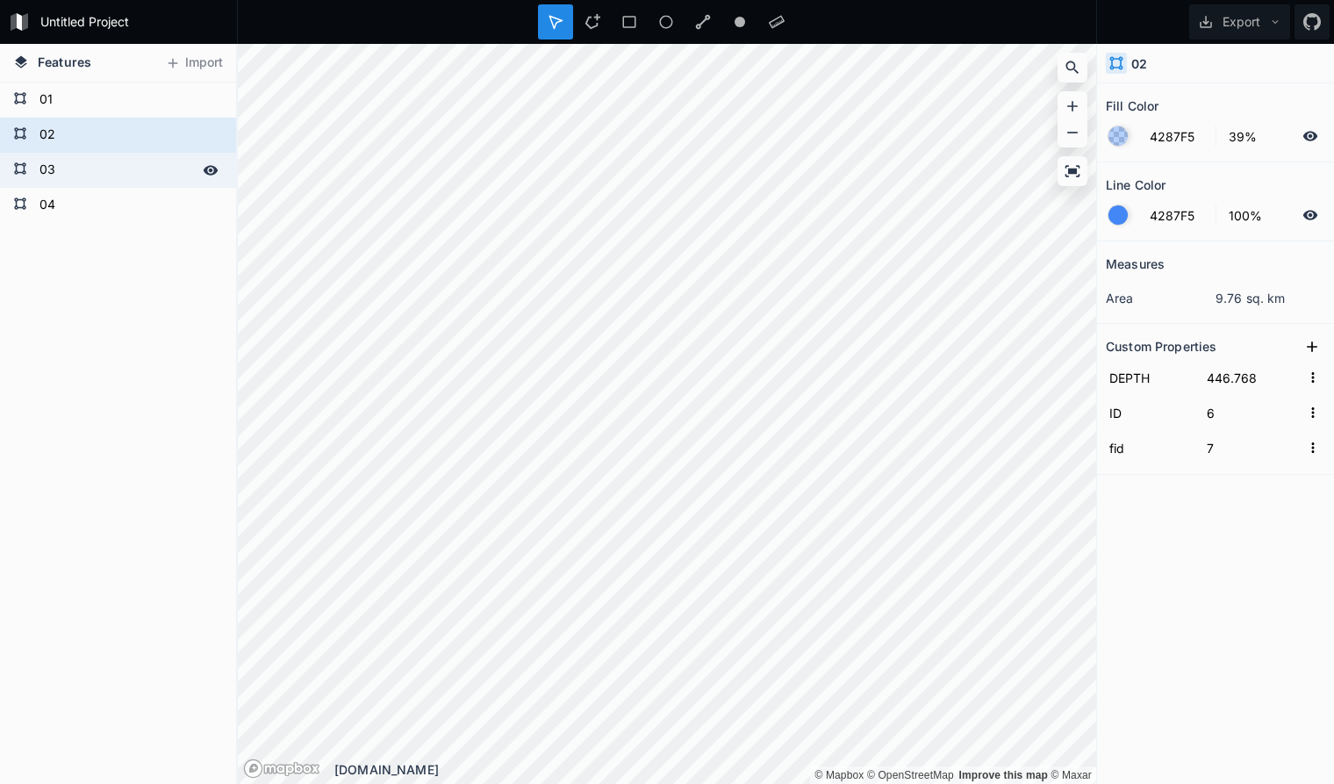
click at [114, 164] on form "03" at bounding box center [116, 170] width 164 height 26
type input "445.768"
type input "20"
type input "21"
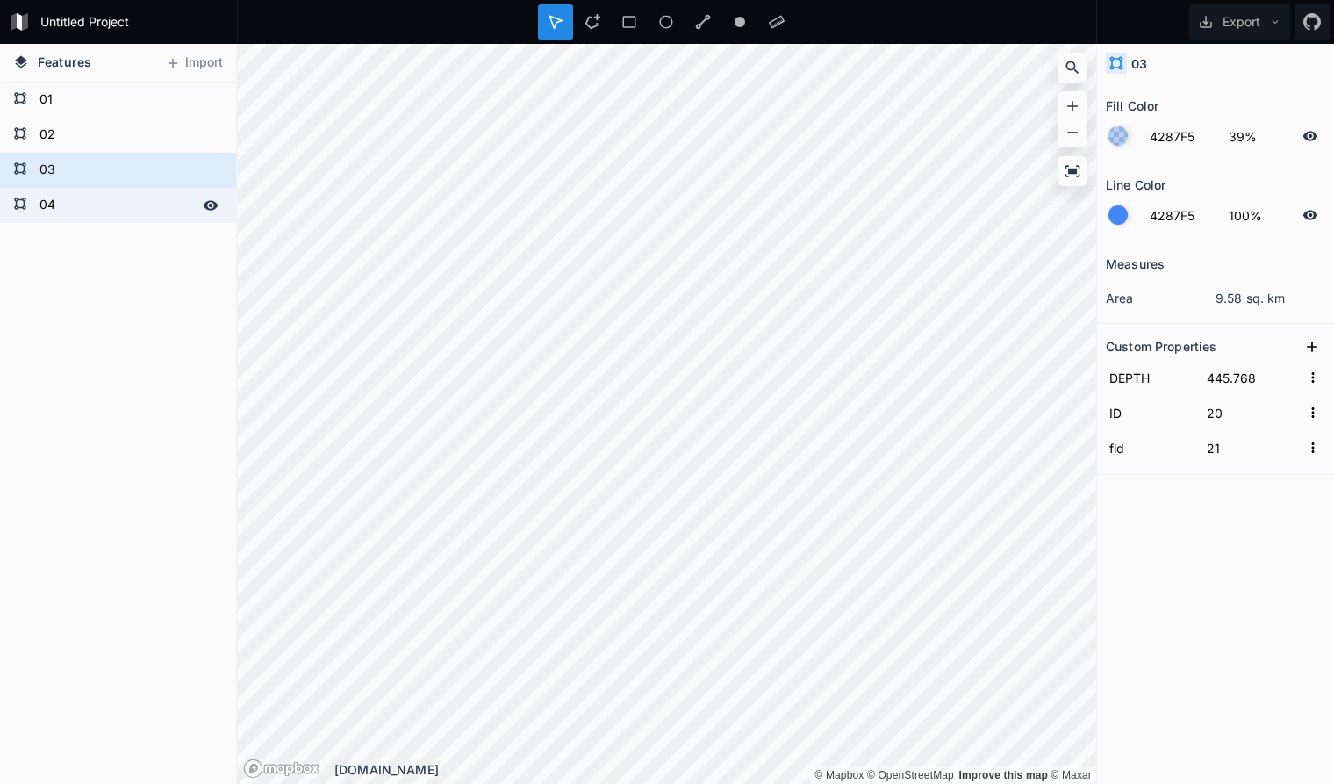
click at [107, 209] on form "04" at bounding box center [116, 205] width 164 height 26
type input "444.768"
type input "30"
type input "31"
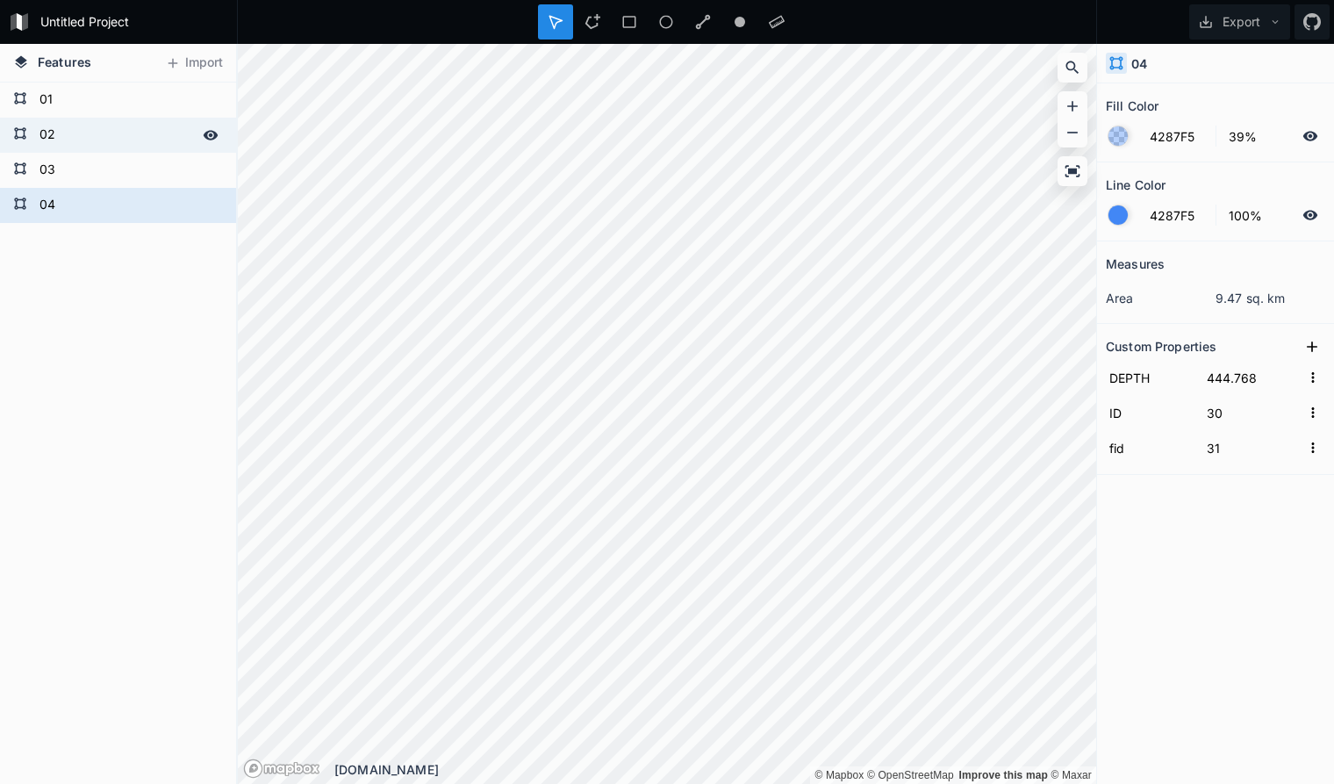
click at [90, 126] on form "02" at bounding box center [116, 135] width 164 height 26
type input "446.768"
type input "6"
type input "7"
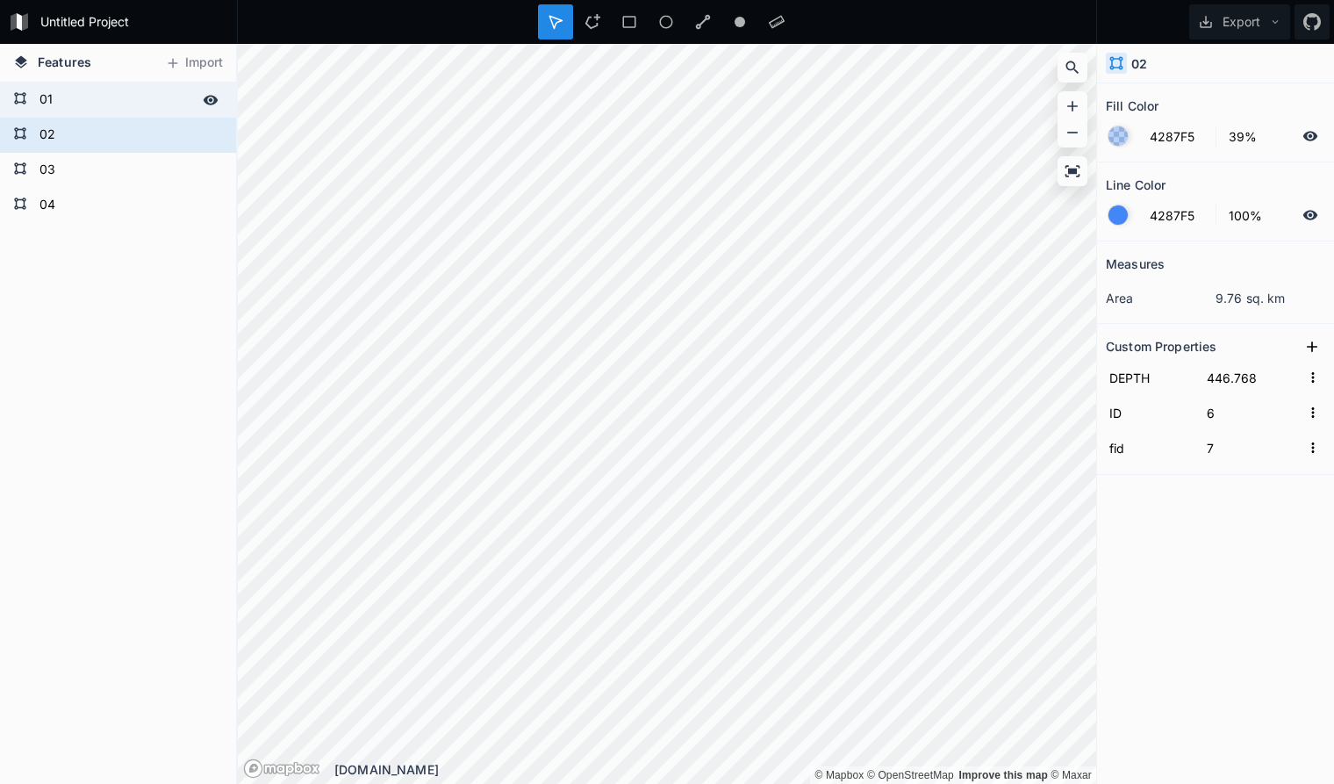
click at [87, 95] on form "01" at bounding box center [116, 100] width 164 height 26
type input "447.768"
type input "20"
type input "21"
click at [80, 128] on form "02" at bounding box center [116, 135] width 164 height 26
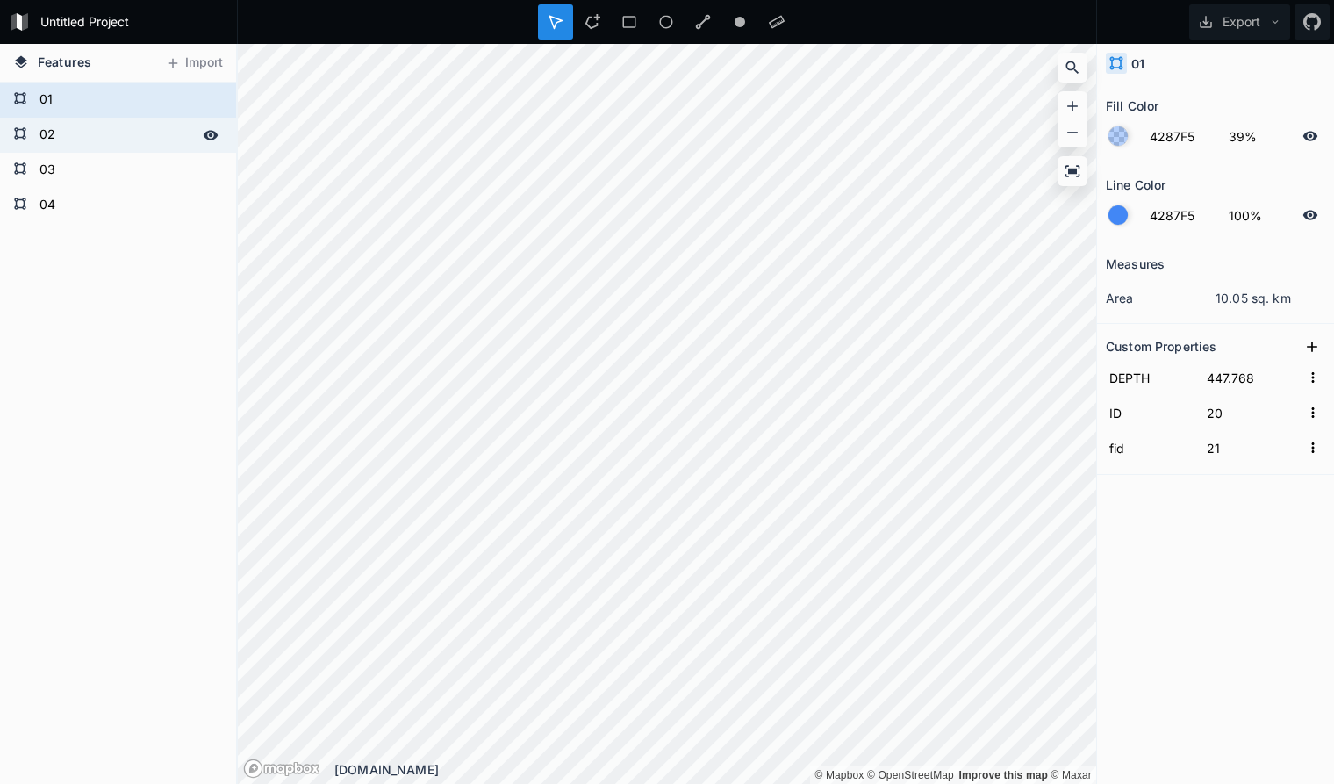
type input "446.768"
type input "6"
type input "7"
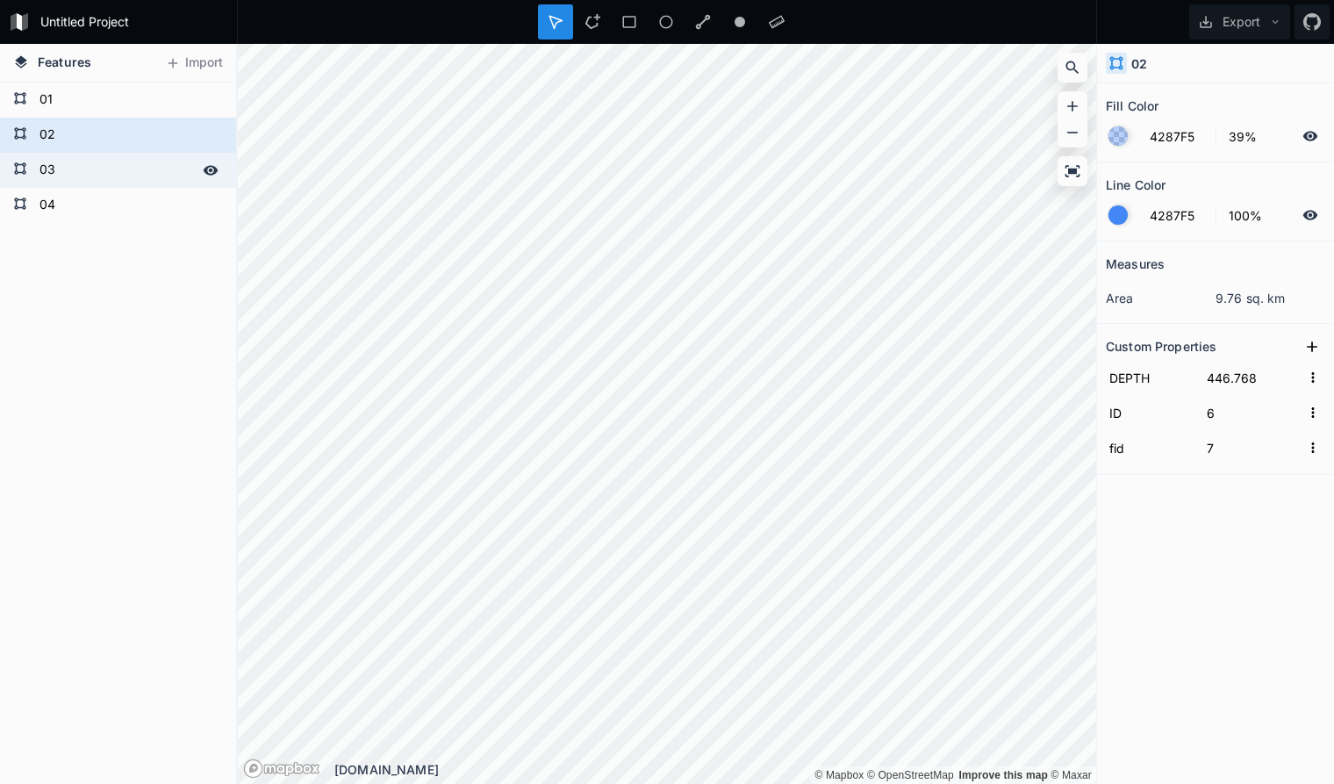
click at [70, 167] on form "03" at bounding box center [116, 170] width 164 height 26
type input "445.768"
type input "20"
type input "21"
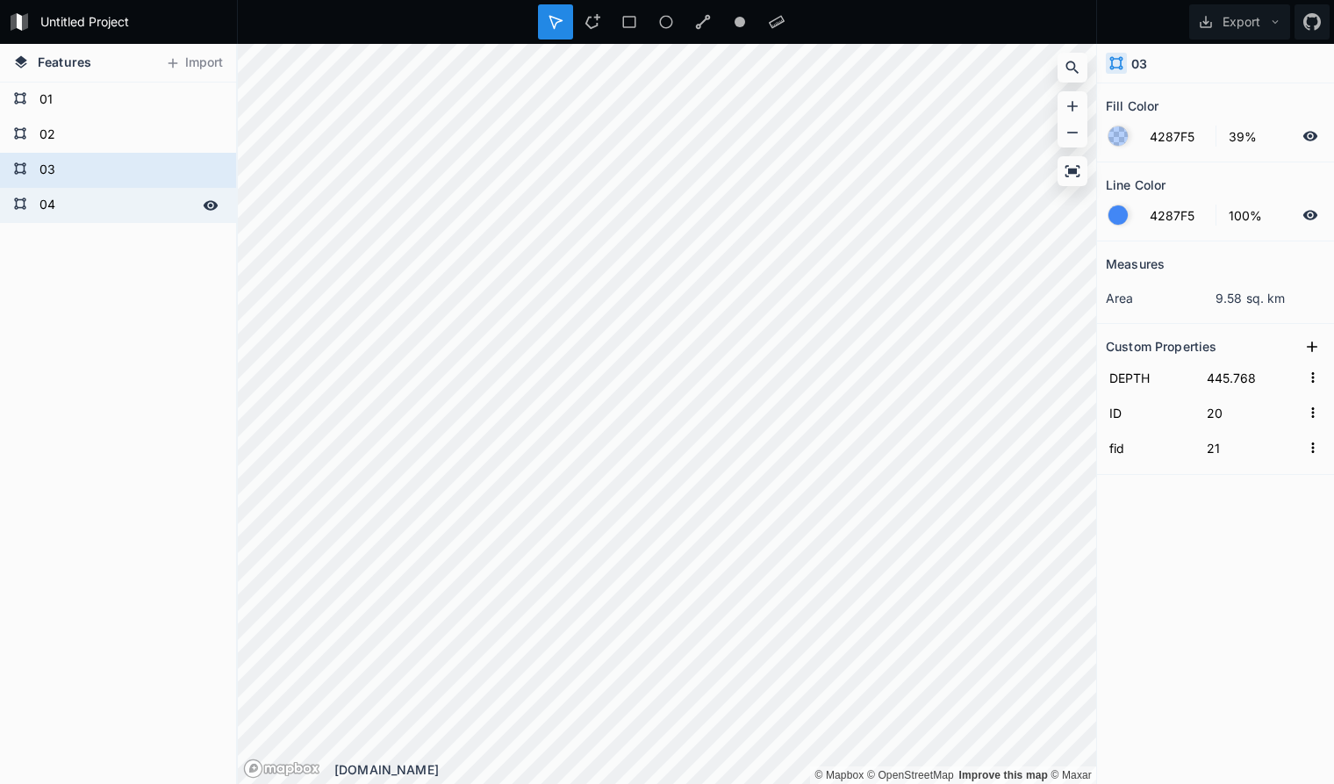
click at [73, 205] on form "04" at bounding box center [116, 205] width 164 height 26
type input "444.768"
type input "30"
type input "31"
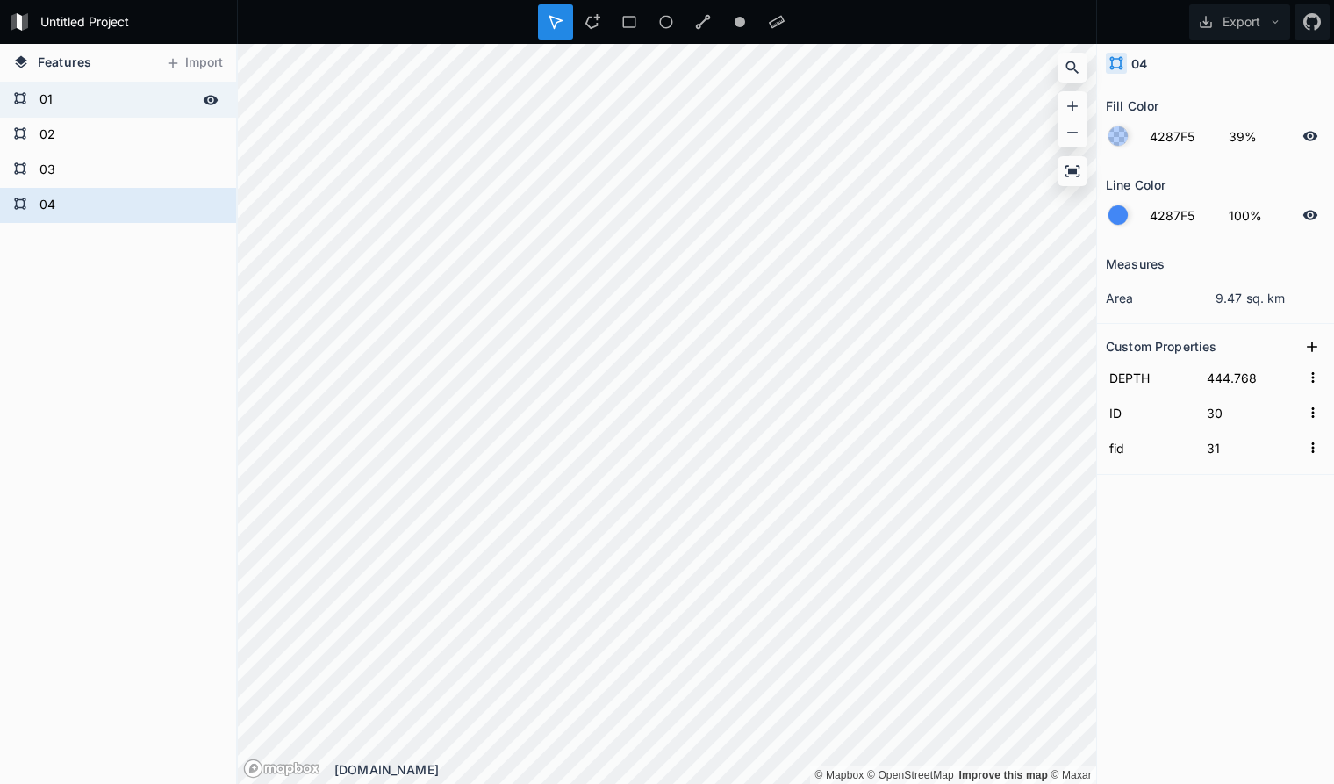
click at [90, 95] on form "01" at bounding box center [116, 100] width 164 height 26
type input "447.768"
type input "20"
type input "21"
click at [105, 210] on form "04" at bounding box center [116, 205] width 164 height 26
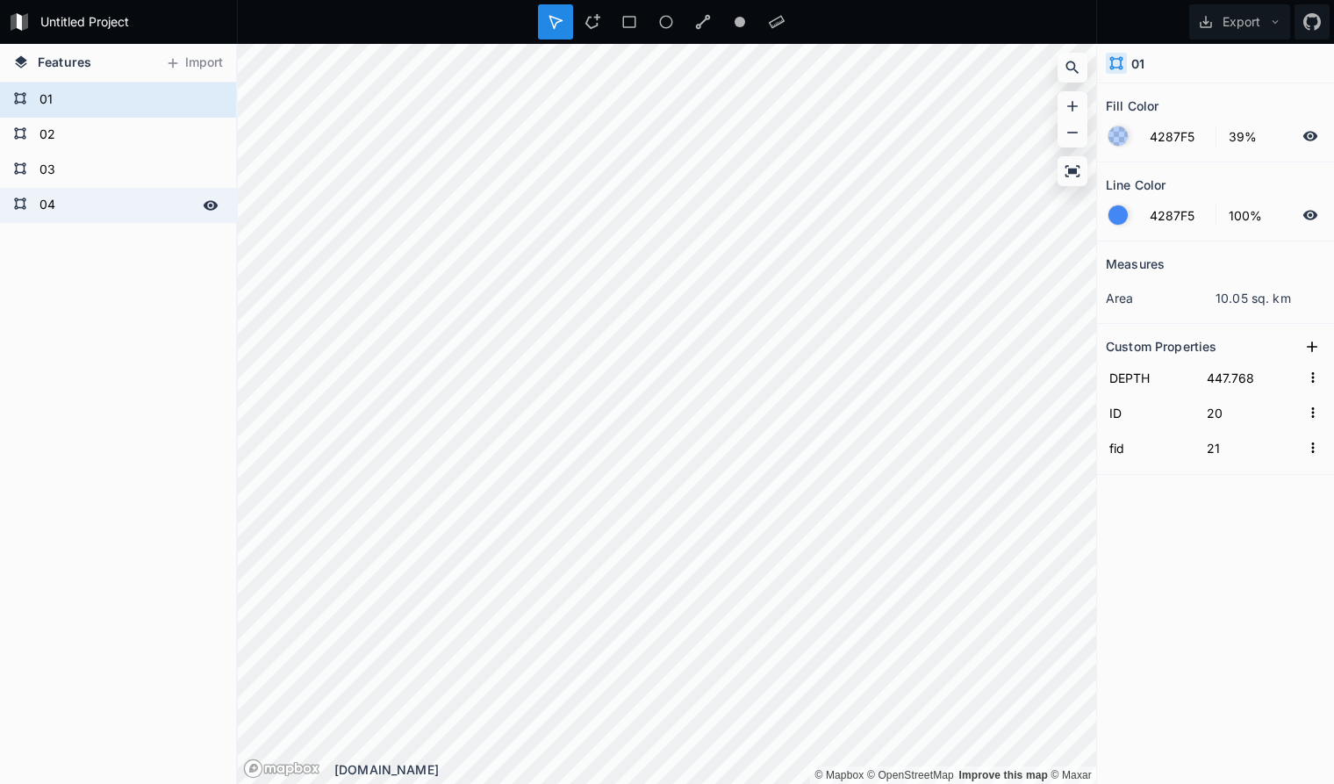
type input "444.768"
type input "30"
type input "31"
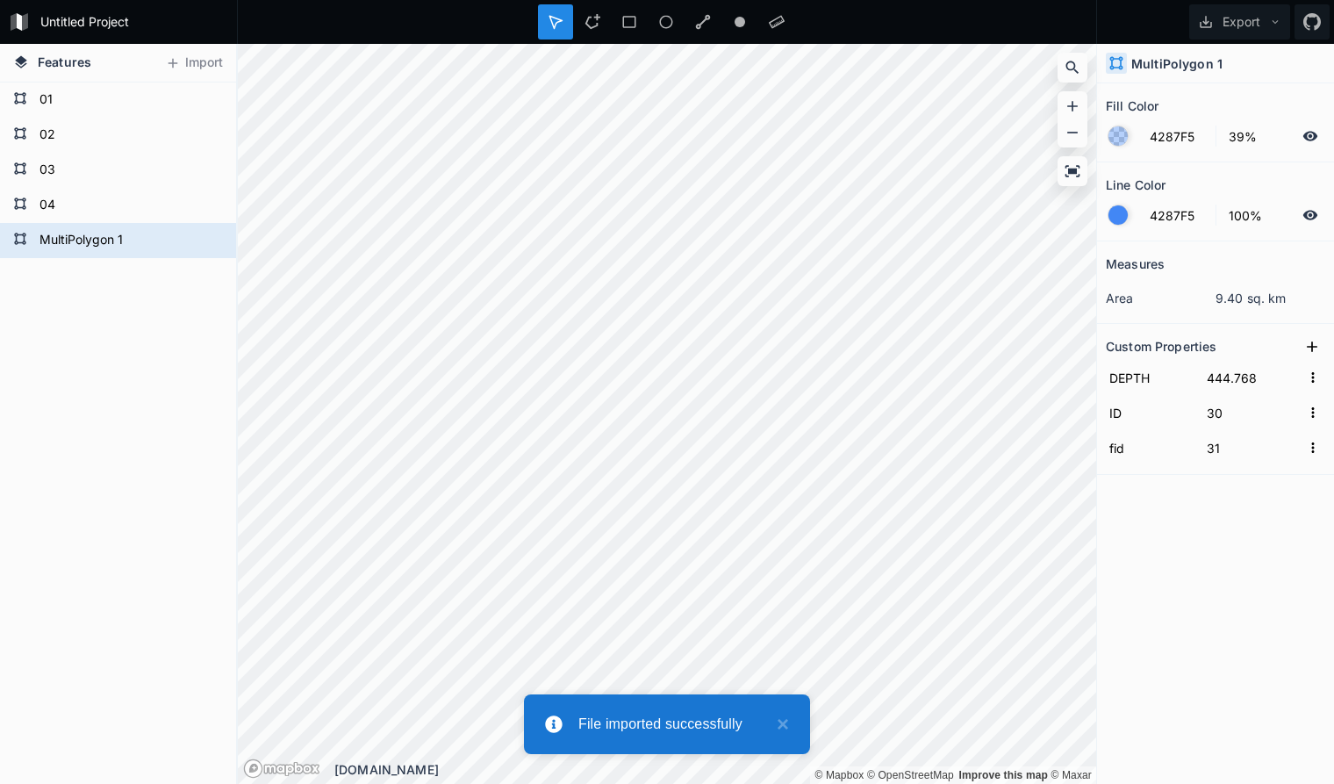
type input "443.768"
type input "23"
type input "24"
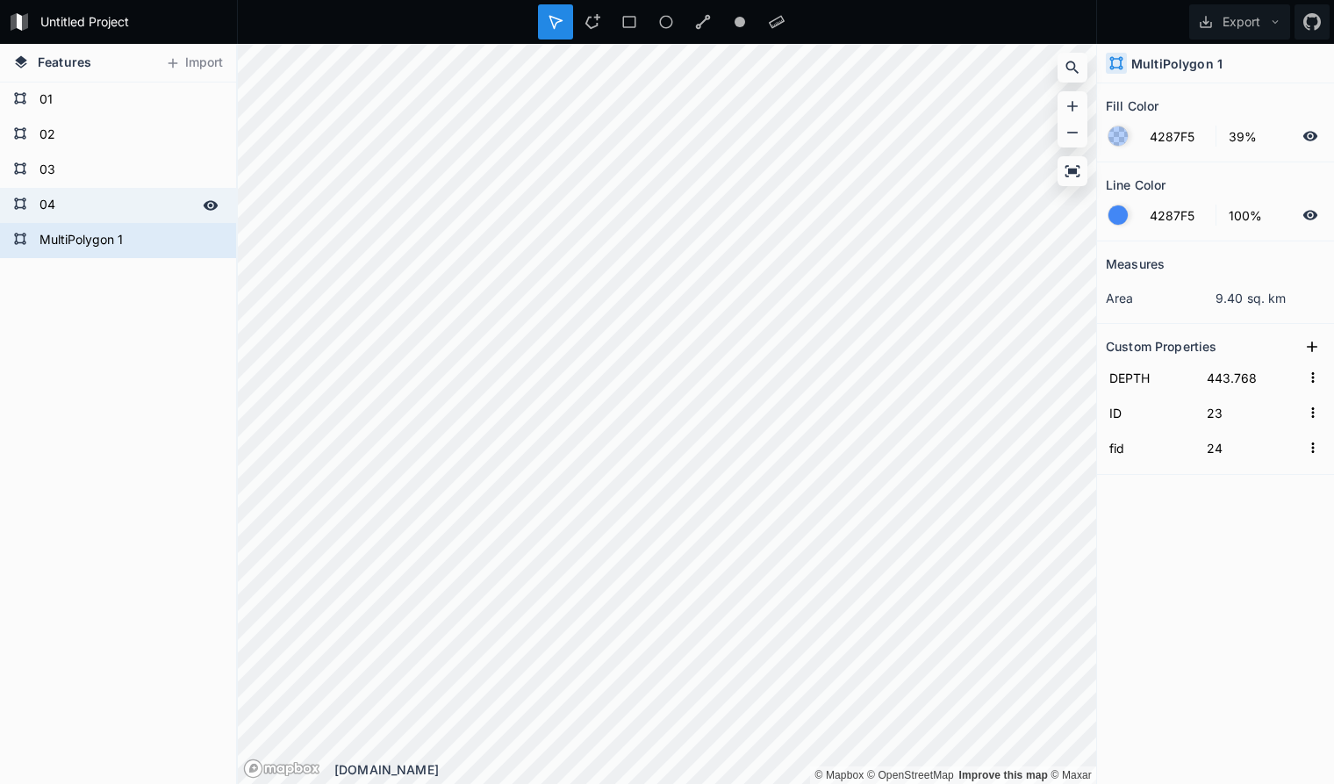
click at [127, 208] on form "04" at bounding box center [116, 205] width 164 height 26
type input "444.768"
type input "30"
type input "31"
click at [118, 246] on form "MultiPolygon 1" at bounding box center [116, 240] width 164 height 26
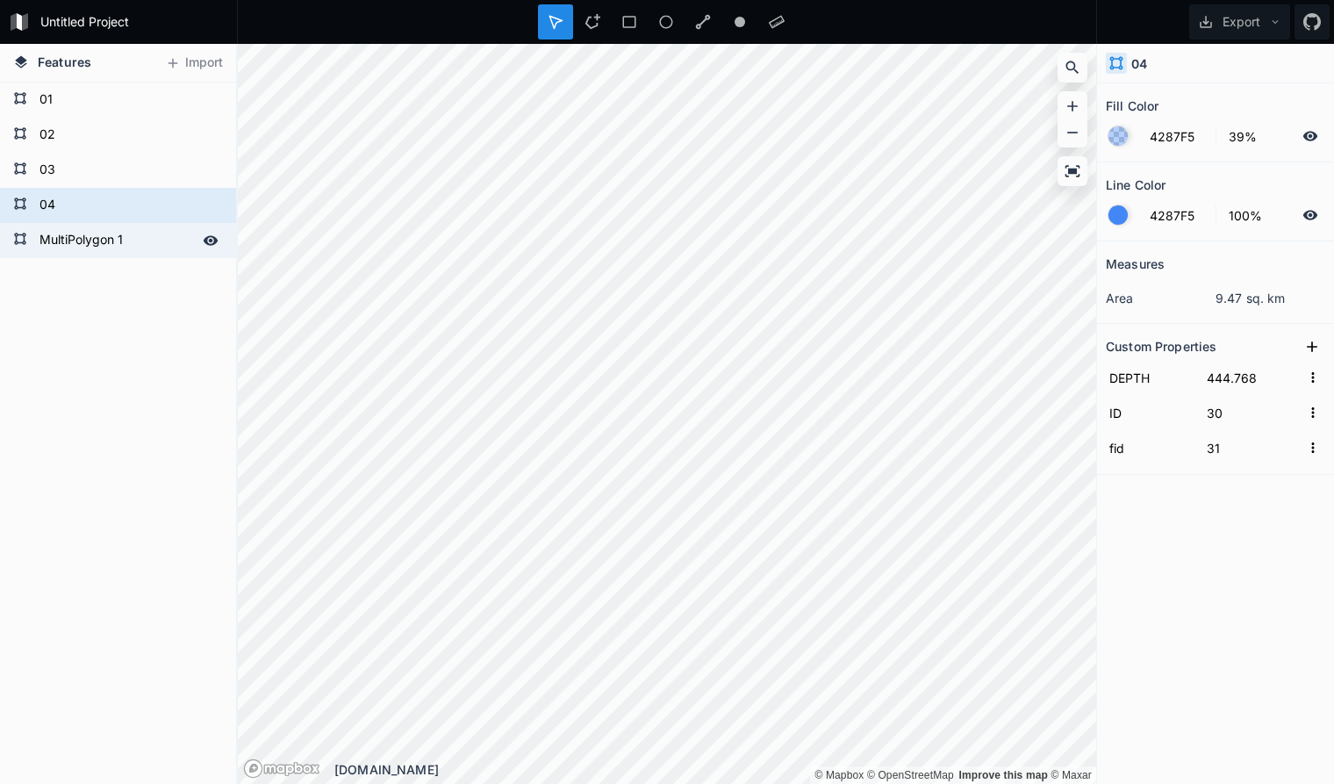
type input "443.768"
type input "23"
type input "24"
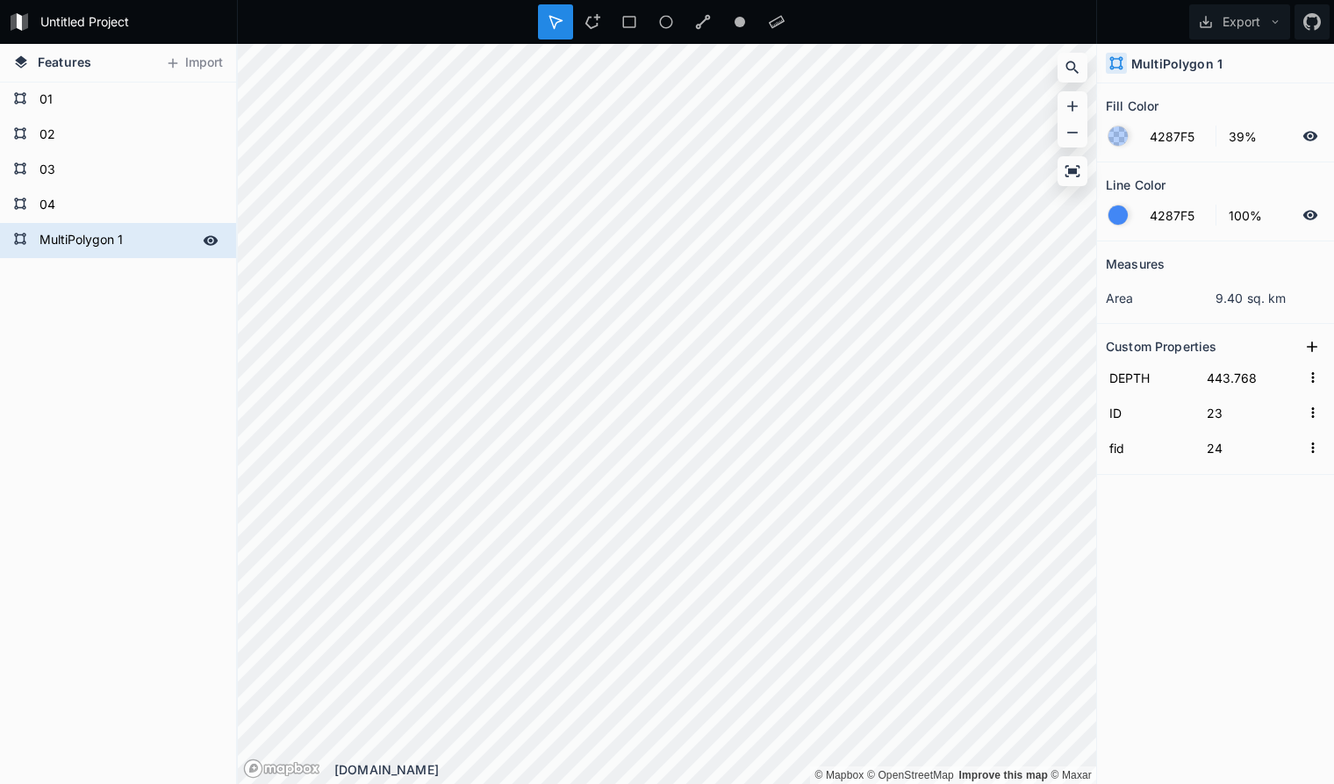
click at [119, 244] on form "MultiPolygon 1" at bounding box center [116, 240] width 164 height 26
type input "05"
click input "submit" at bounding box center [0, 0] width 0 height 0
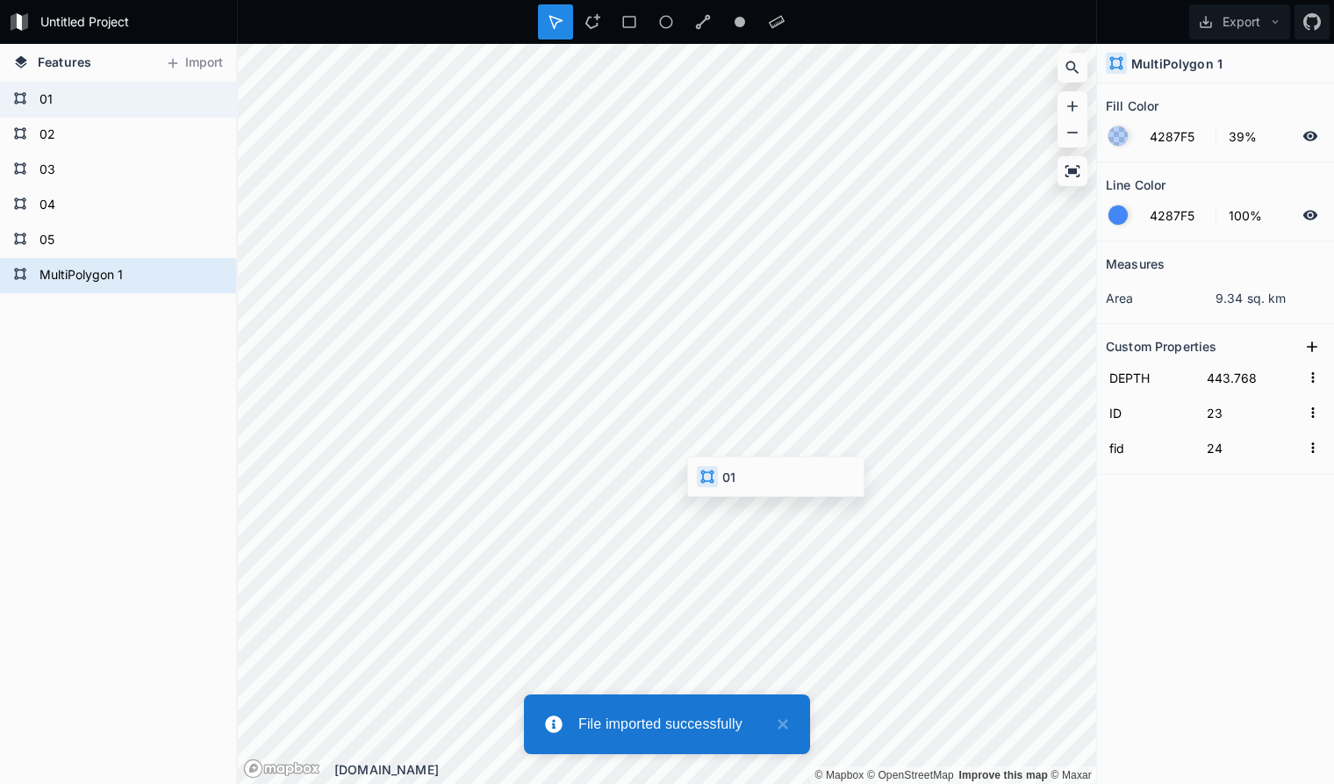
type input "442.768"
type input "154"
type input "155"
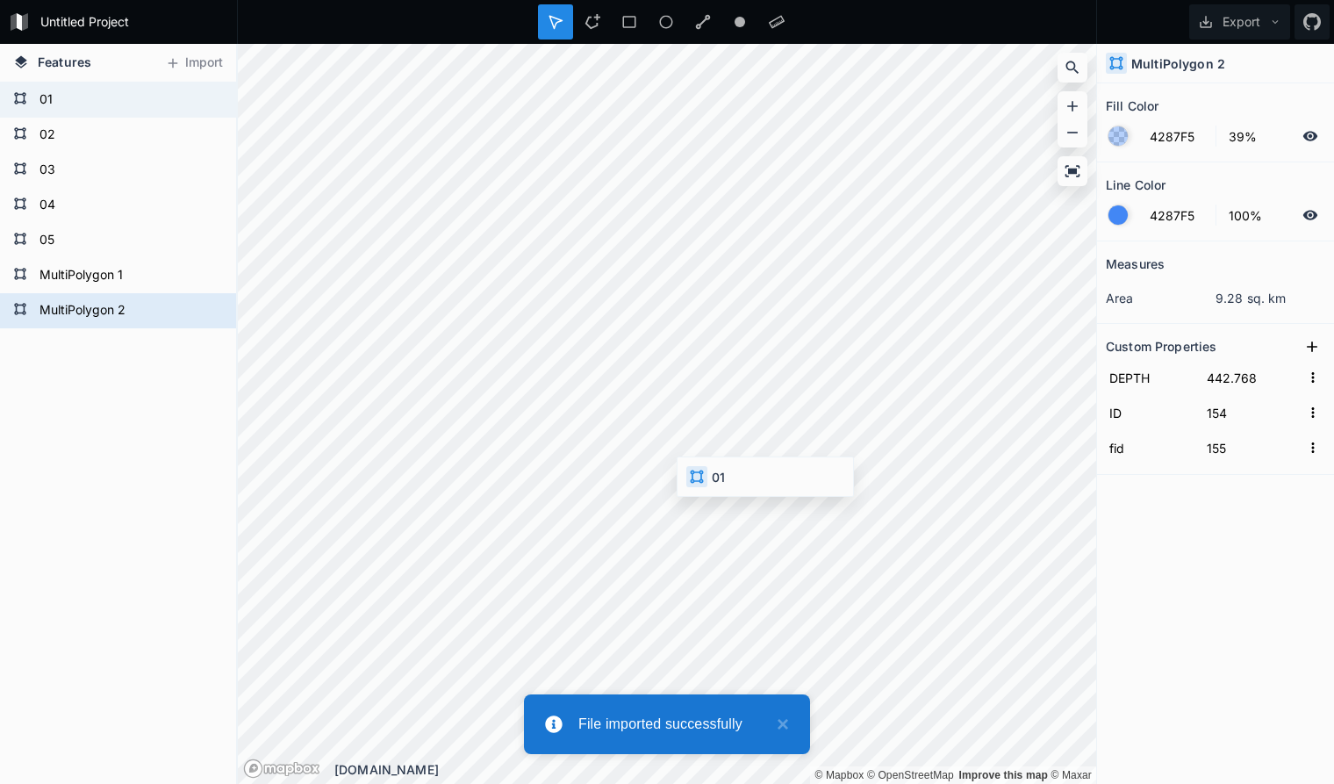
type input "441.768"
type input "46"
type input "47"
type input "440.768"
type input "19"
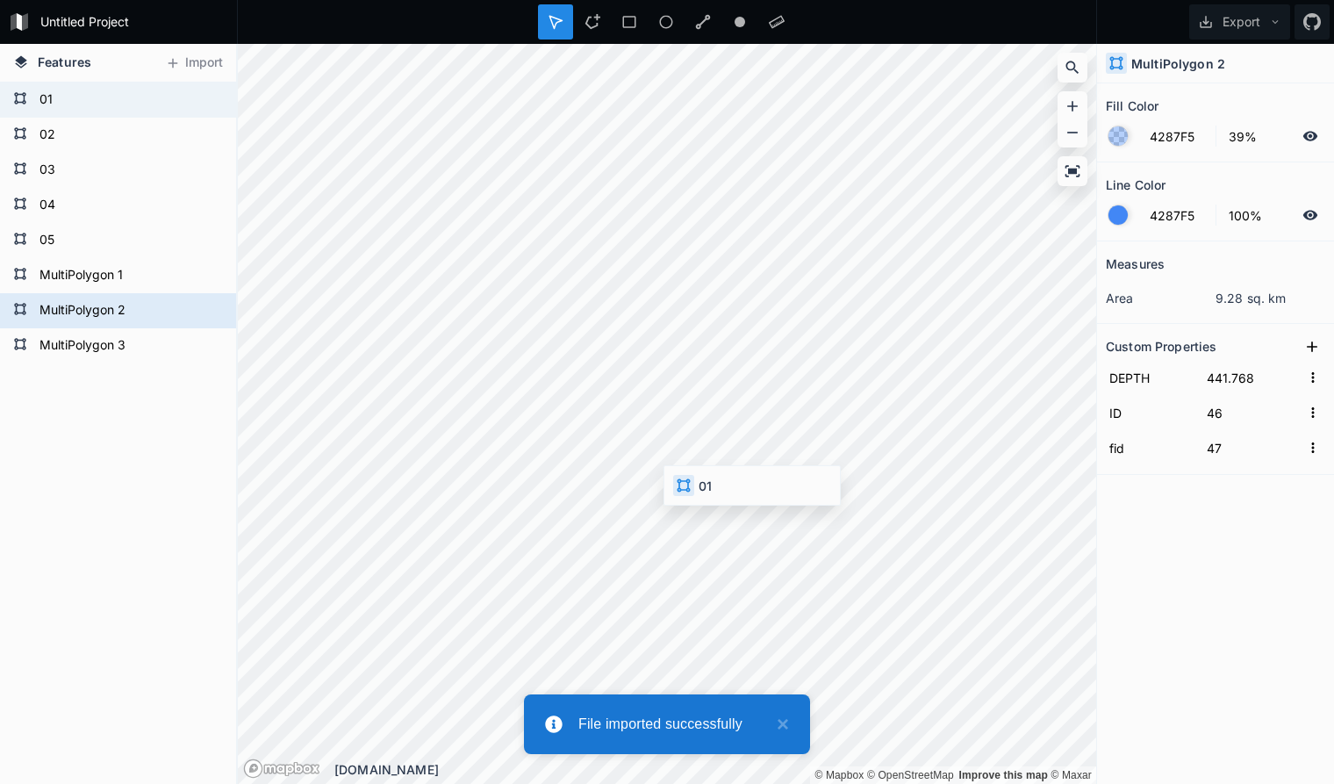
type input "20"
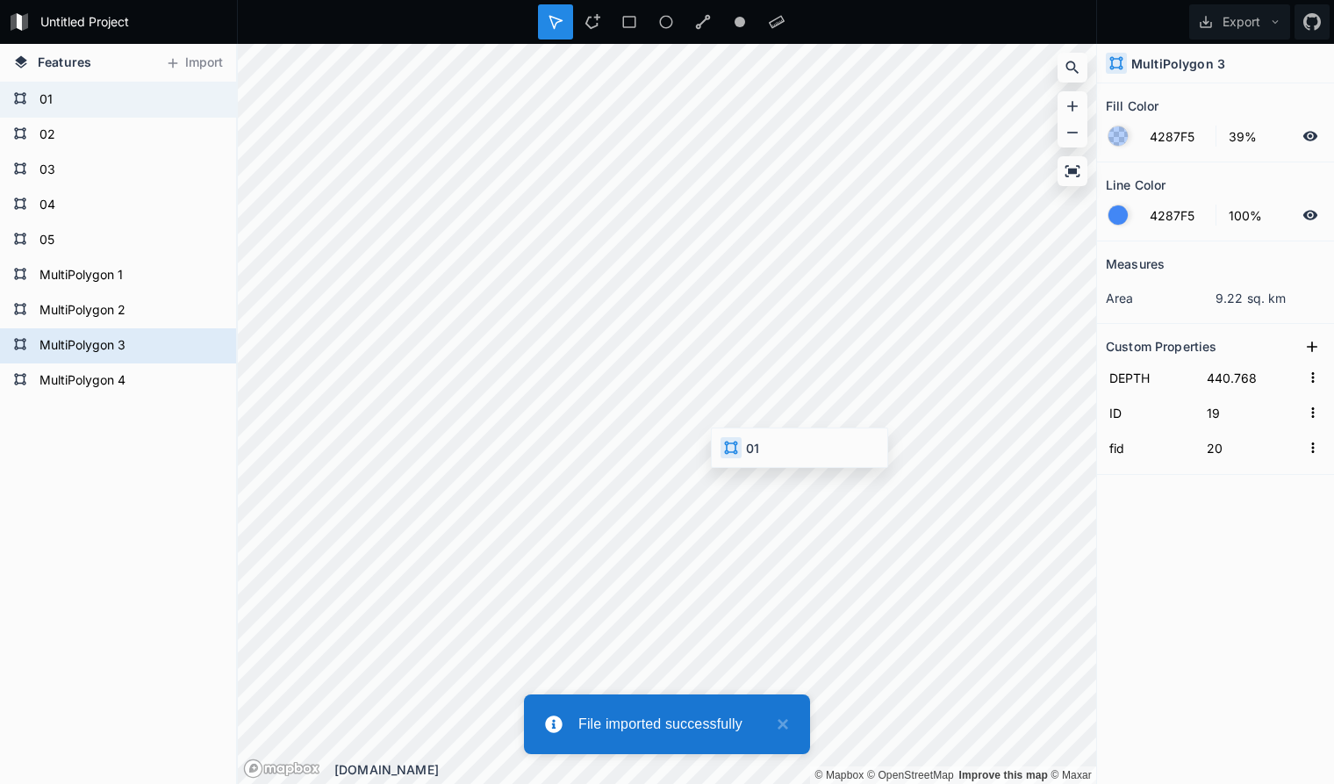
type input "439.768"
type input "29"
type input "30"
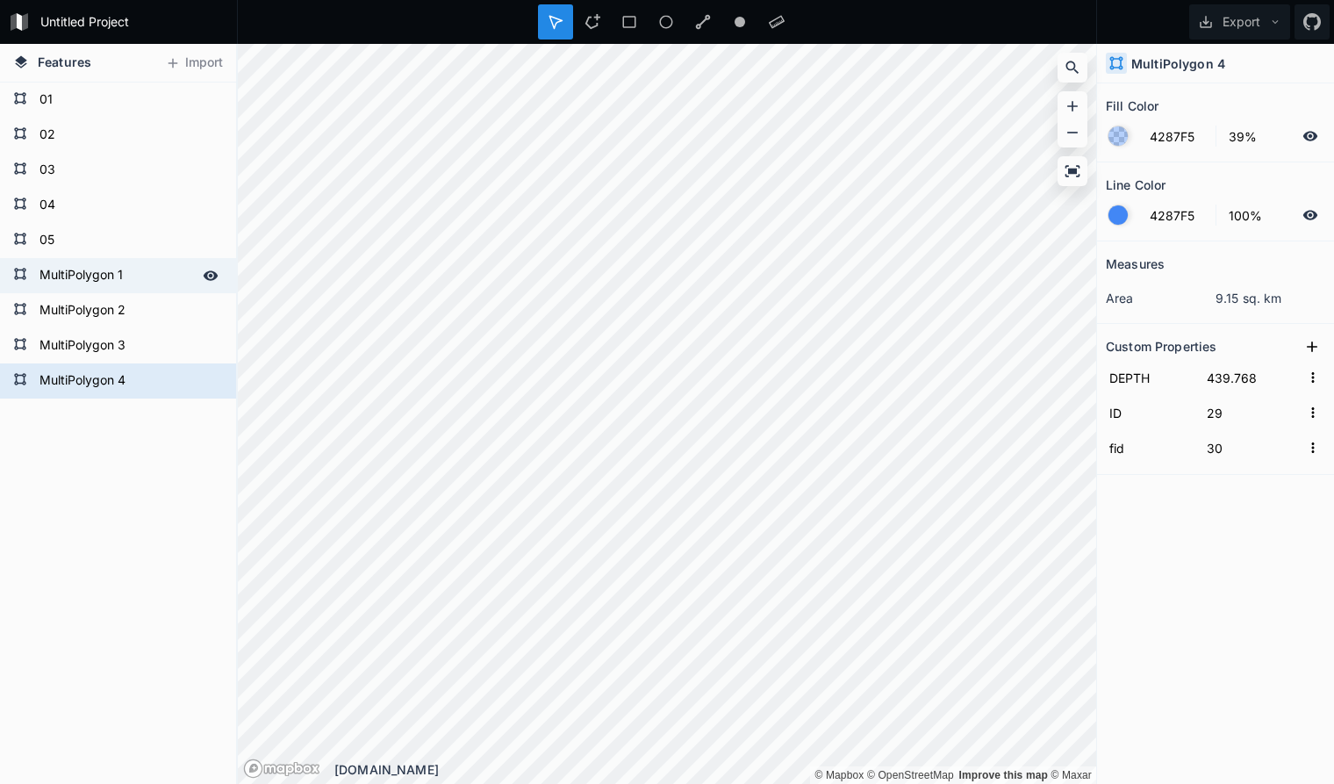
click at [141, 279] on form "MultiPolygon 1" at bounding box center [116, 275] width 164 height 26
type input "442.768"
type input "154"
type input "155"
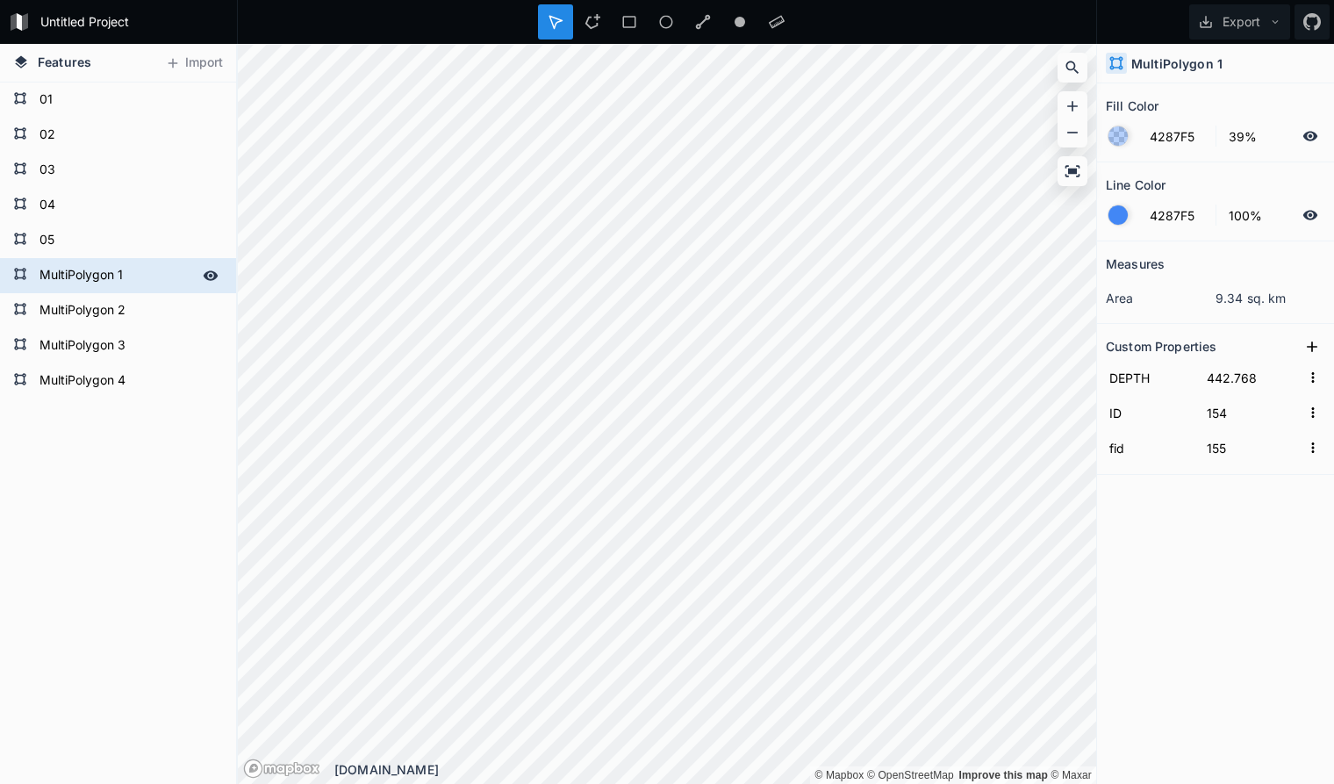
click at [126, 275] on form "MultiPolygon 1" at bounding box center [116, 275] width 164 height 26
click at [118, 247] on form "05" at bounding box center [116, 240] width 164 height 26
type input "443.768"
type input "23"
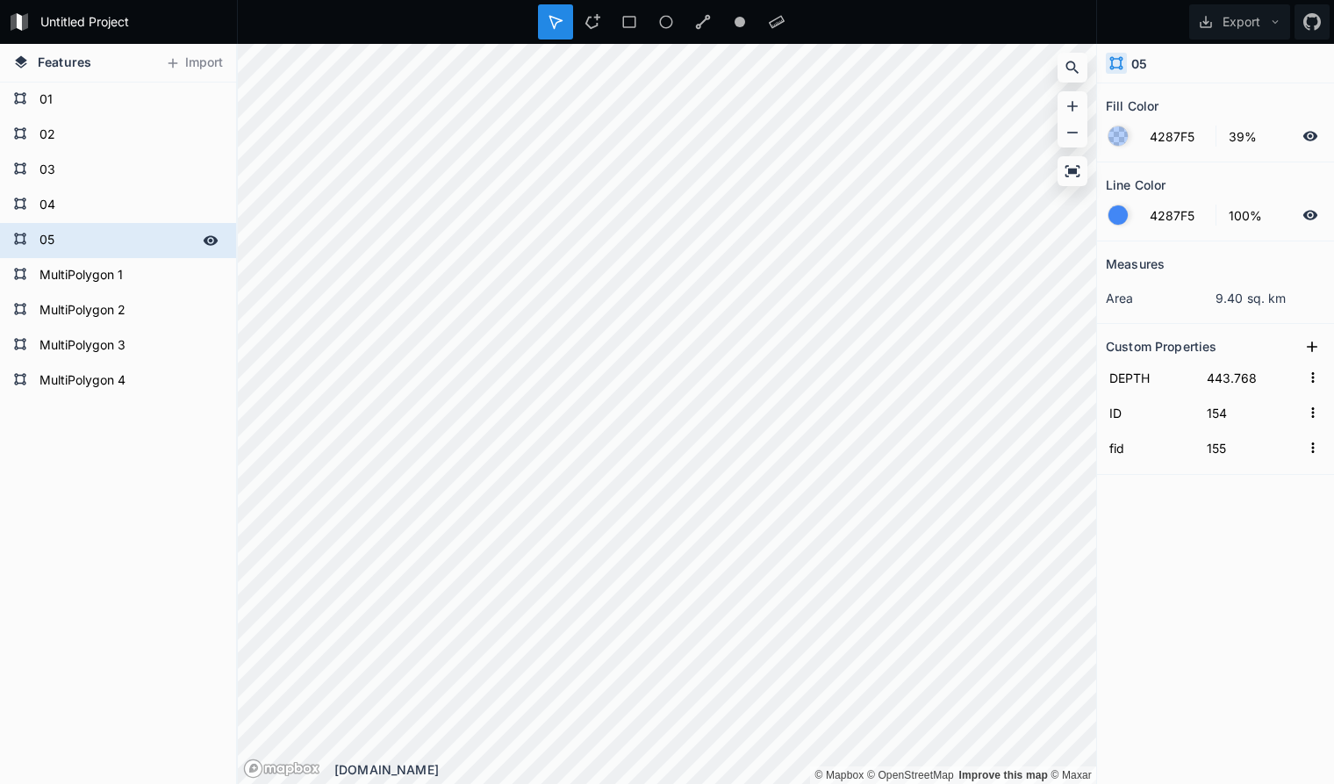
type input "24"
click at [112, 242] on form "05" at bounding box center [116, 240] width 164 height 26
click at [137, 277] on form "MultiPolygon 1" at bounding box center [116, 275] width 164 height 26
type input "442.768"
type input "154"
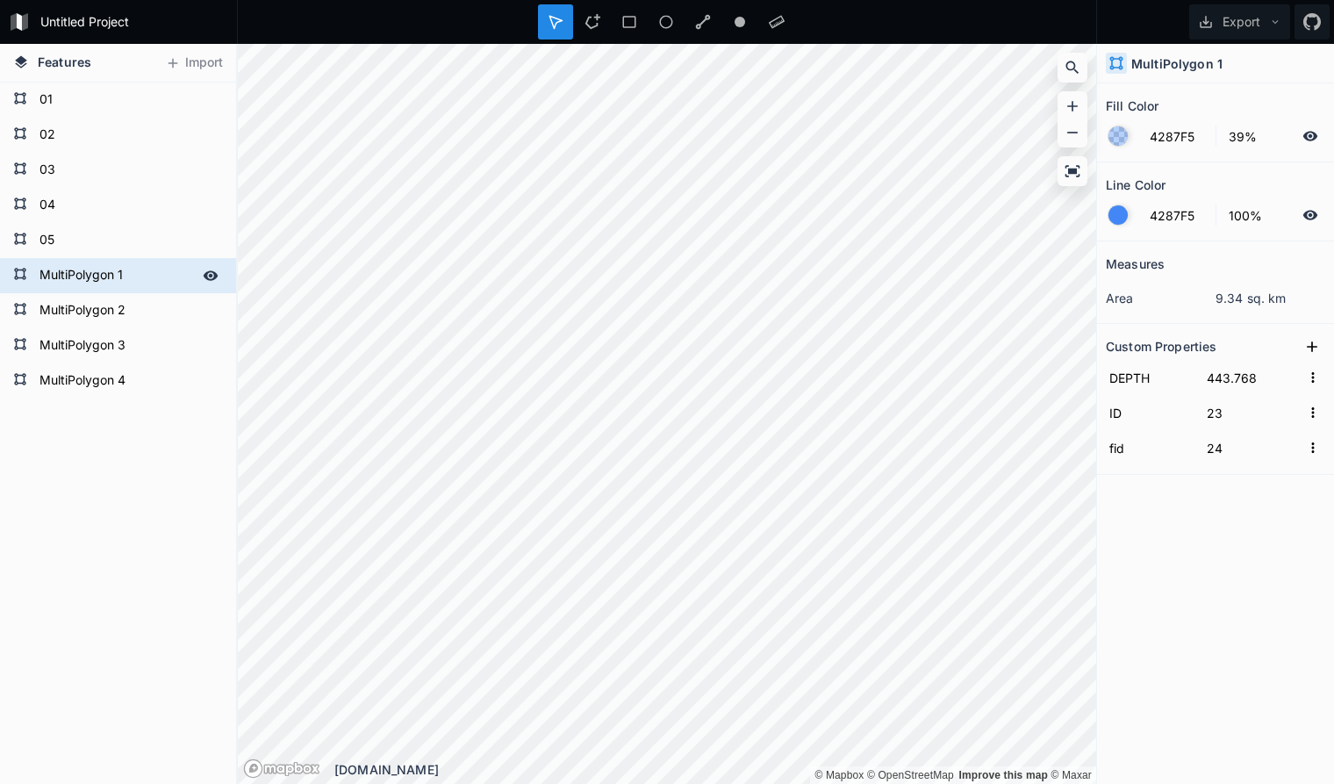
type input "155"
click at [121, 277] on form "MultiPolygon 1" at bounding box center [116, 275] width 164 height 26
type input "06"
click at [120, 317] on form "MultiPolygon 2" at bounding box center [116, 310] width 164 height 26
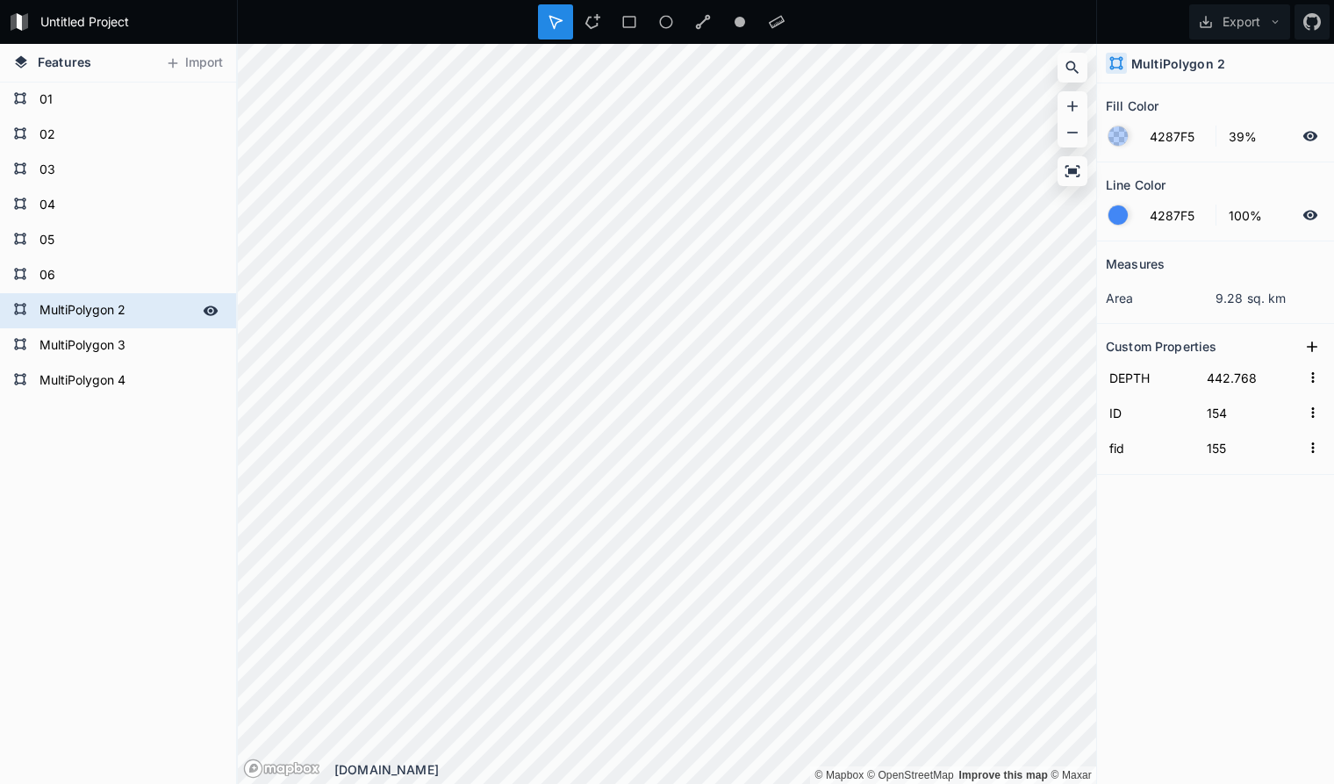
type input "441.768"
type input "46"
type input "47"
click at [126, 315] on form "MultiPolygon 2" at bounding box center [116, 310] width 164 height 26
click at [133, 313] on form "MultiPolygon 2" at bounding box center [116, 310] width 164 height 26
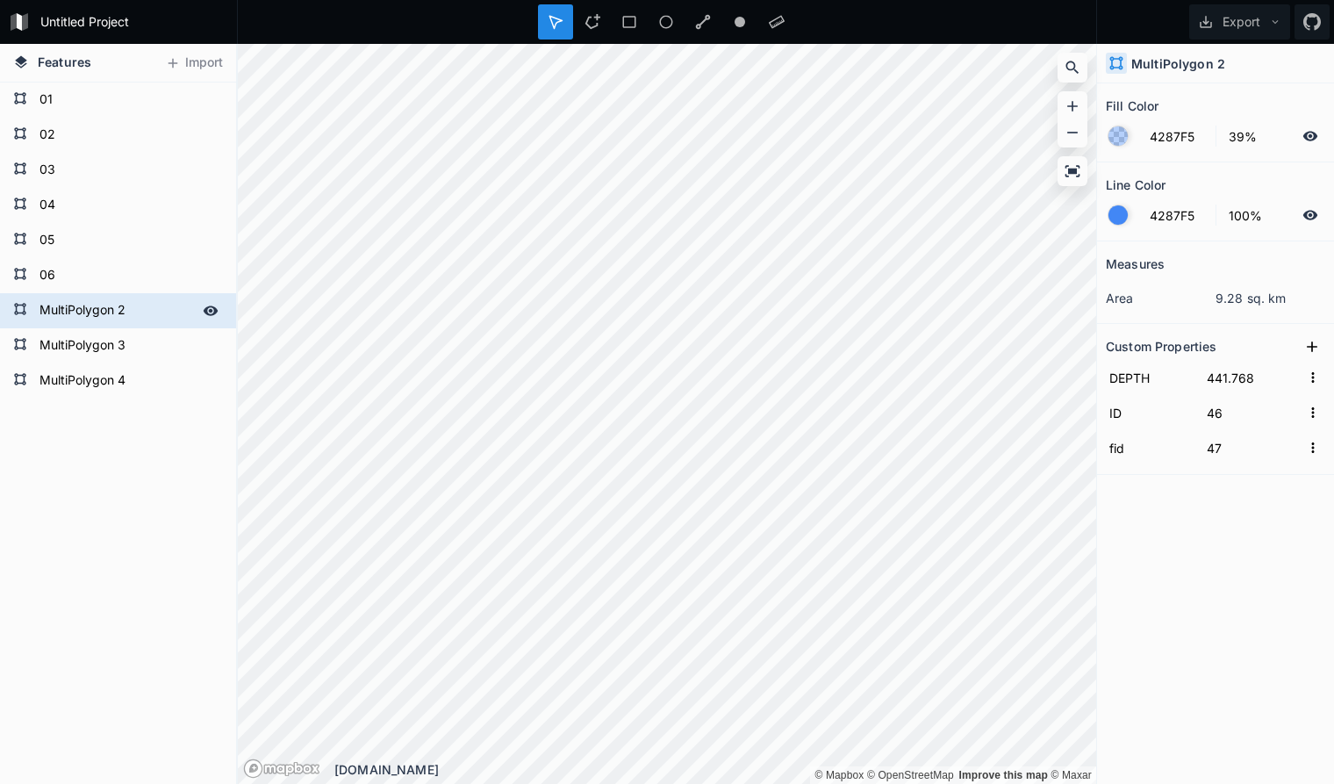
click at [133, 313] on form "MultiPolygon 2" at bounding box center [116, 310] width 164 height 26
type input "07"
click input "submit" at bounding box center [0, 0] width 0 height 0
click at [104, 347] on form "MultiPolygon 3" at bounding box center [116, 346] width 164 height 26
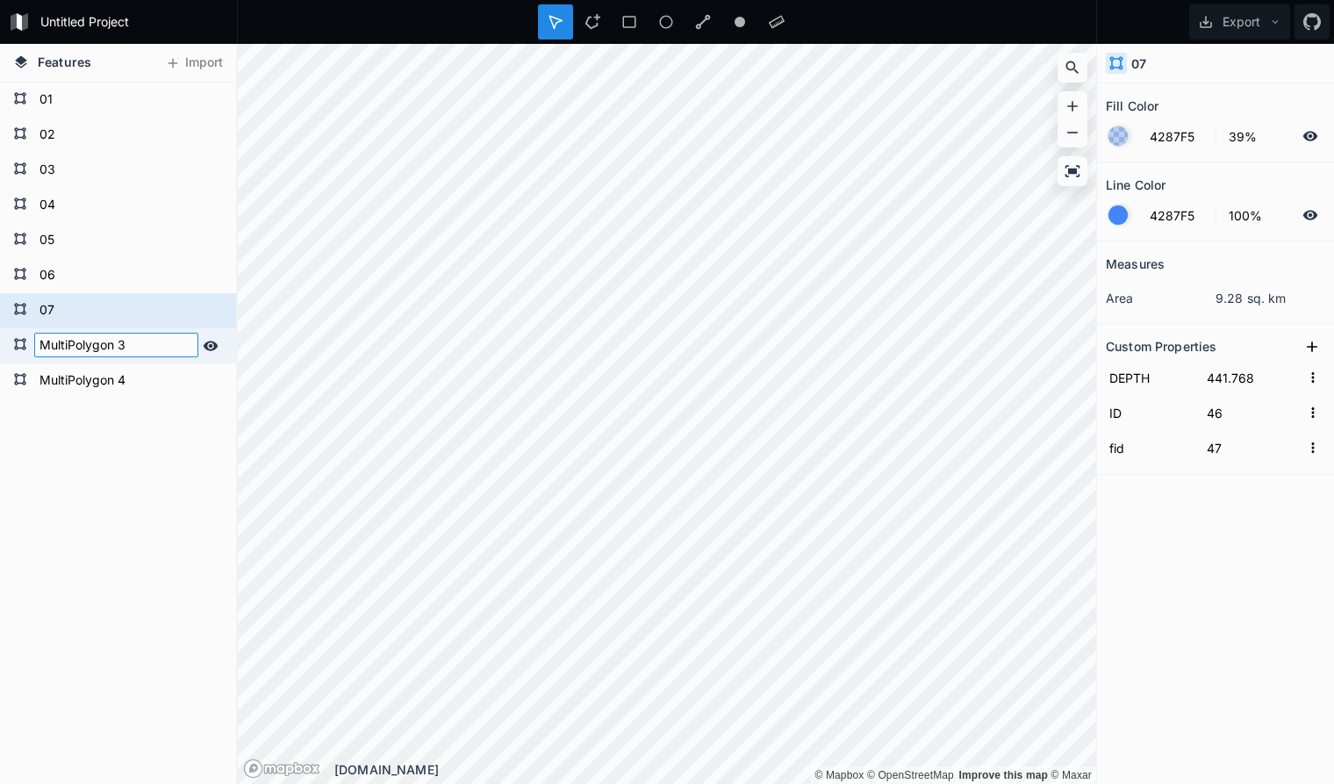
type input "440.768"
type input "19"
type input "20"
type input "08"
click input "submit" at bounding box center [0, 0] width 0 height 0
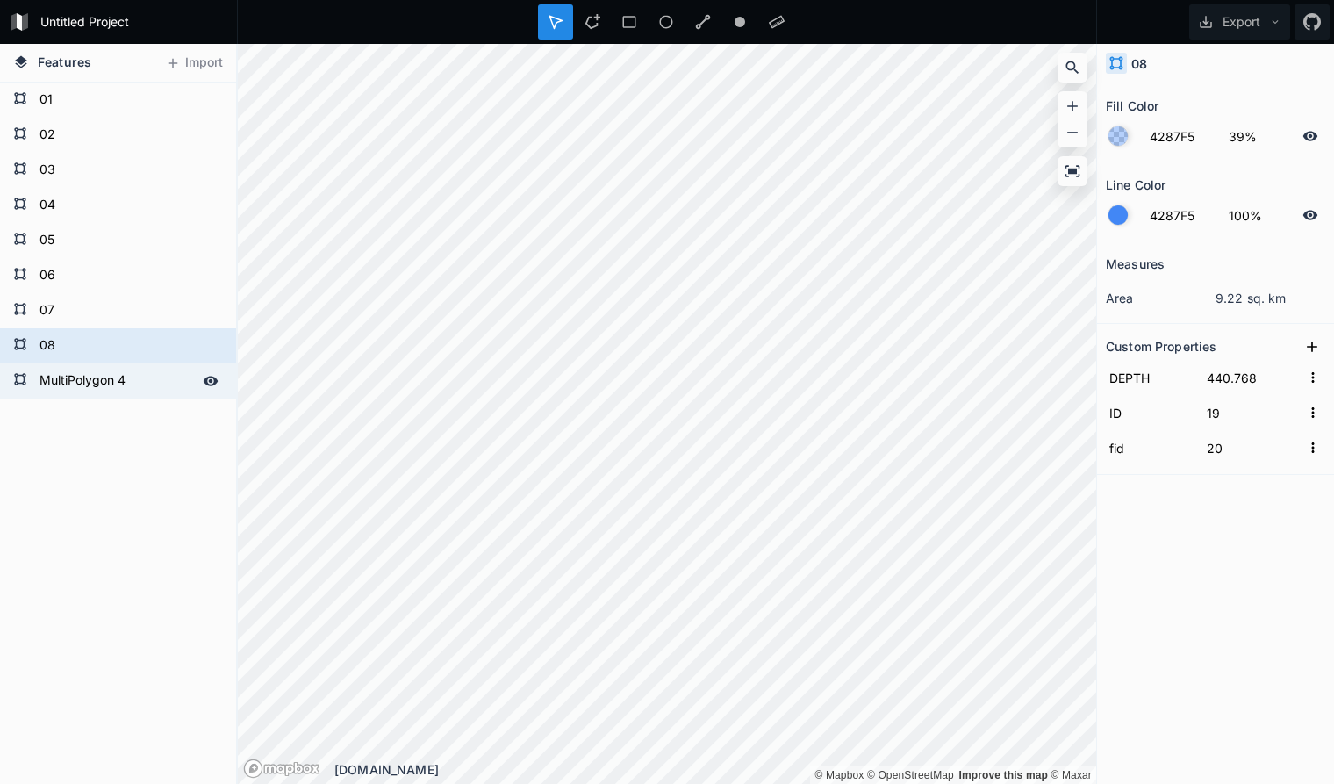
click at [98, 376] on form "MultiPolygon 4" at bounding box center [116, 381] width 164 height 26
type input "439.768"
type input "29"
type input "30"
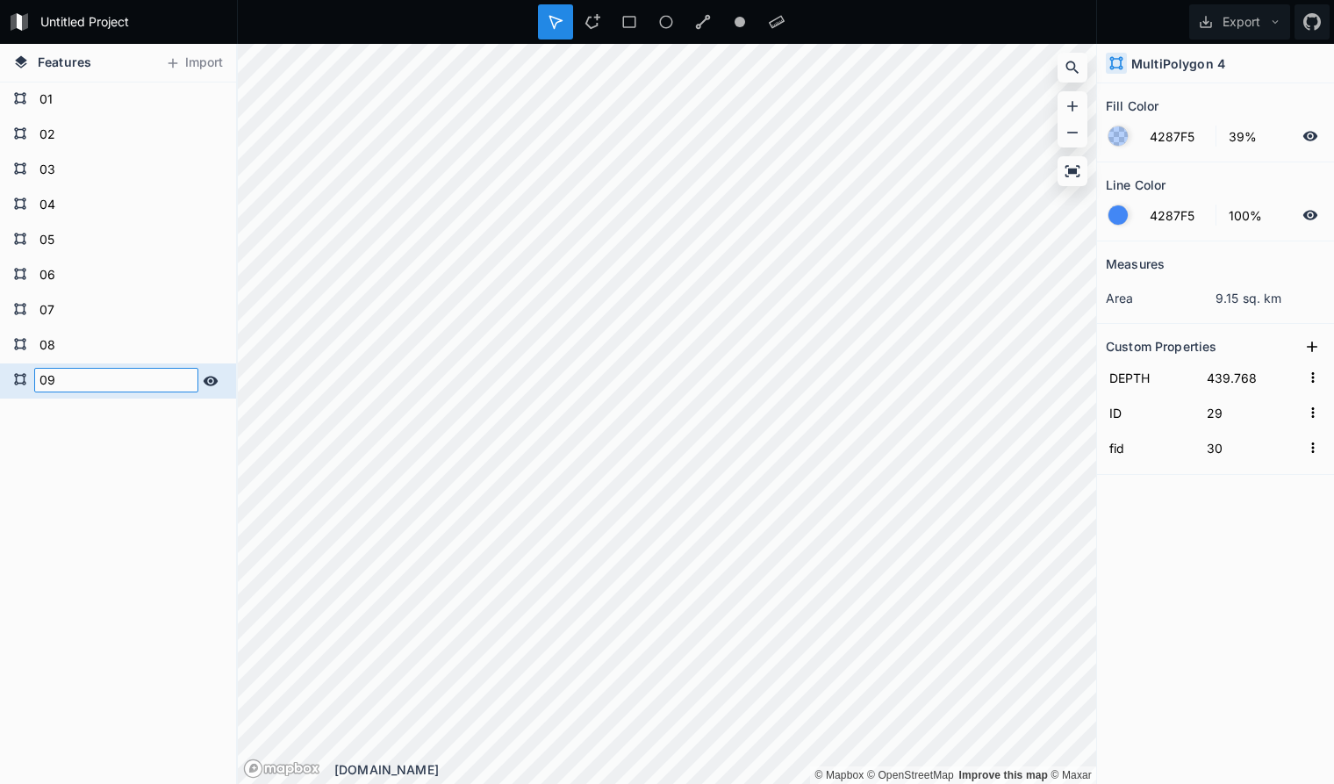
type input "09"
click input "submit" at bounding box center [0, 0] width 0 height 0
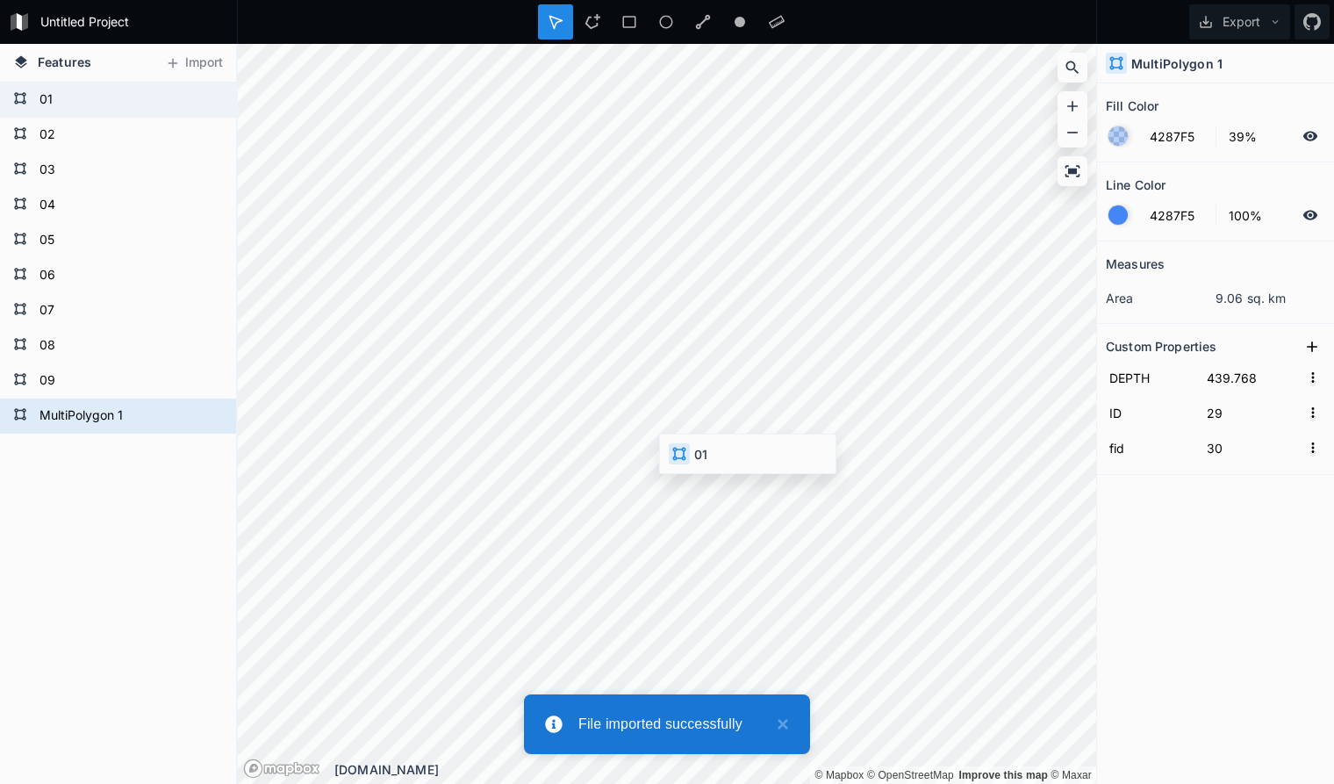
type input "438.768"
type input "0"
type input "1"
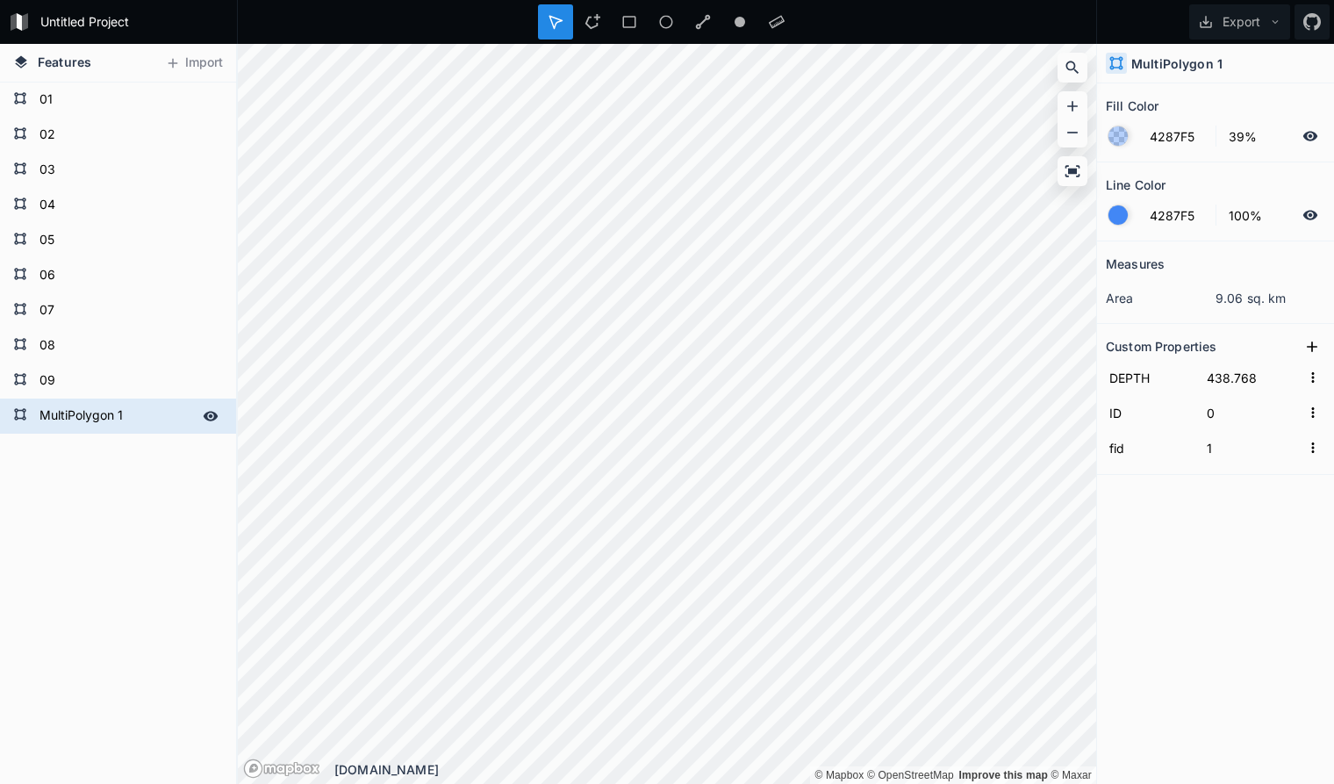
click at [75, 415] on form "MultiPolygon 1" at bounding box center [116, 416] width 164 height 26
type input "10"
click input "submit" at bounding box center [0, 0] width 0 height 0
click at [98, 506] on div "10 09 08 07 06 05 04 03 02 01" at bounding box center [118, 432] width 236 height 701
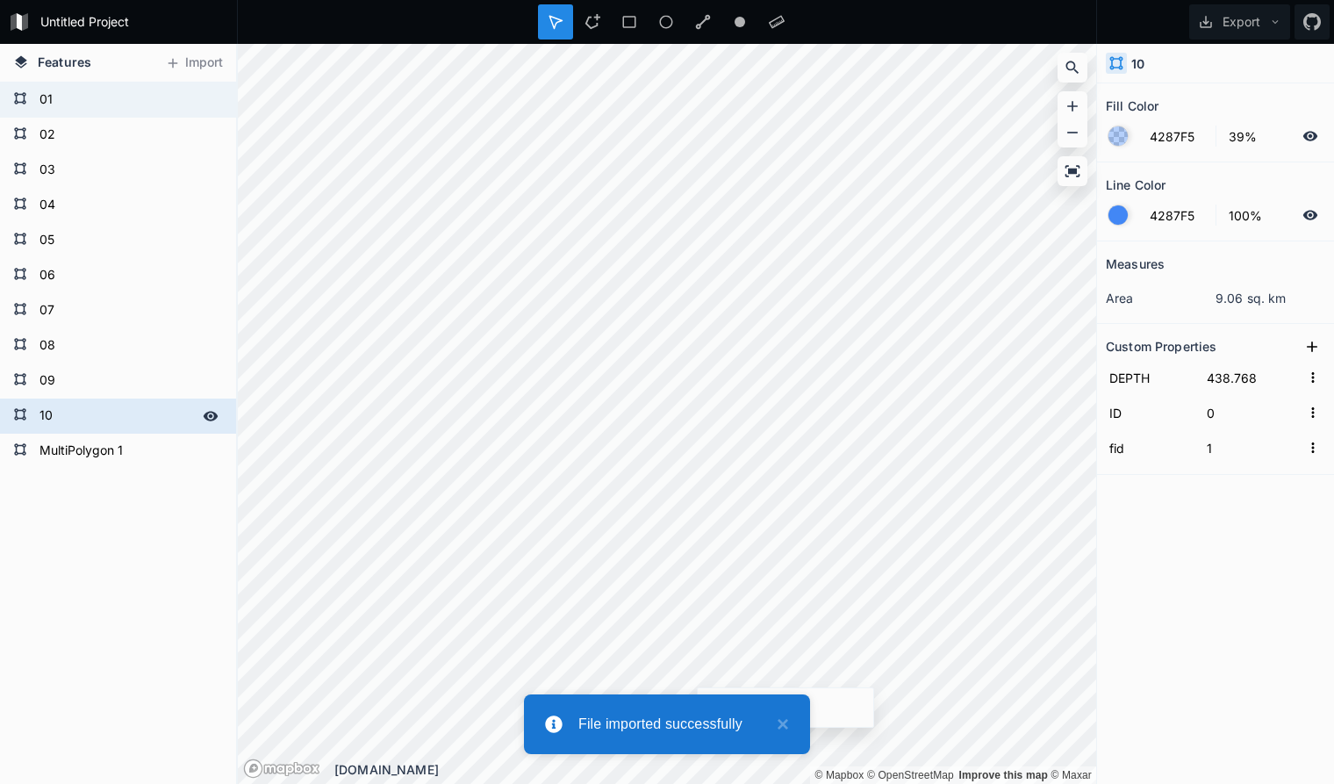
type input "437.768"
type input "153"
type input "154"
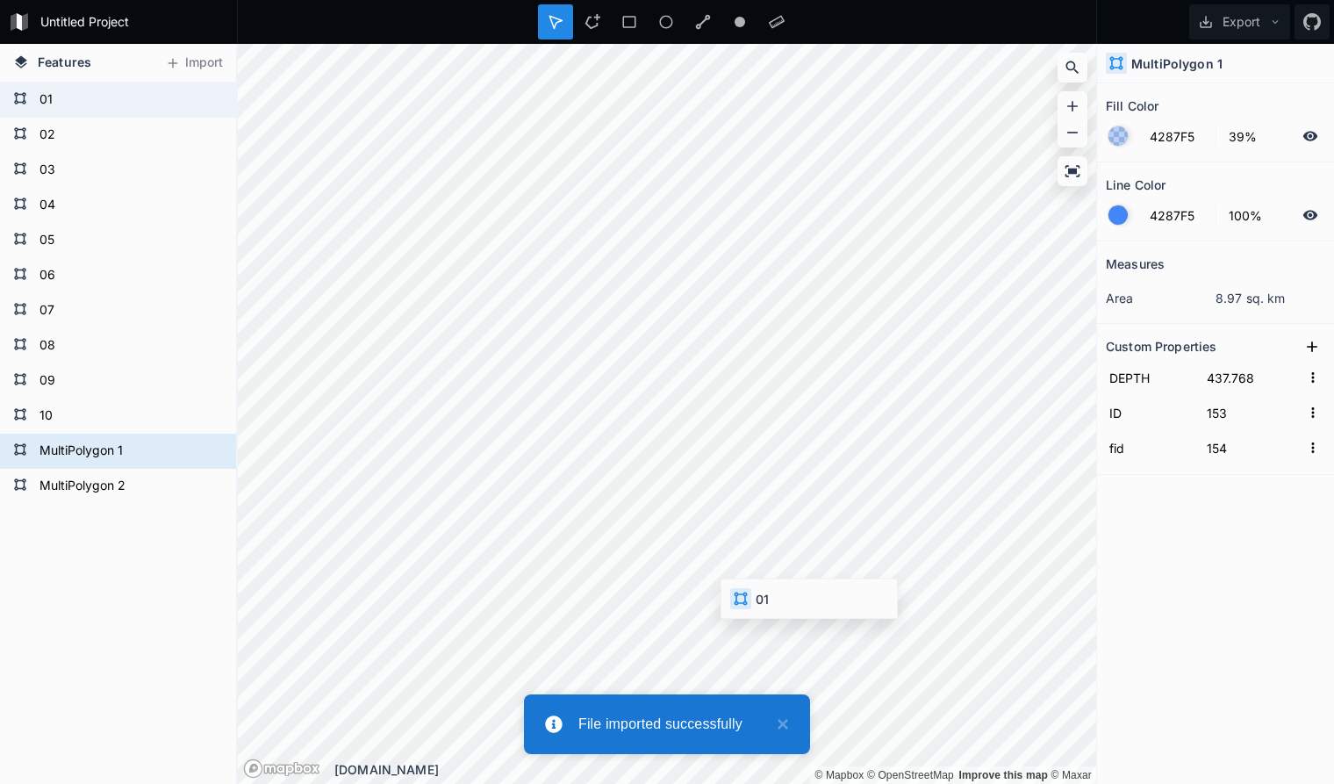
type input "436.768"
type input "45"
type input "46"
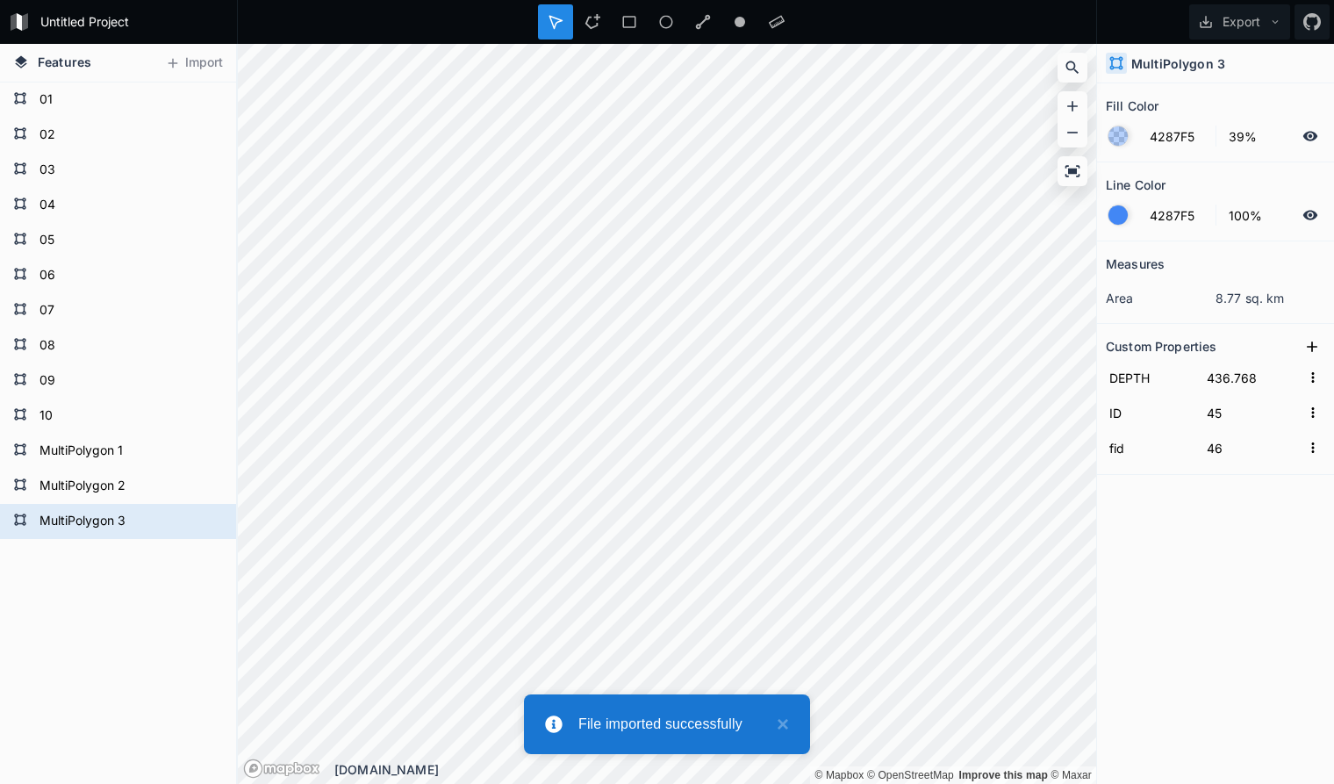
type input "435.768"
type input "18"
type input "19"
type input "434.768"
type input "28"
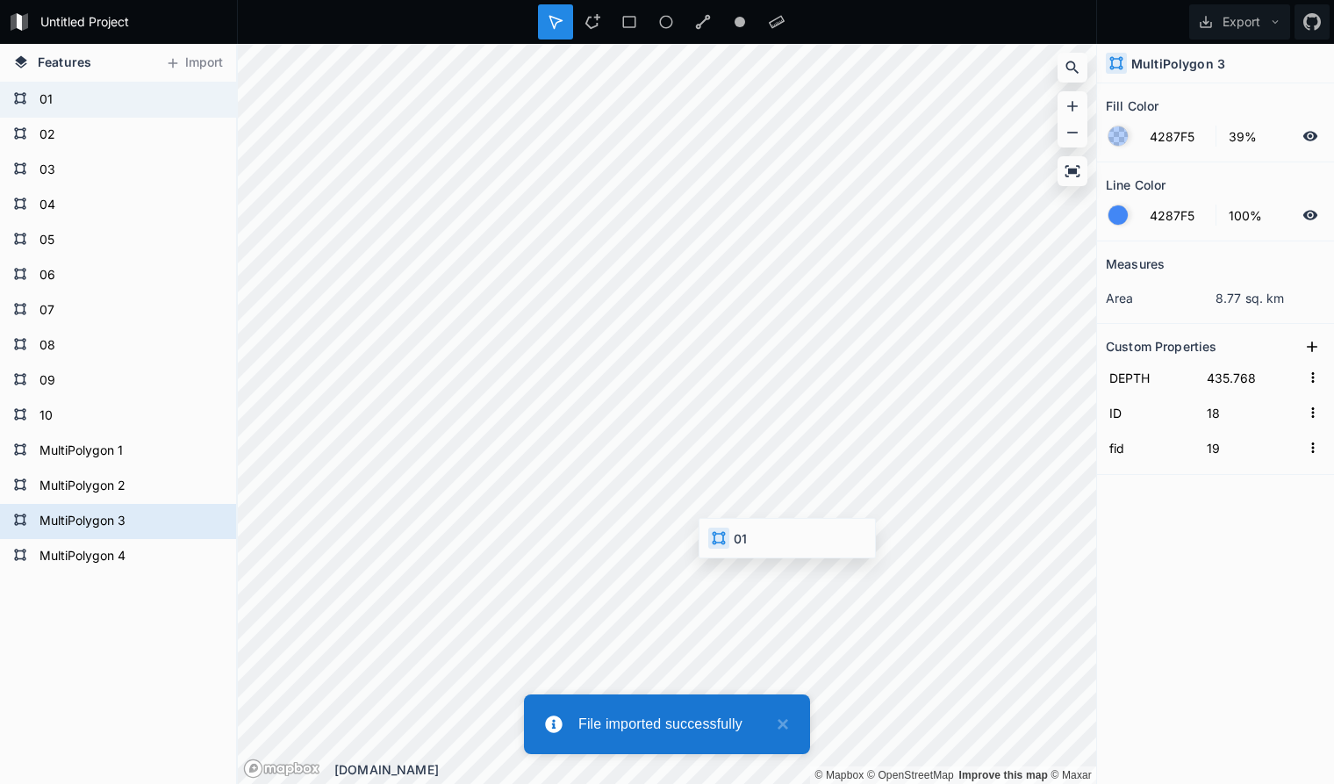
type input "29"
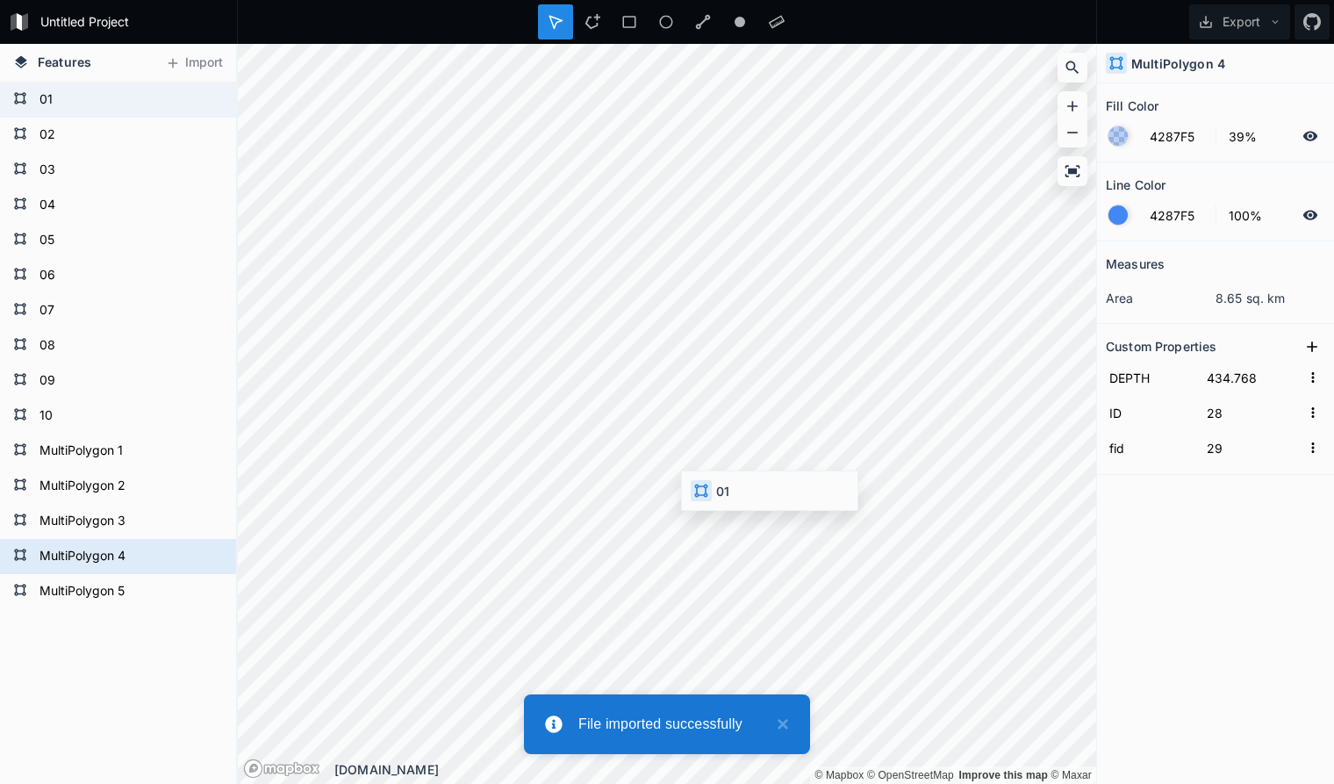
type input "433.768"
type input "22"
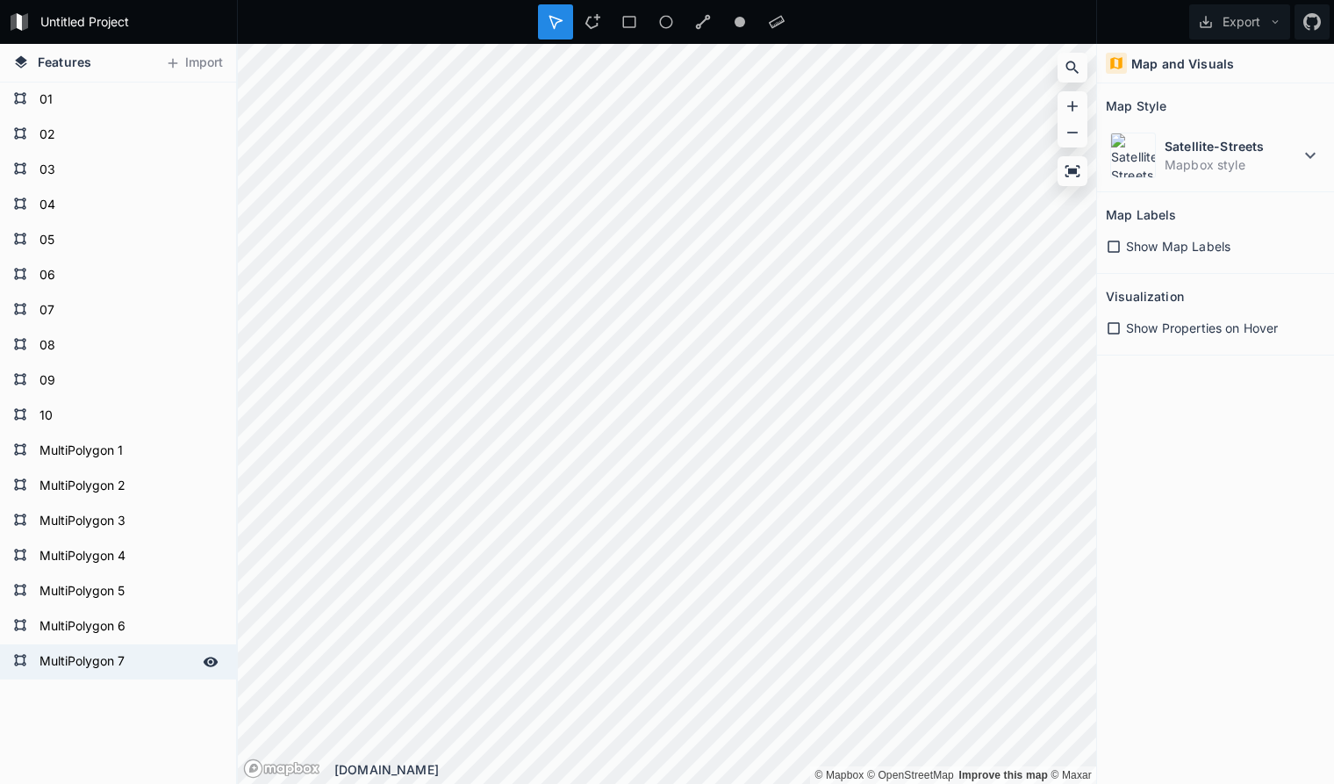
click at [154, 657] on form "MultiPolygon 7" at bounding box center [116, 661] width 164 height 26
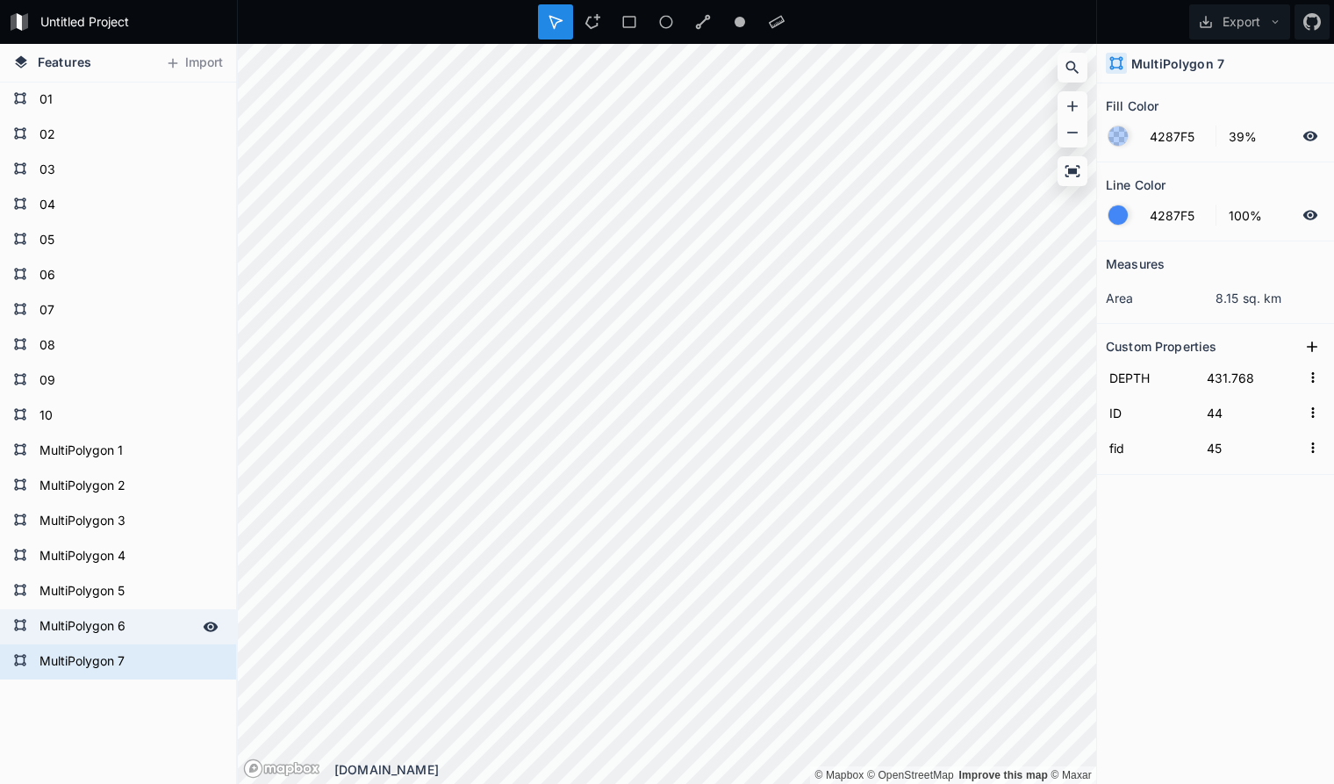
click at [153, 628] on form "MultiPolygon 6" at bounding box center [116, 626] width 164 height 26
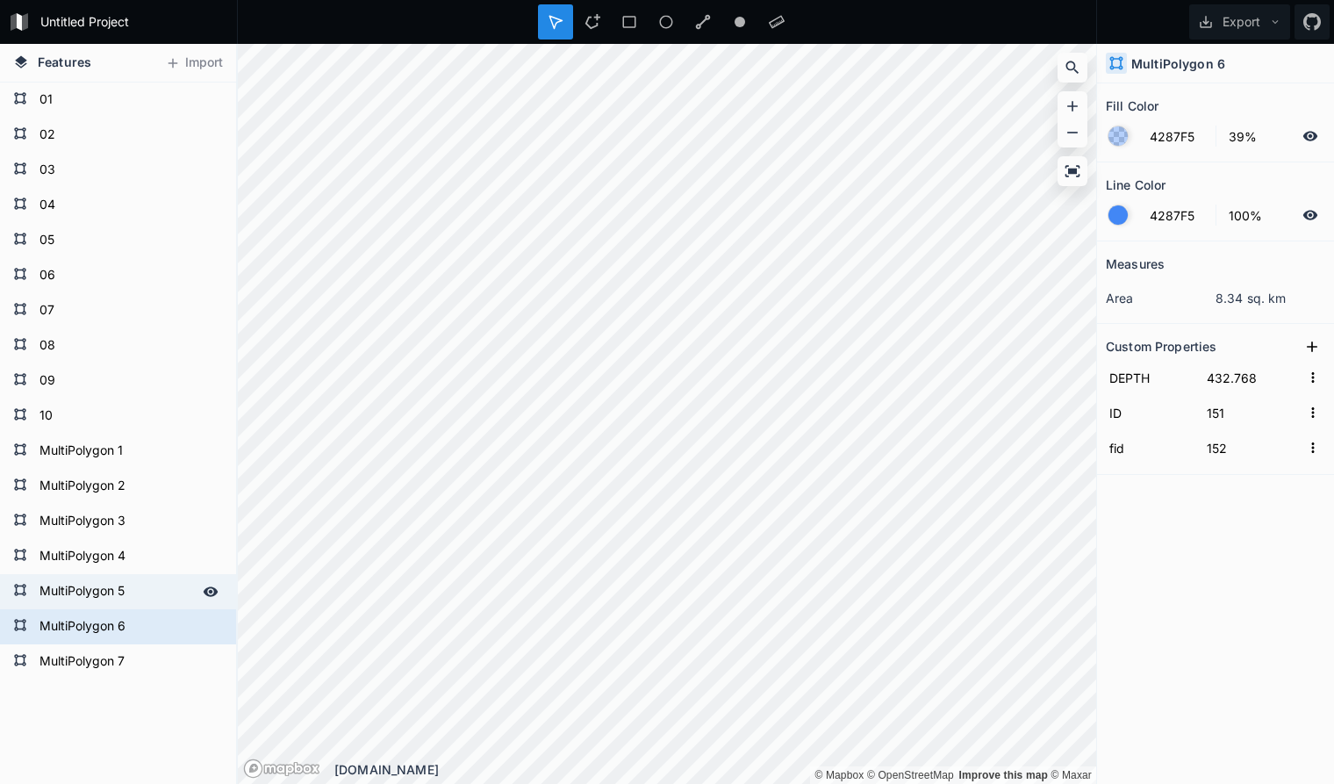
click at [151, 591] on form "MultiPolygon 5" at bounding box center [116, 591] width 164 height 26
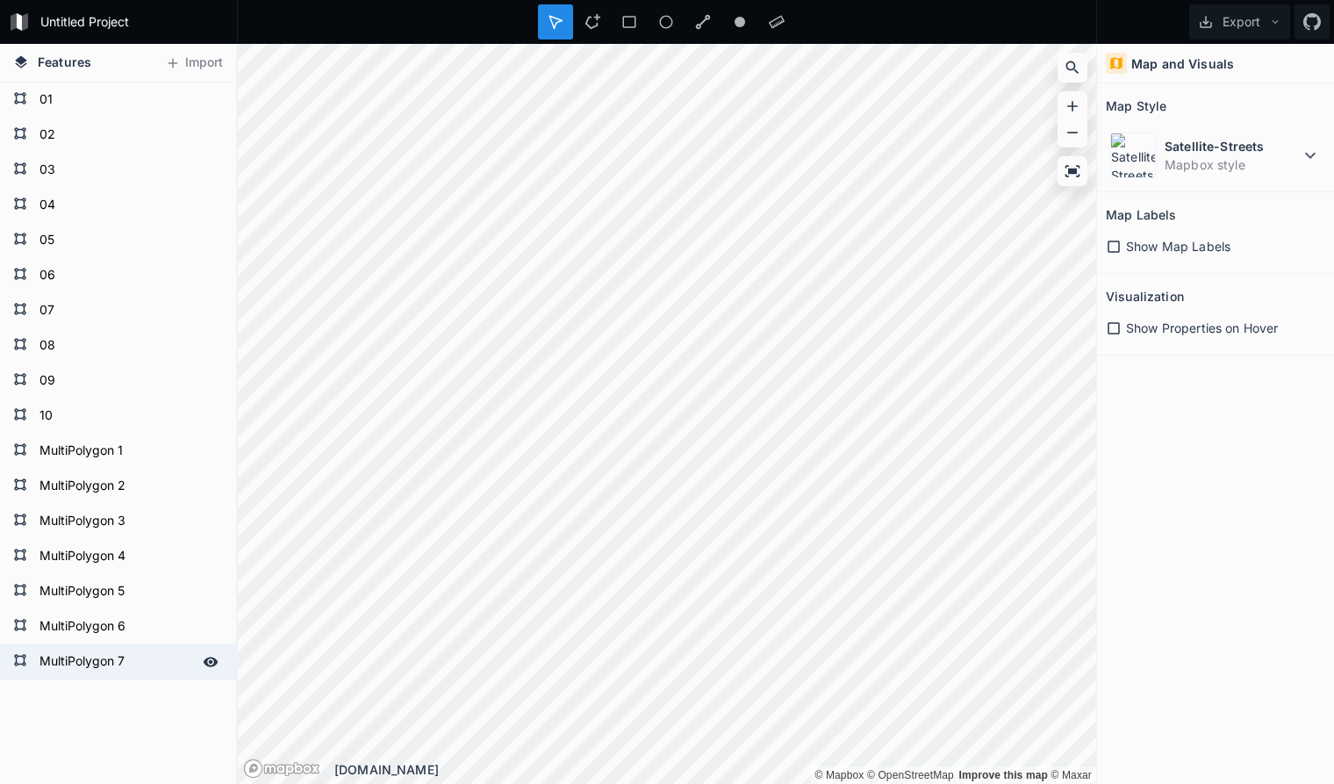
click at [154, 658] on form "MultiPolygon 7" at bounding box center [116, 661] width 164 height 26
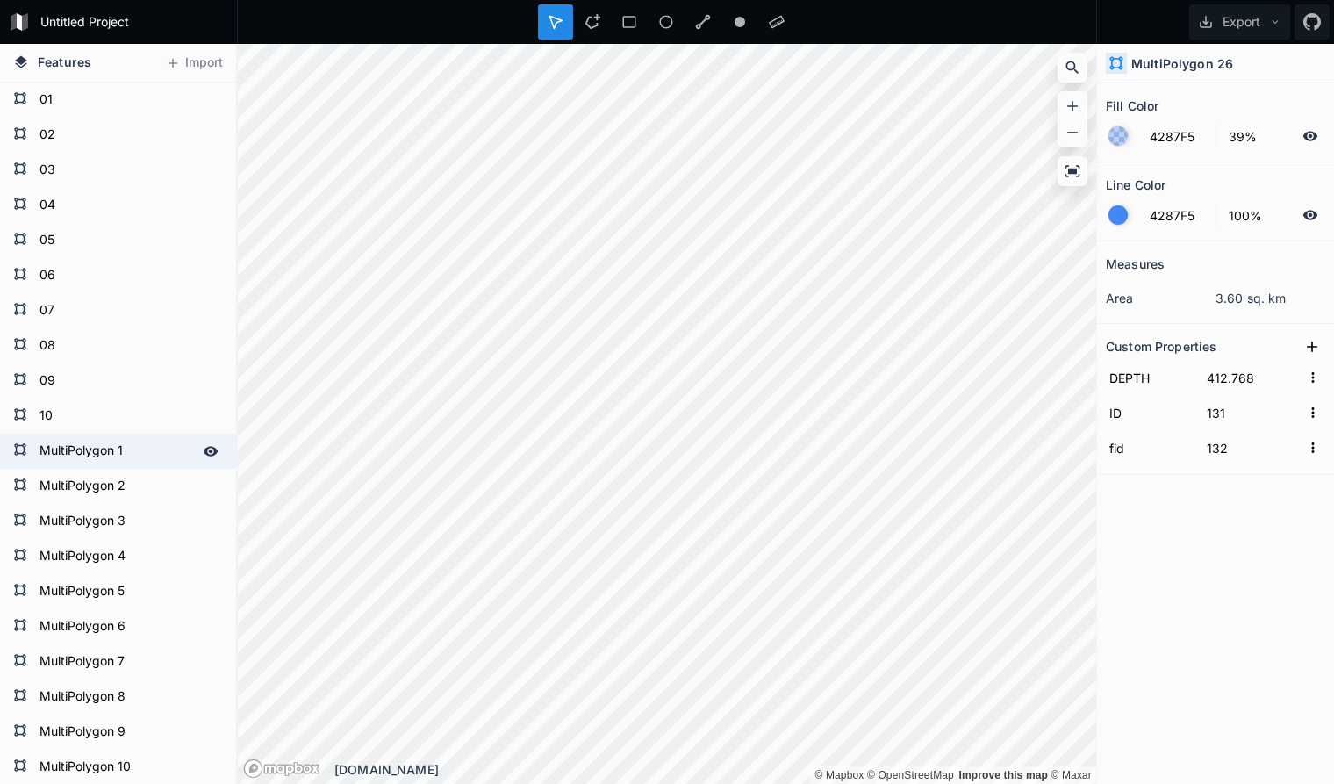
scroll to position [826, 0]
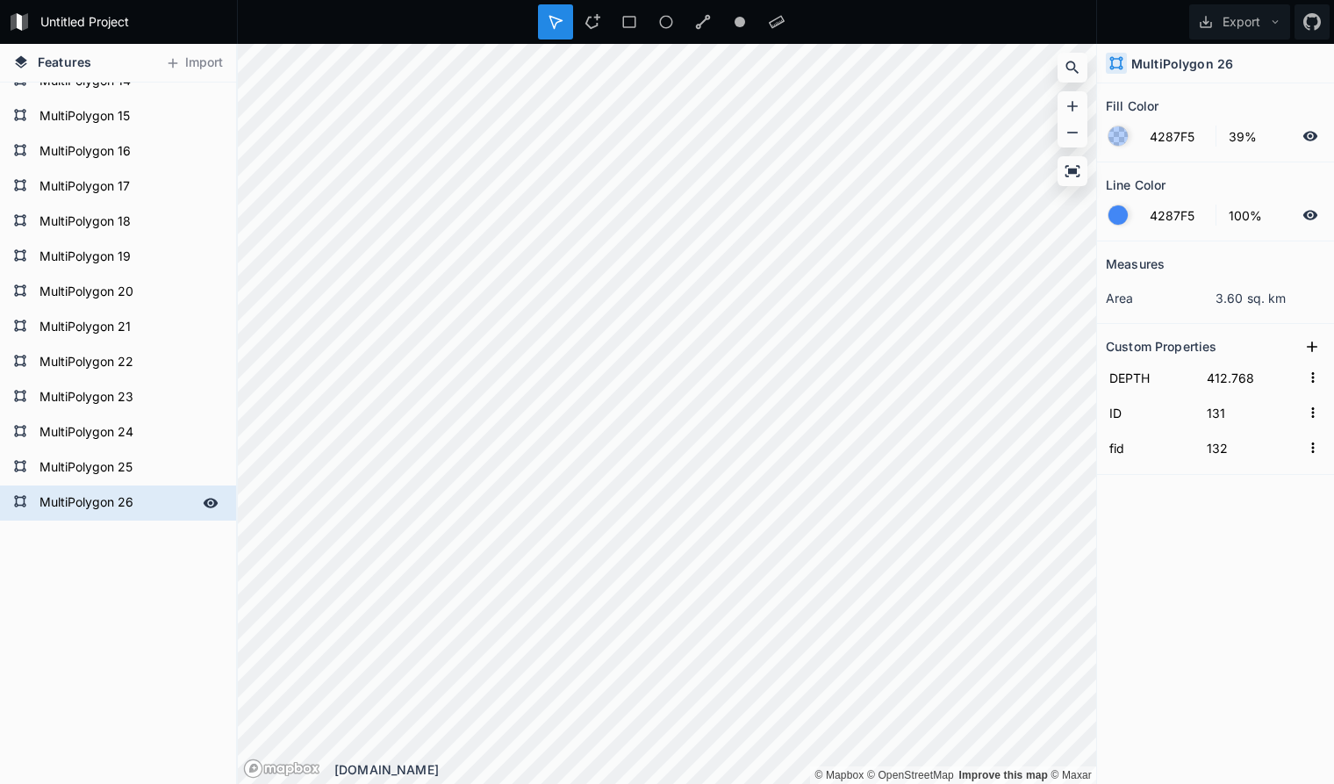
click at [140, 497] on form "MultiPolygon 26" at bounding box center [116, 503] width 164 height 26
click at [211, 499] on icon at bounding box center [211, 503] width 15 height 10
click at [173, 507] on form "MultiPolygon 26" at bounding box center [116, 503] width 164 height 26
click at [125, 498] on form "MultiPolygon 26" at bounding box center [116, 503] width 164 height 26
click at [140, 462] on form "MultiPolygon 25" at bounding box center [116, 468] width 164 height 26
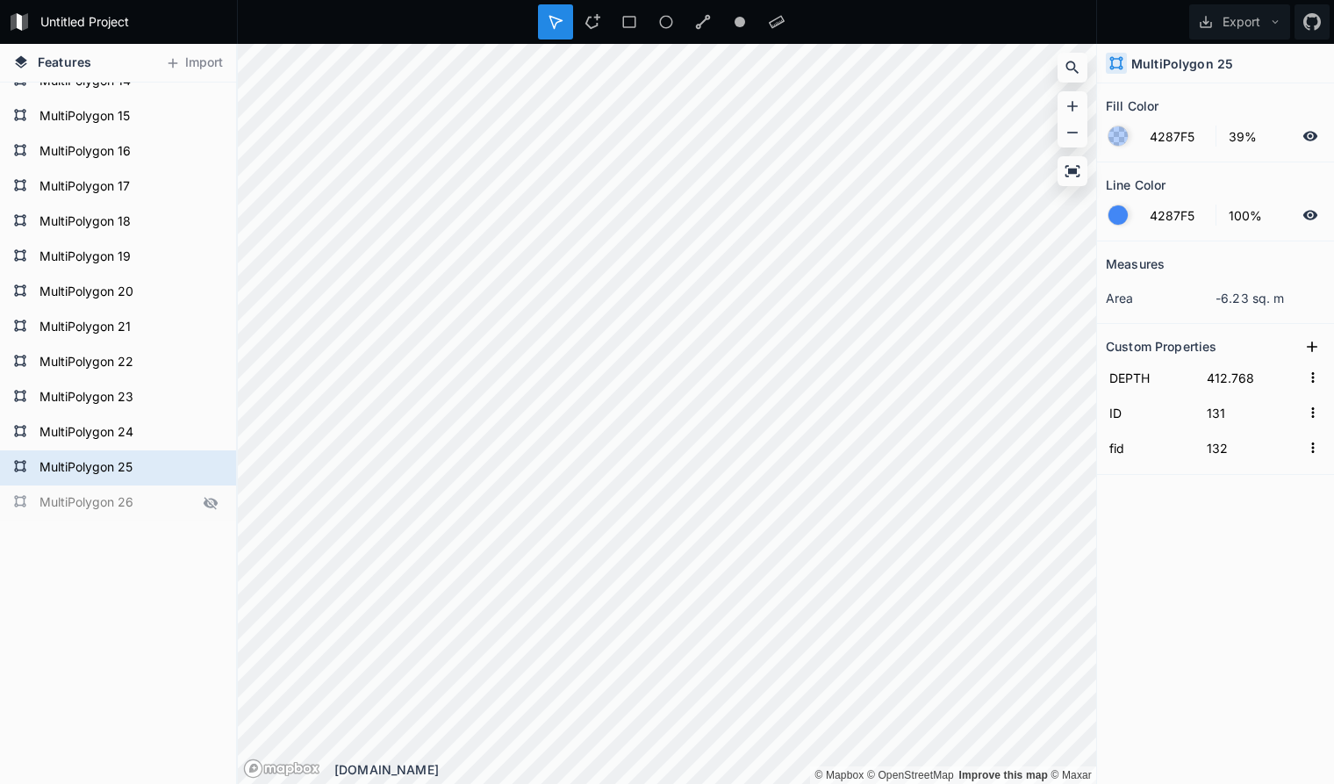
click at [138, 499] on form "MultiPolygon 26" at bounding box center [116, 503] width 164 height 26
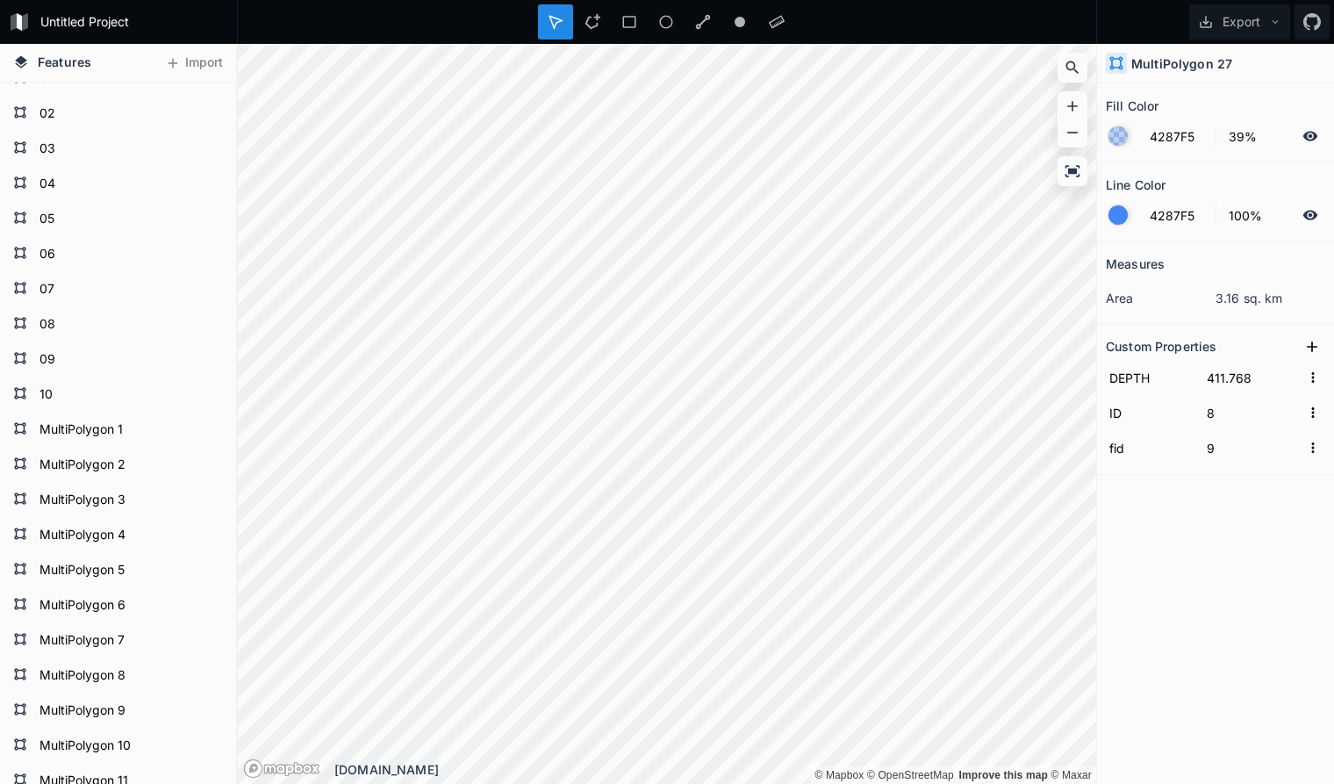
scroll to position [0, 0]
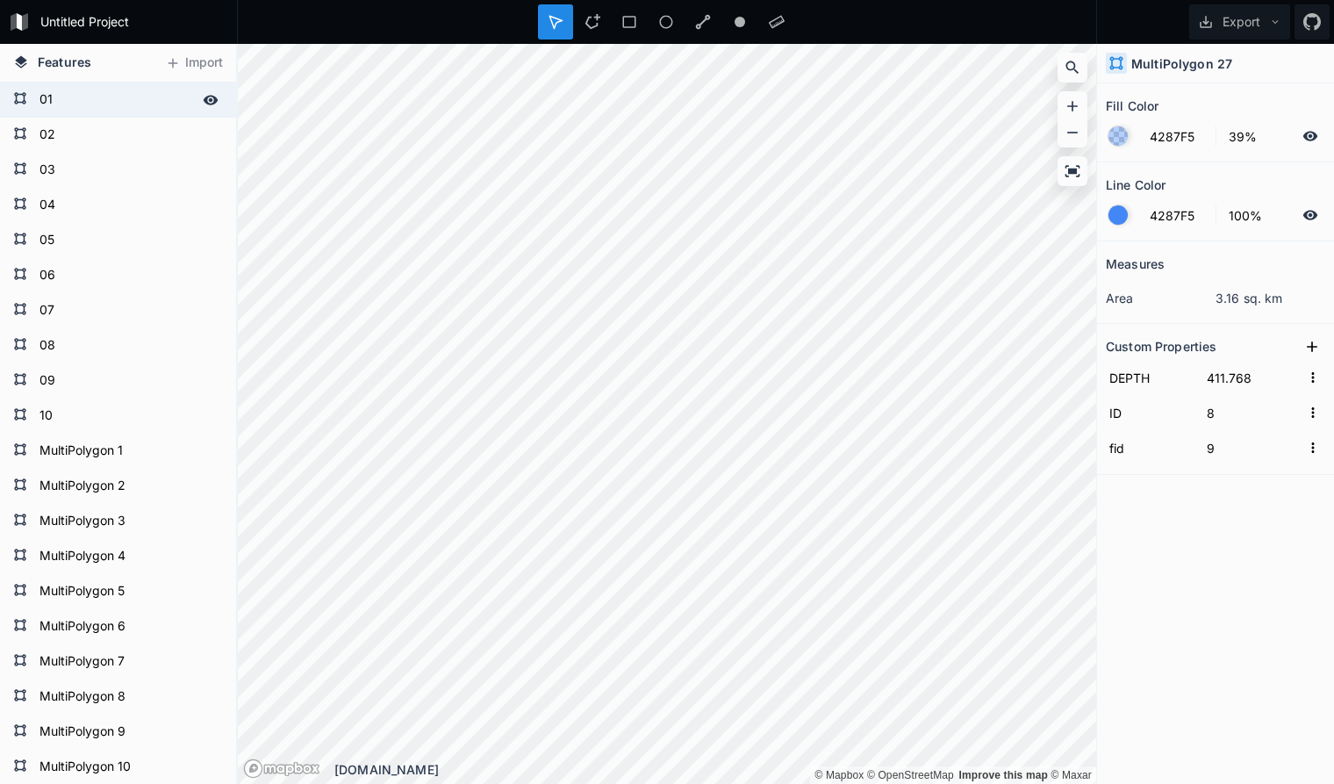
click at [139, 98] on form "01" at bounding box center [116, 100] width 164 height 26
click at [81, 591] on form "MultiPolygon 5" at bounding box center [116, 591] width 164 height 26
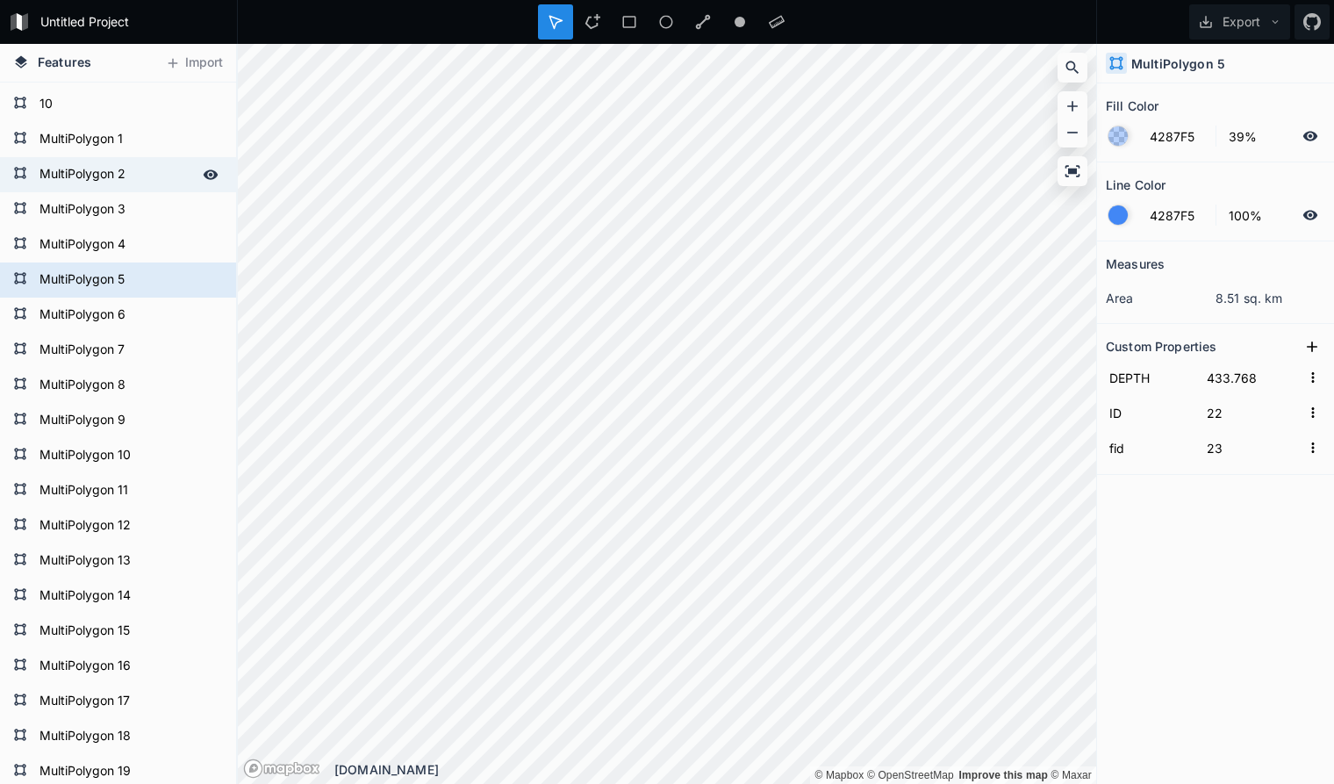
scroll to position [358, 0]
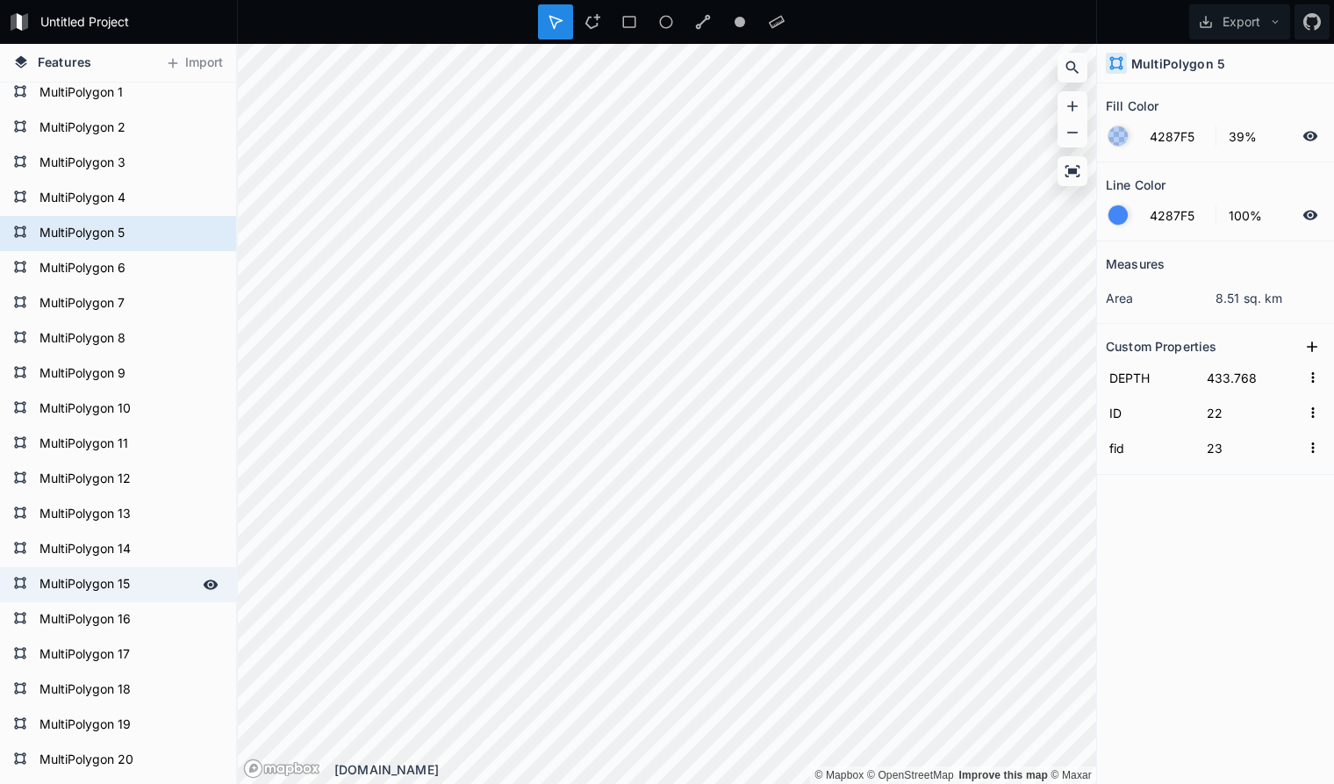
click at [96, 579] on form "MultiPolygon 15" at bounding box center [116, 584] width 164 height 26
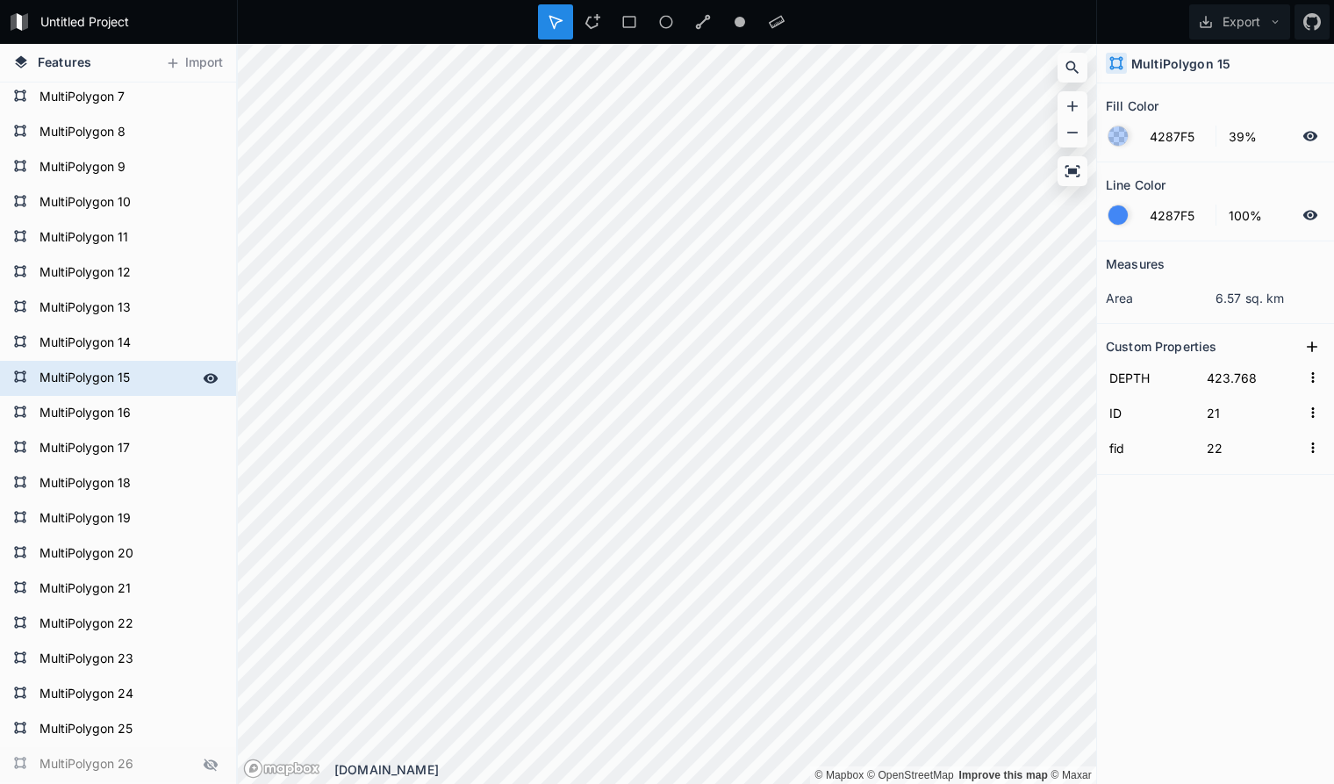
scroll to position [627, 0]
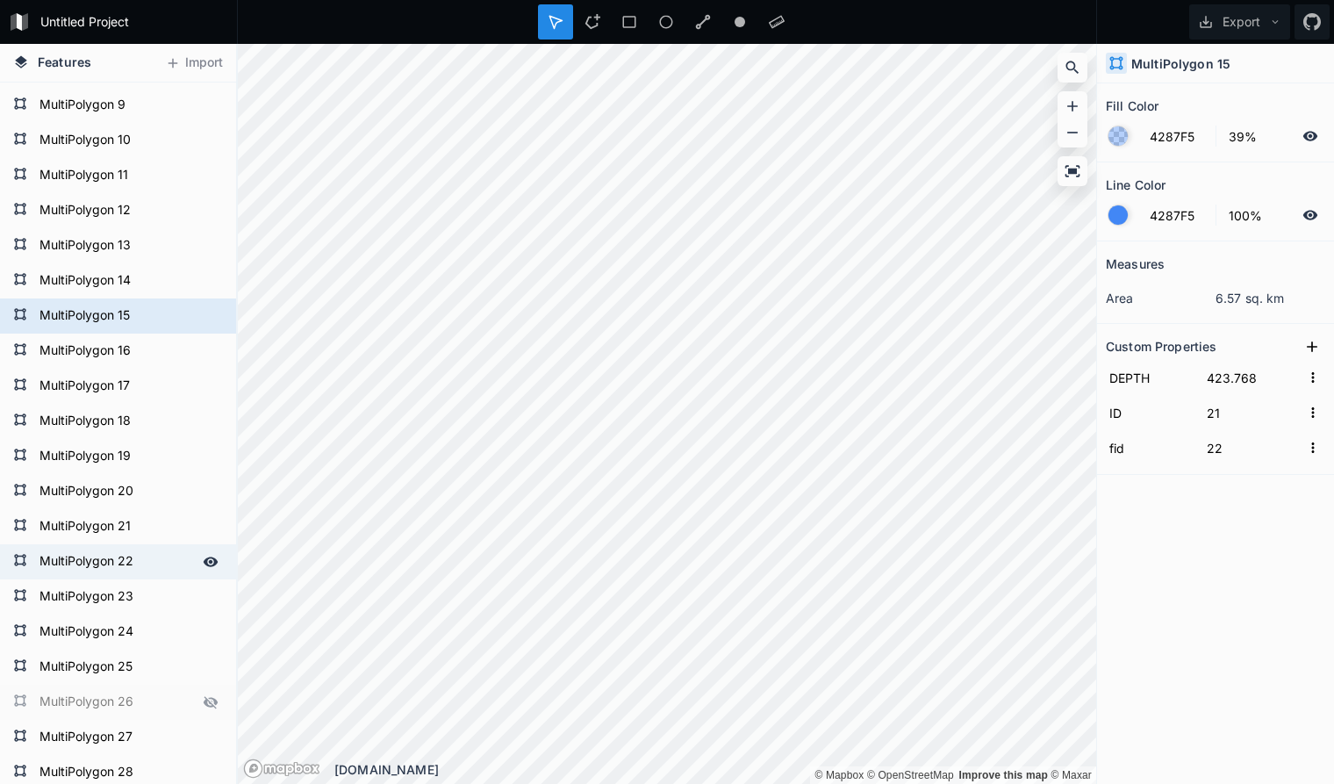
click at [97, 567] on form "MultiPolygon 22" at bounding box center [116, 561] width 164 height 26
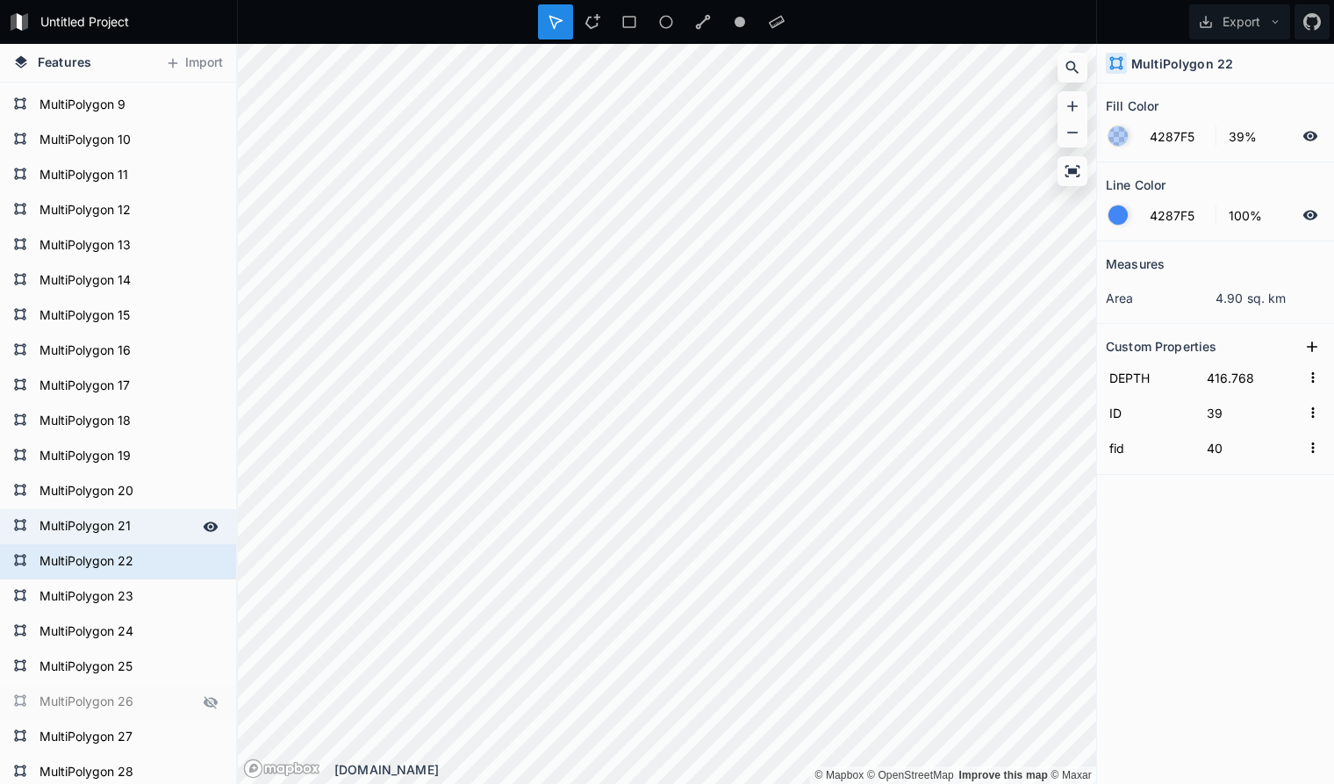
click at [111, 527] on form "MultiPolygon 21" at bounding box center [116, 526] width 164 height 26
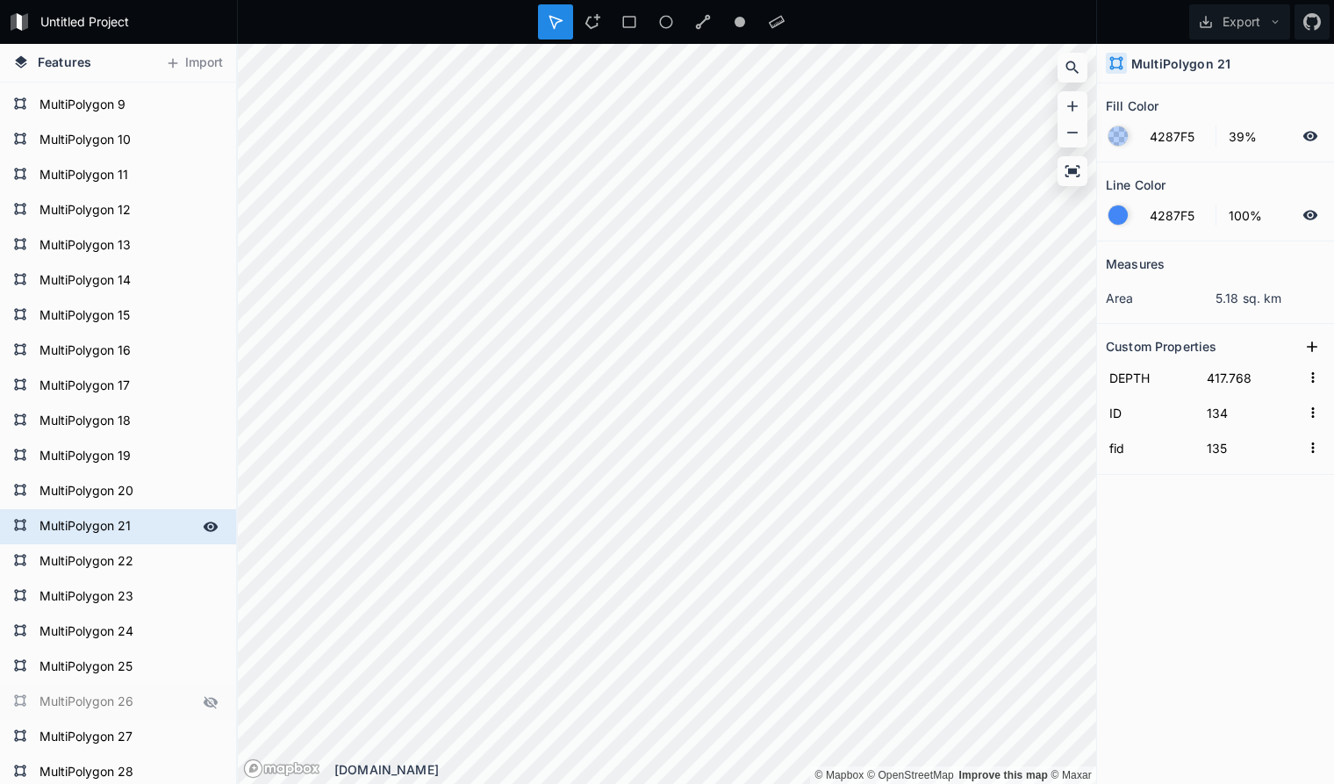
click at [111, 527] on form "MultiPolygon 21" at bounding box center [116, 526] width 164 height 26
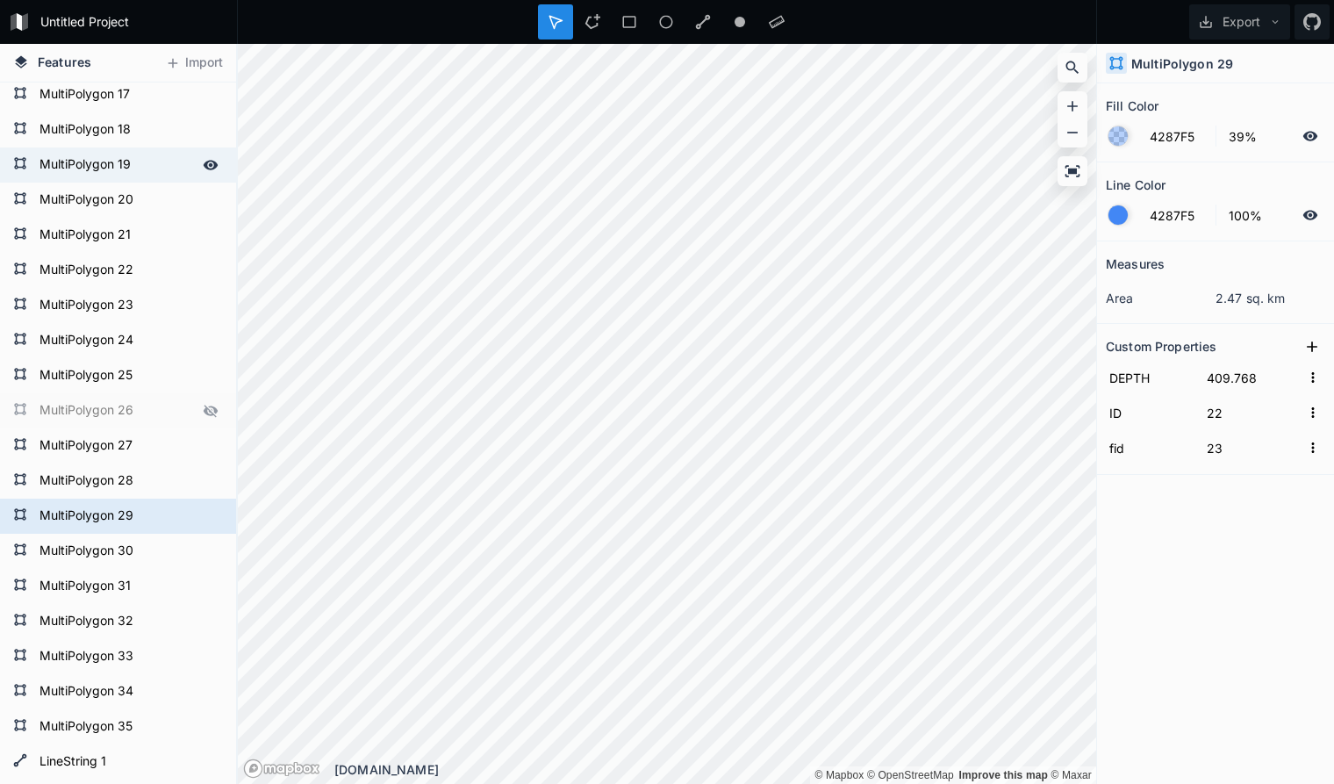
scroll to position [985, 0]
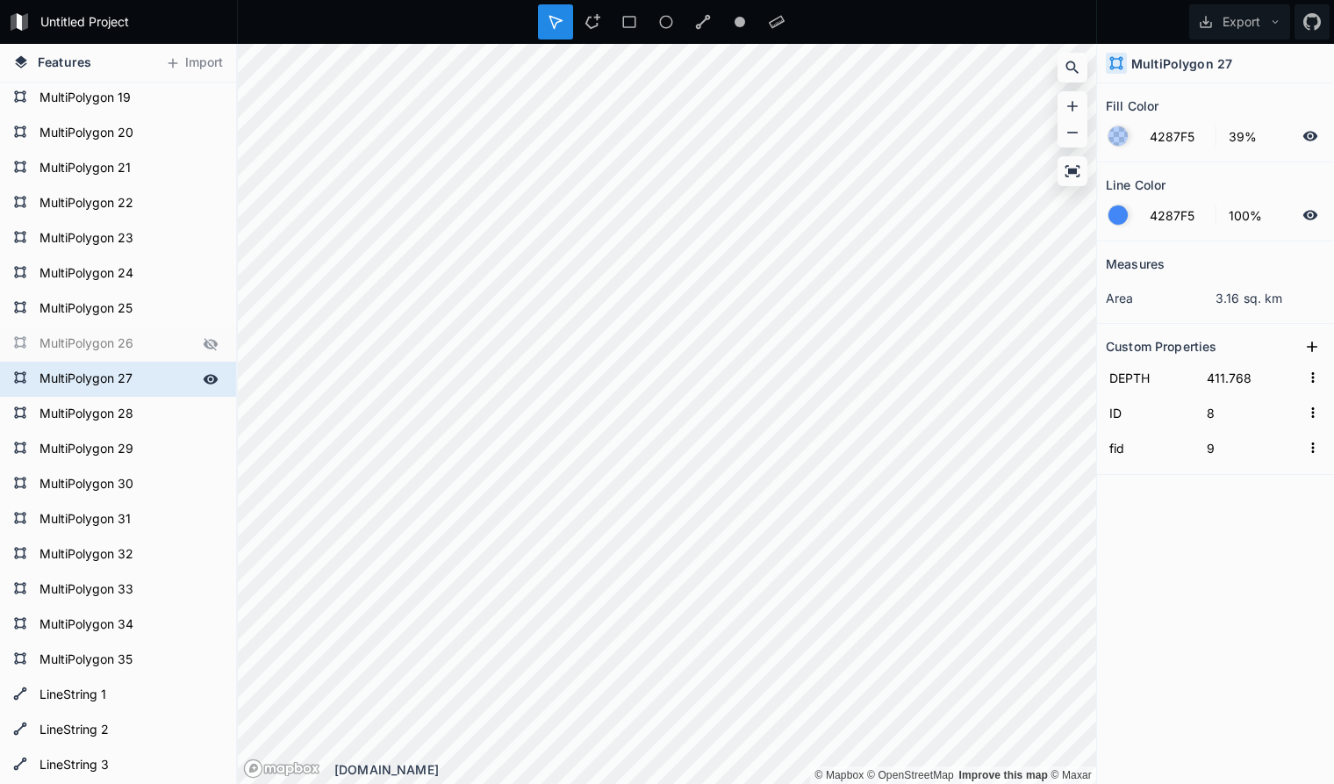
click at [152, 384] on form "MultiPolygon 27" at bounding box center [116, 379] width 164 height 26
click at [156, 341] on form "MultiPolygon 26" at bounding box center [116, 344] width 164 height 26
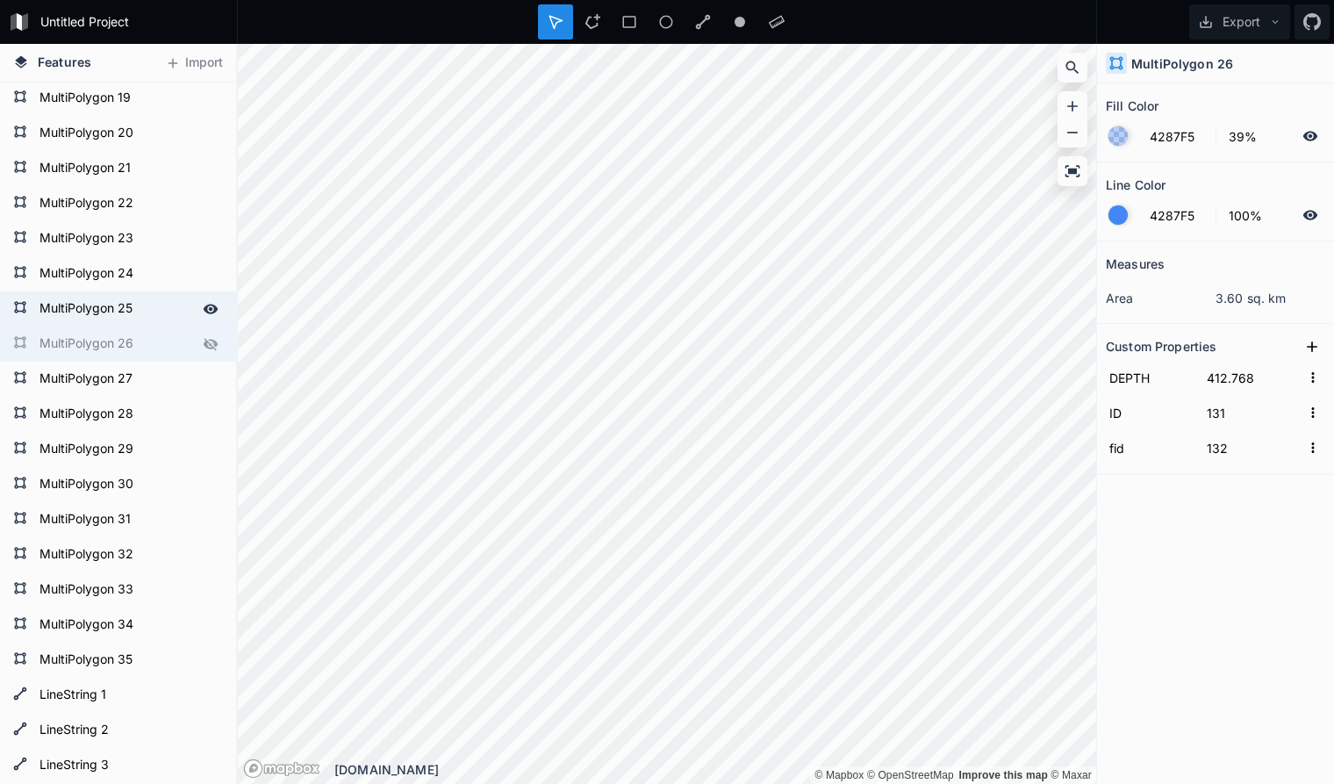
click at [148, 311] on form "MultiPolygon 25" at bounding box center [116, 309] width 164 height 26
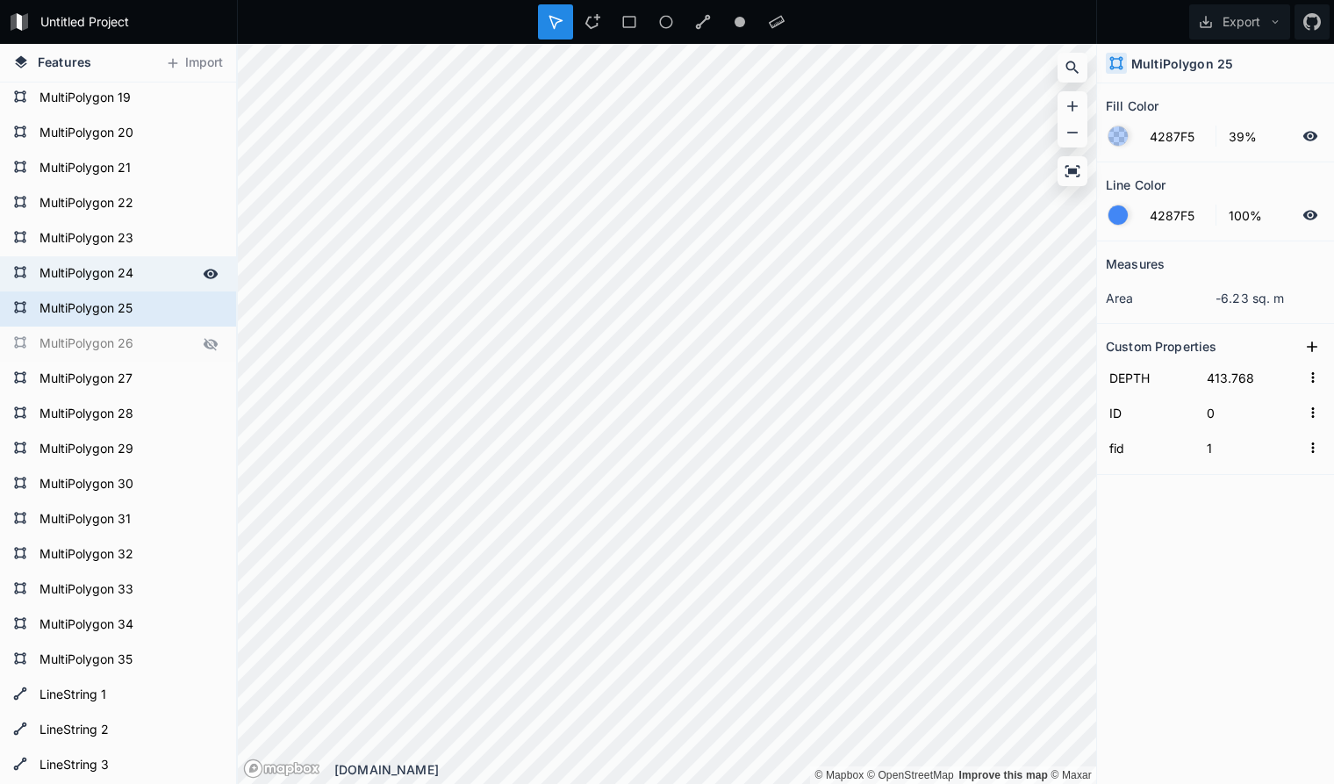
click at [157, 278] on form "MultiPolygon 24" at bounding box center [116, 274] width 164 height 26
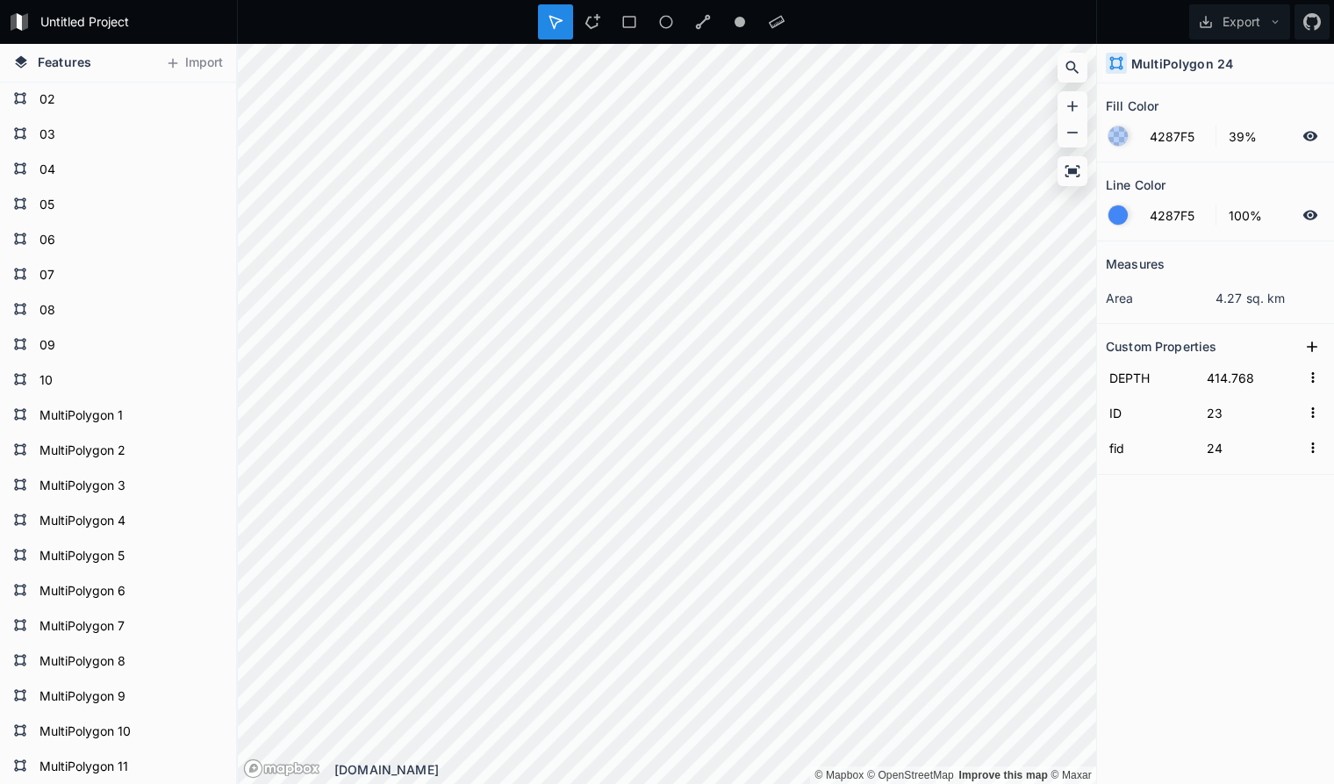
scroll to position [0, 0]
click at [1247, 610] on div "Measures area 4.27 sq. km Custom Properties DEPTH 414.768 ID 23 fid 24" at bounding box center [1215, 468] width 237 height 455
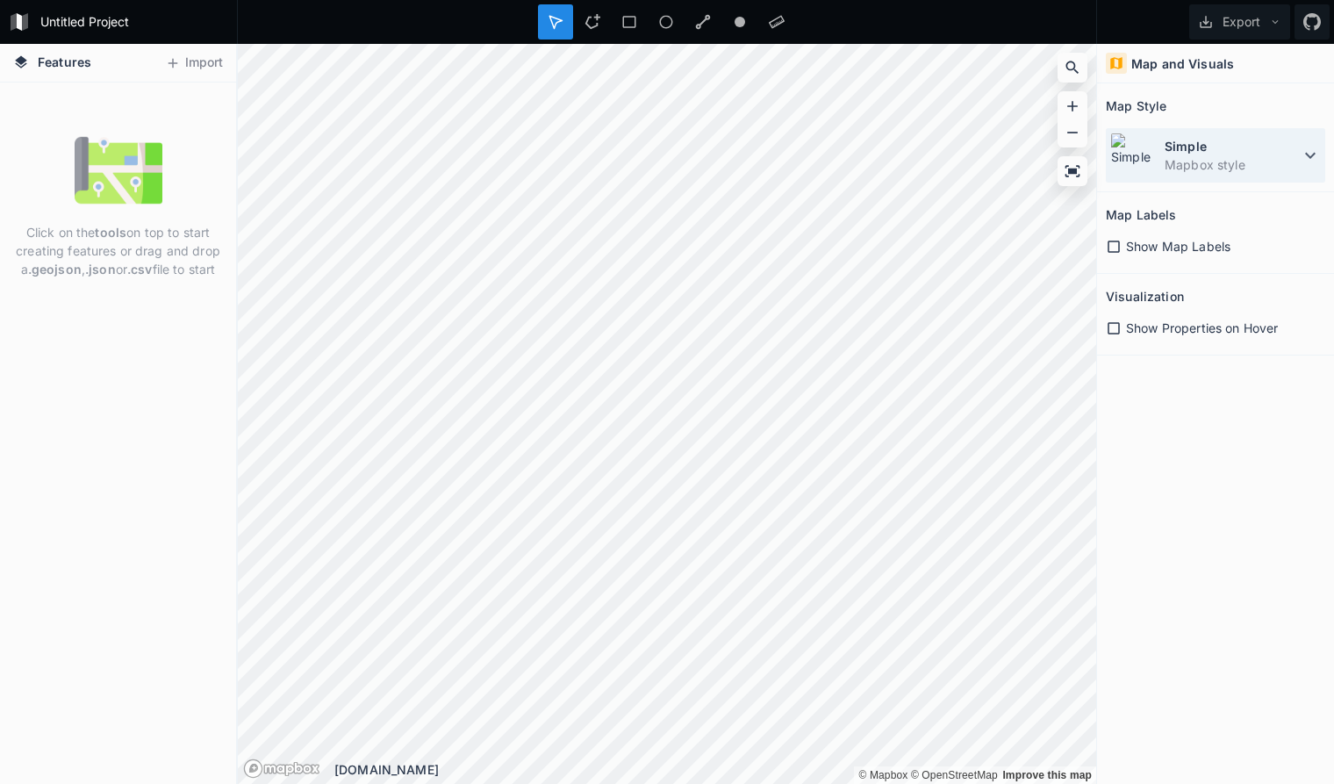
click at [1249, 158] on dd "Mapbox style" at bounding box center [1231, 164] width 135 height 18
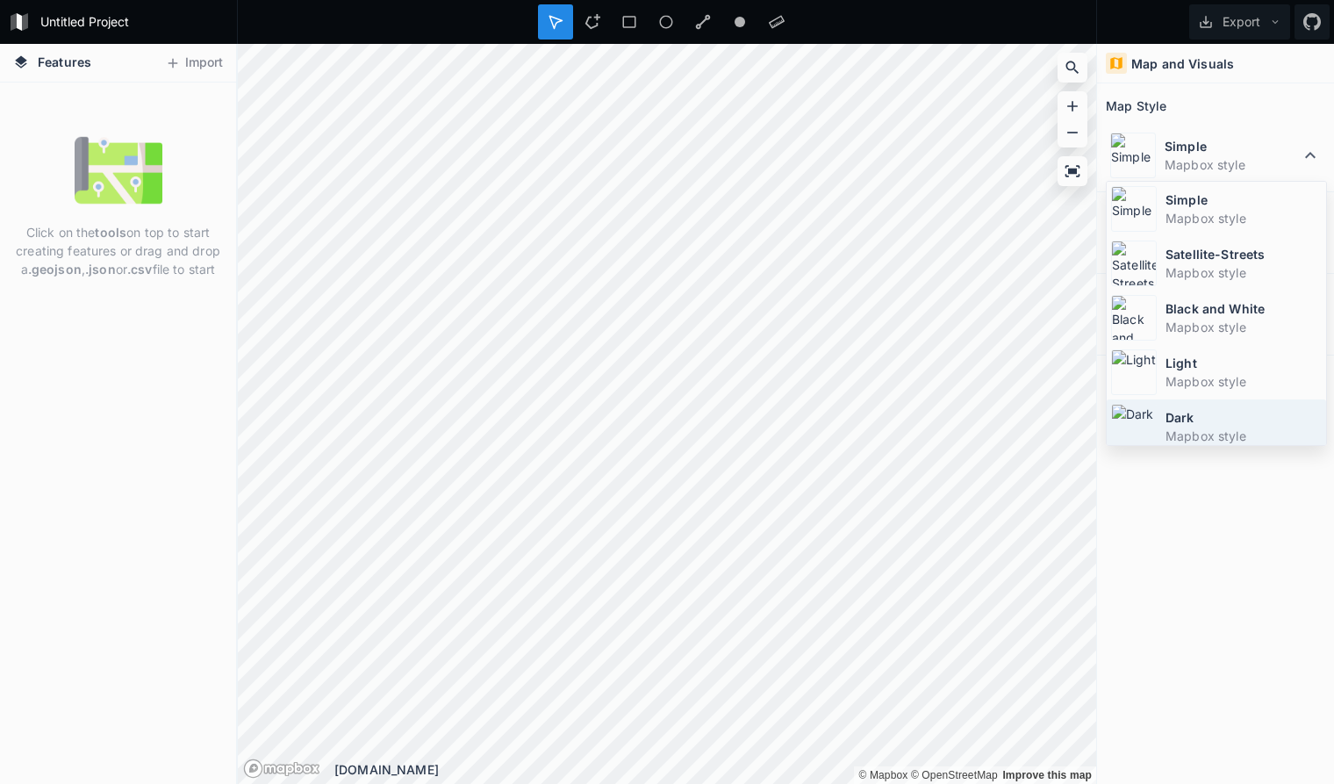
click at [1209, 433] on dd "Mapbox style" at bounding box center [1243, 435] width 156 height 18
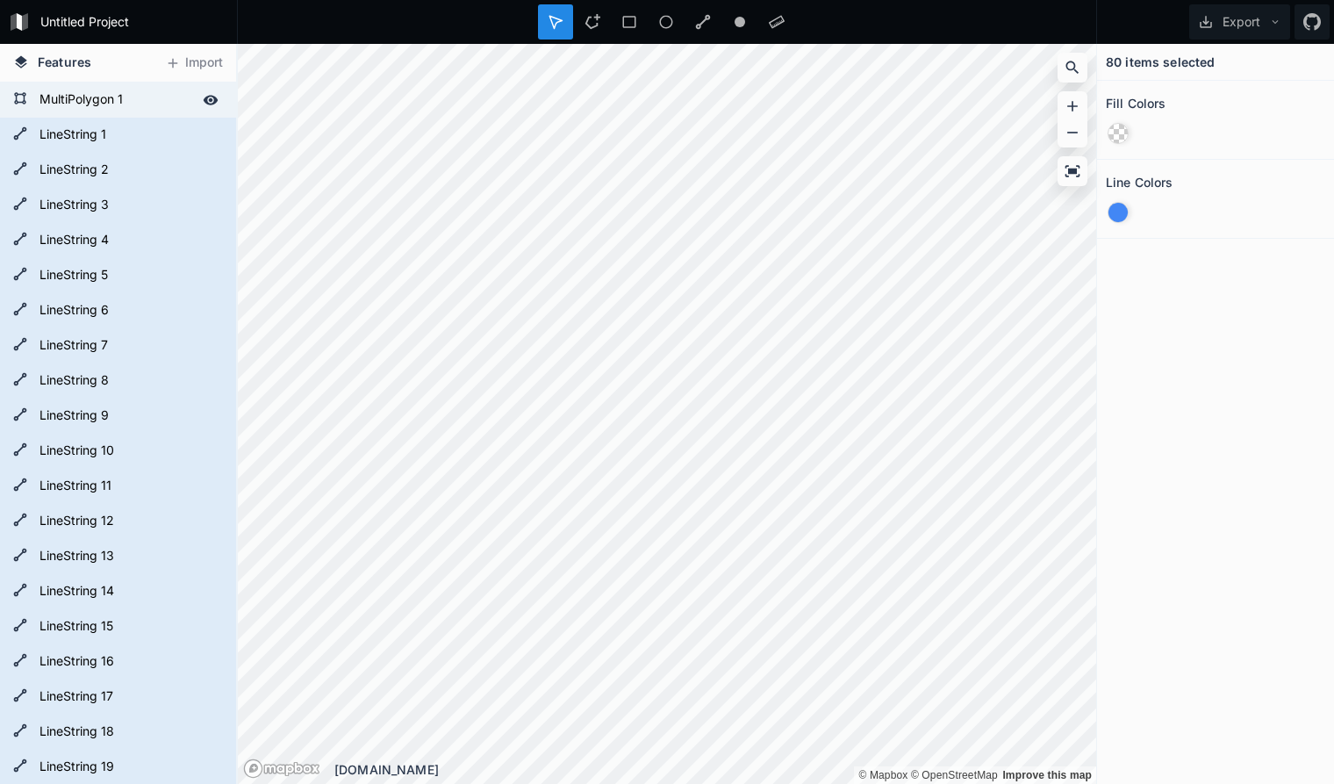
click at [146, 97] on form "MultiPolygon 1" at bounding box center [116, 100] width 164 height 26
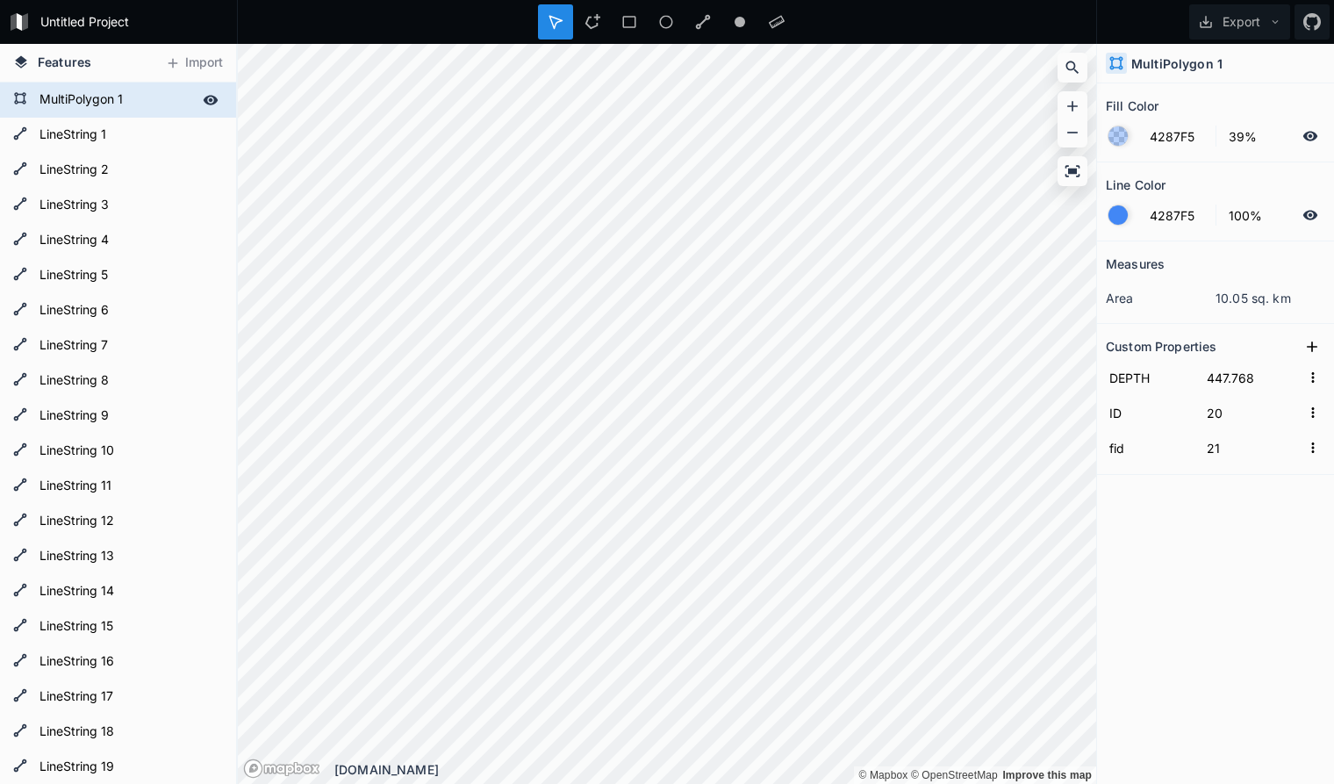
click at [156, 96] on form "MultiPolygon 1" at bounding box center [116, 100] width 164 height 26
click at [151, 113] on form "MultiPolygon 1" at bounding box center [116, 100] width 164 height 26
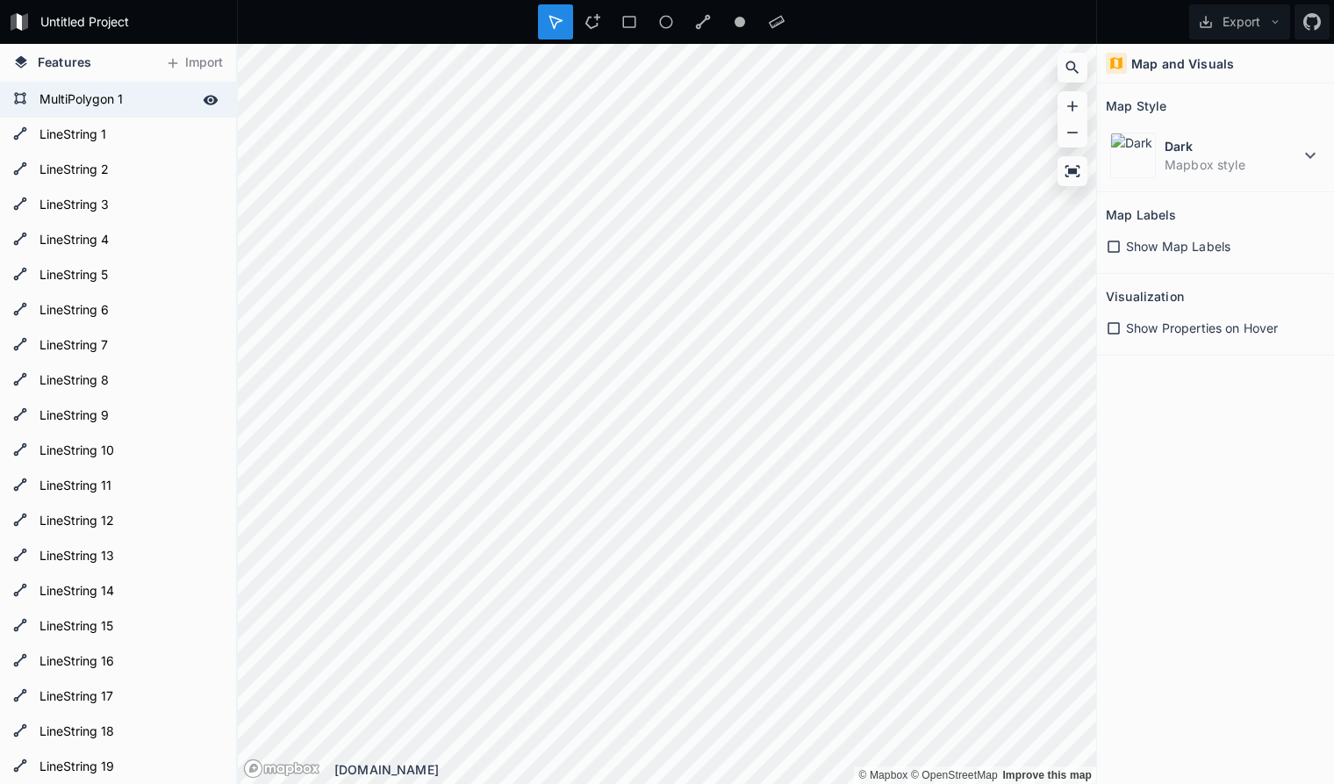
click at [216, 97] on icon at bounding box center [211, 100] width 16 height 16
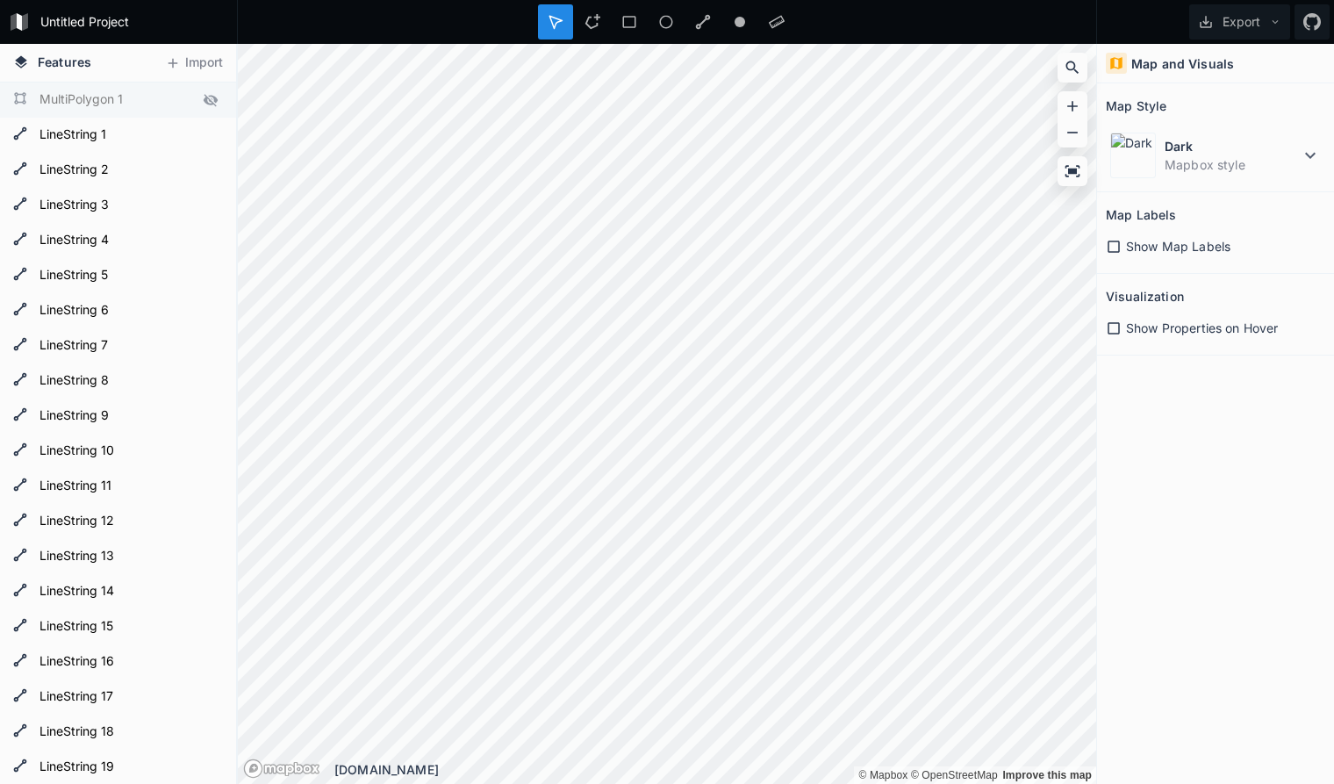
click at [216, 97] on icon at bounding box center [211, 100] width 16 height 16
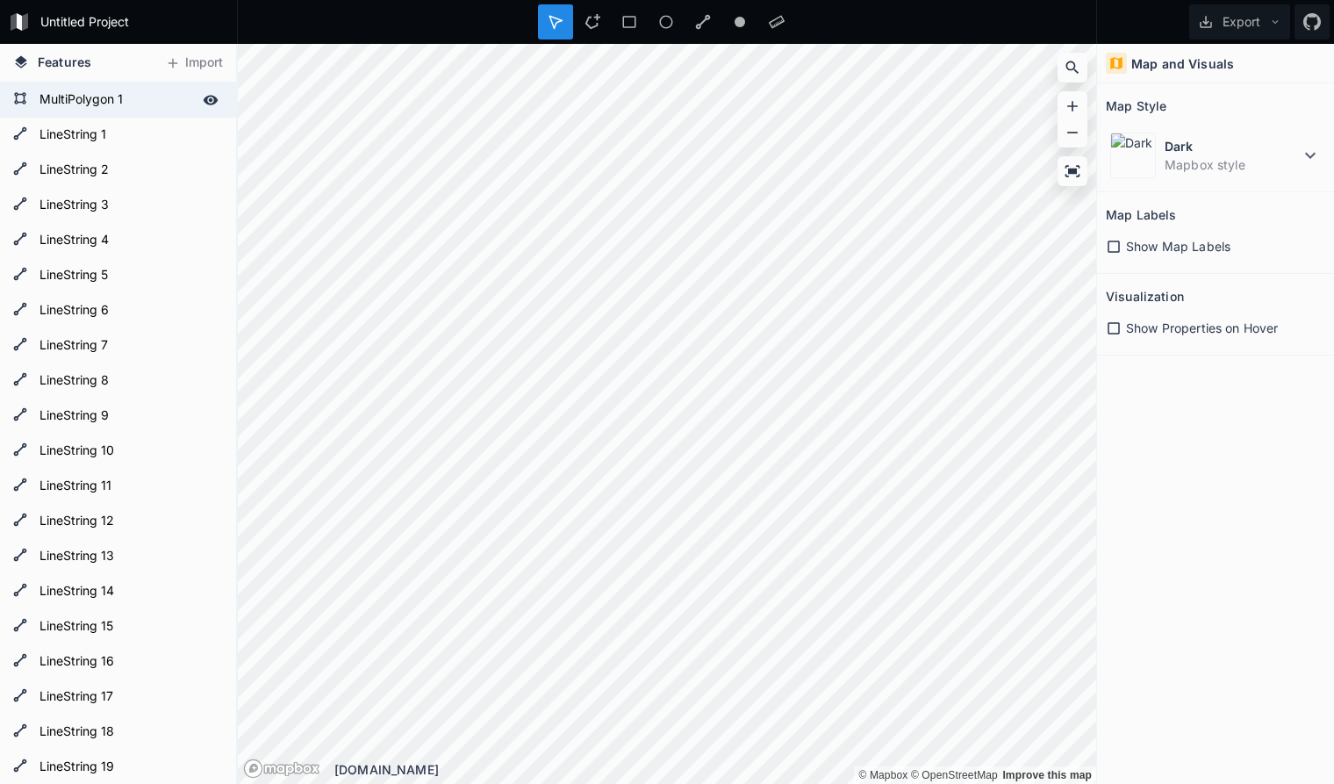
click at [216, 97] on icon at bounding box center [211, 100] width 16 height 16
click at [219, 97] on div at bounding box center [210, 100] width 25 height 25
click at [222, 97] on div at bounding box center [210, 100] width 25 height 25
click at [211, 100] on icon at bounding box center [211, 100] width 15 height 10
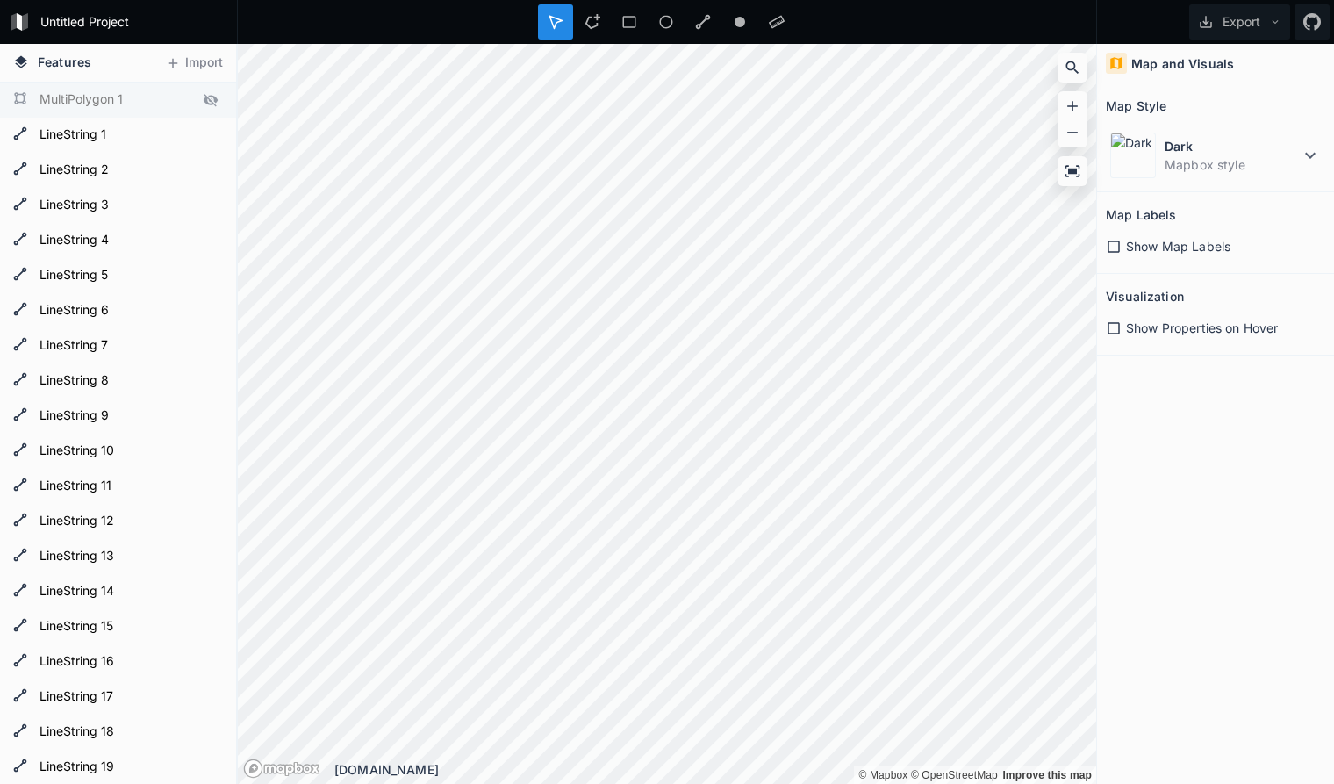
click at [211, 100] on icon at bounding box center [211, 100] width 14 height 12
click at [211, 100] on icon at bounding box center [211, 100] width 15 height 10
click at [211, 100] on icon at bounding box center [211, 100] width 14 height 12
click at [211, 100] on icon at bounding box center [211, 100] width 15 height 10
click at [143, 97] on form "MultiPolygon 1" at bounding box center [116, 100] width 164 height 26
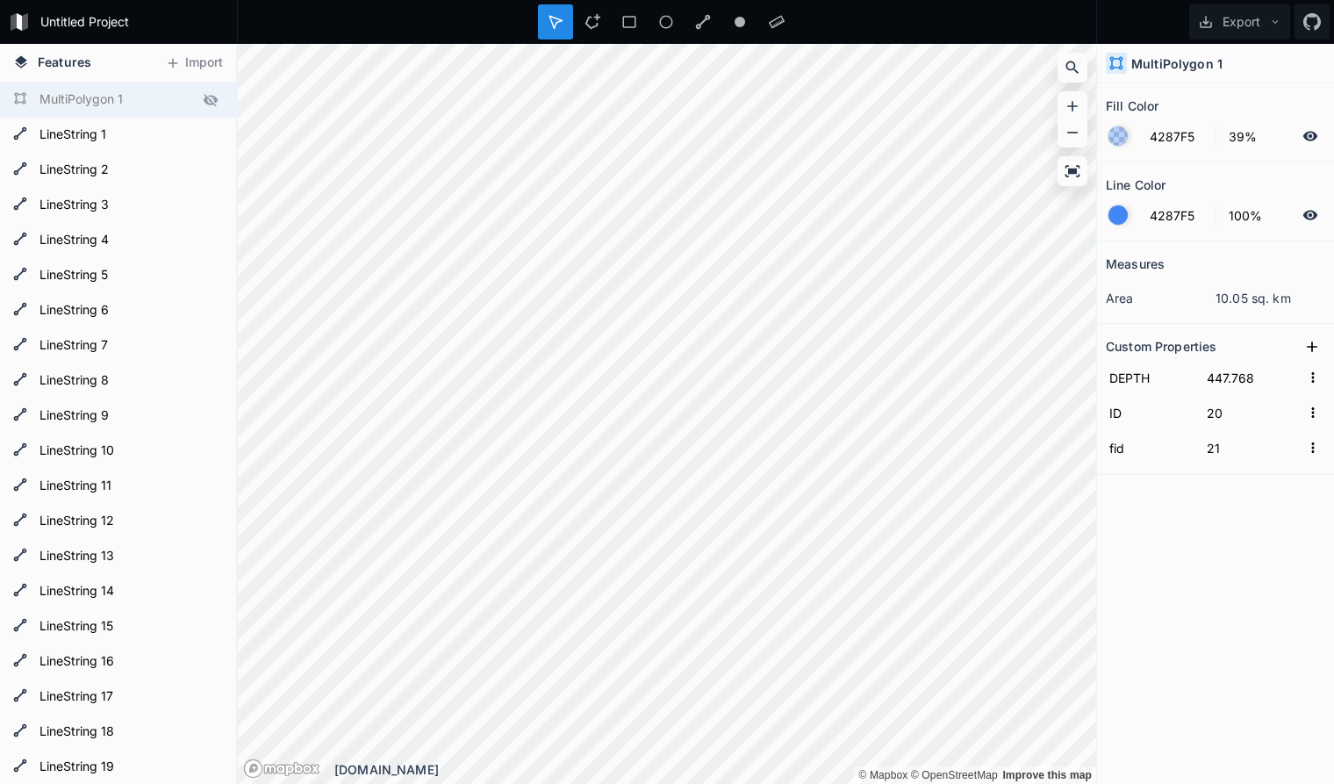
click at [169, 100] on form "MultiPolygon 1" at bounding box center [116, 100] width 164 height 26
click at [212, 105] on icon at bounding box center [211, 100] width 16 height 16
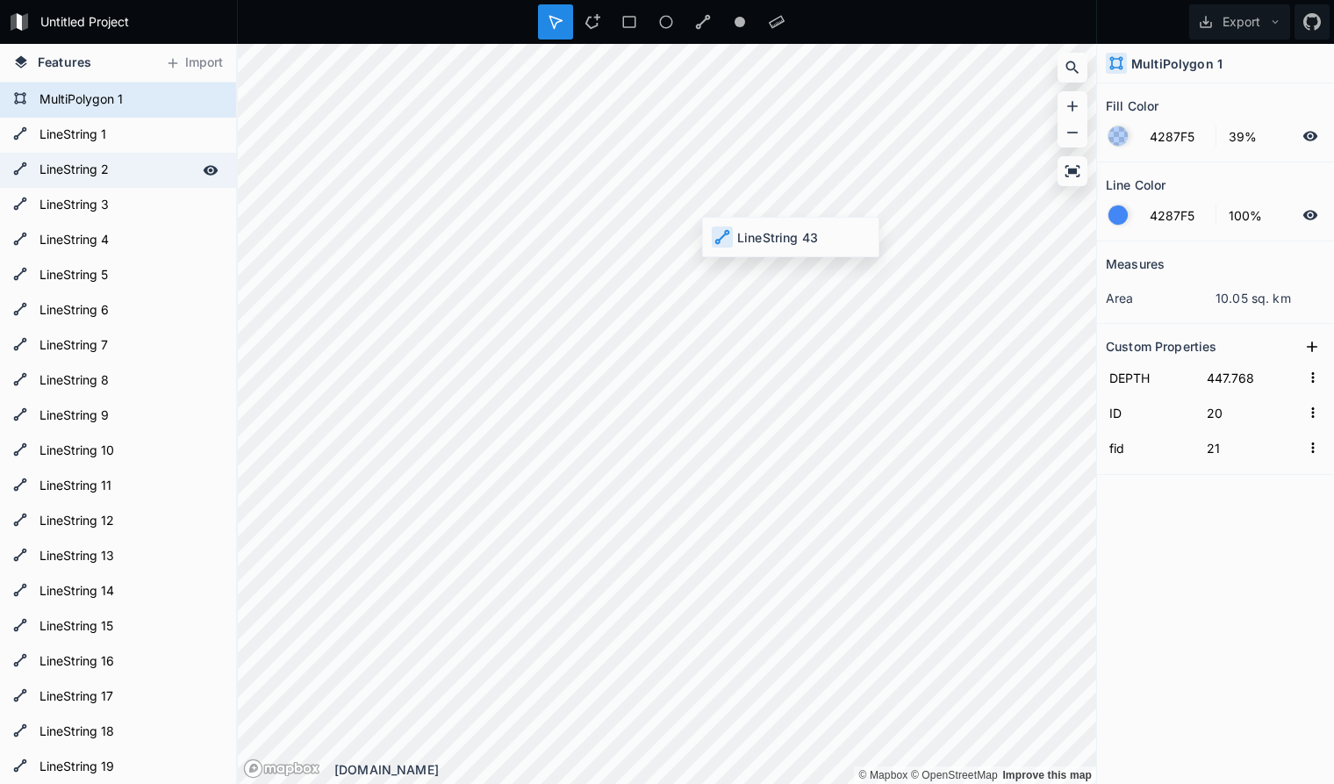
type input "140"
type input "141"
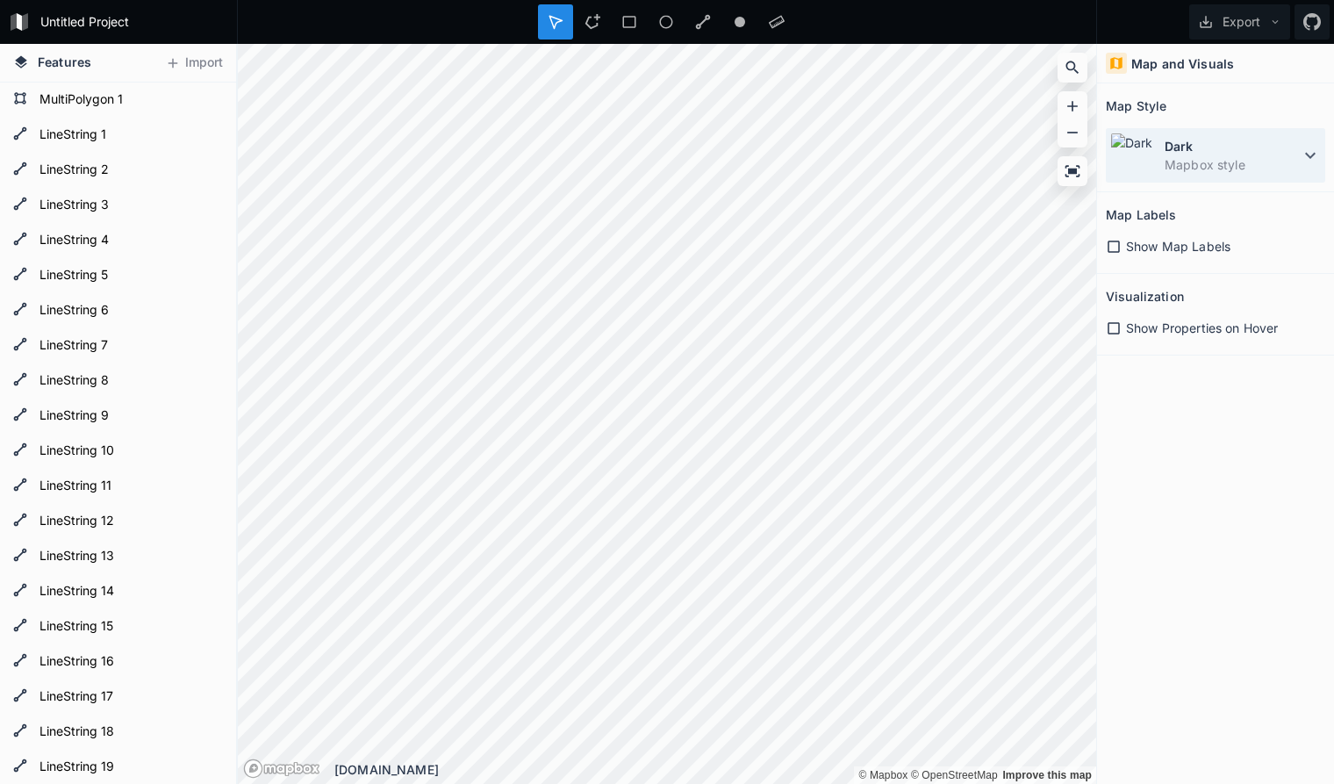
click at [1307, 154] on icon at bounding box center [1310, 155] width 21 height 21
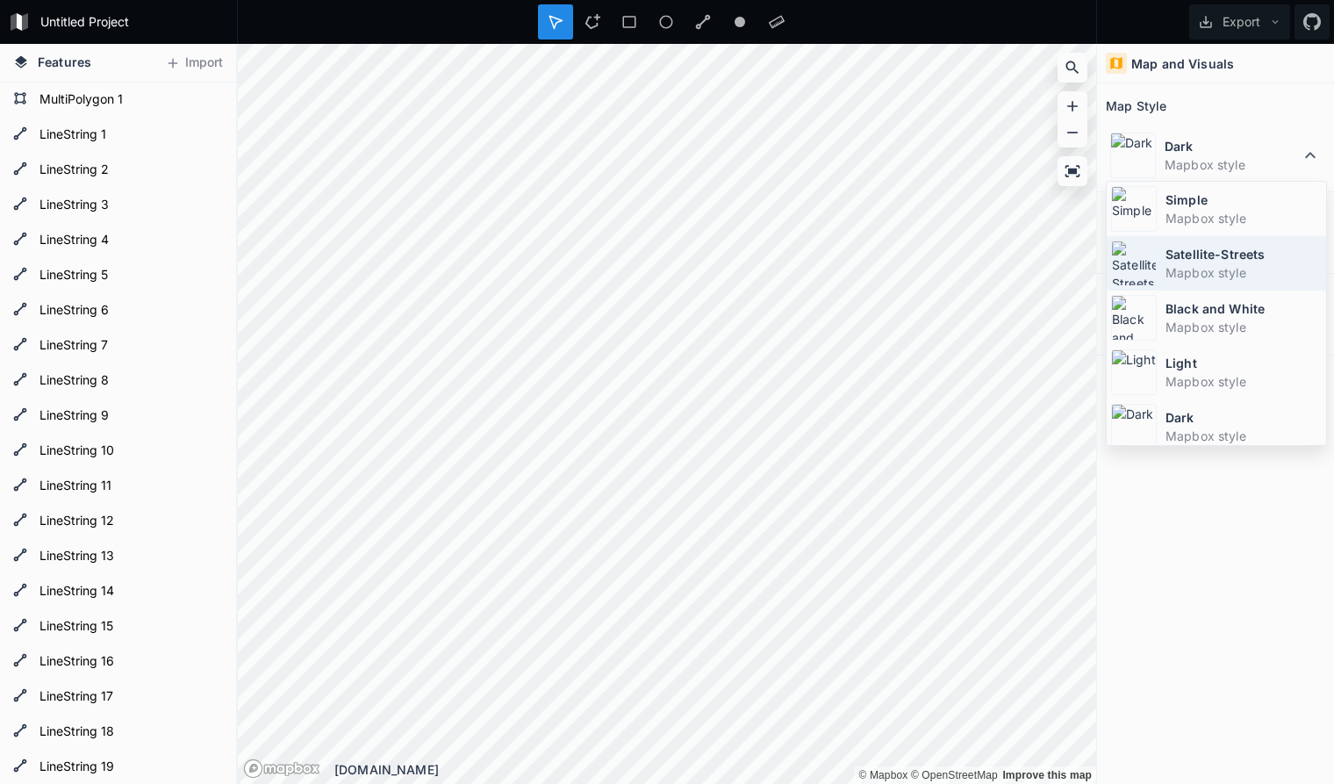
click at [1243, 258] on dt "Satellite-Streets" at bounding box center [1243, 254] width 156 height 18
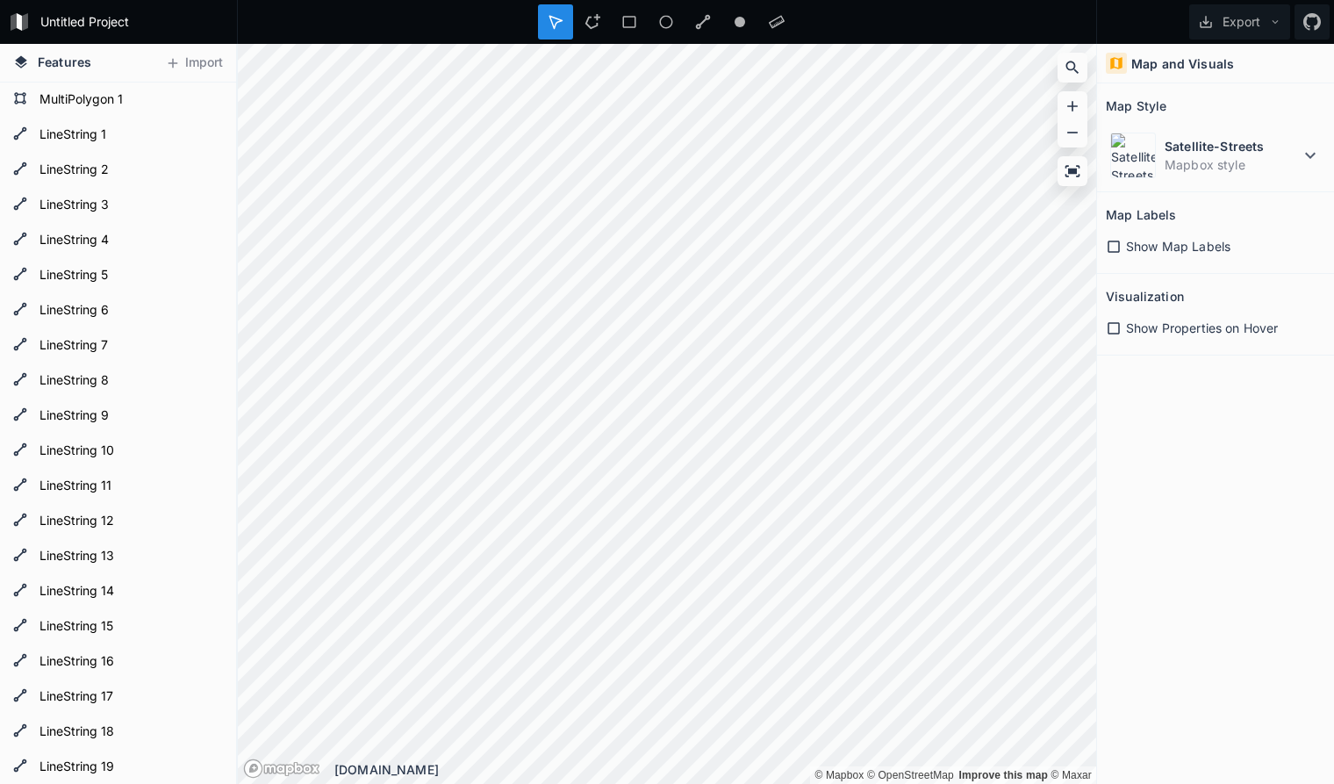
click at [0, 0] on icon at bounding box center [0, 0] width 0 height 0
click at [211, 100] on icon at bounding box center [211, 100] width 14 height 12
click at [0, 0] on icon at bounding box center [0, 0] width 0 height 0
